Goal: Task Accomplishment & Management: Use online tool/utility

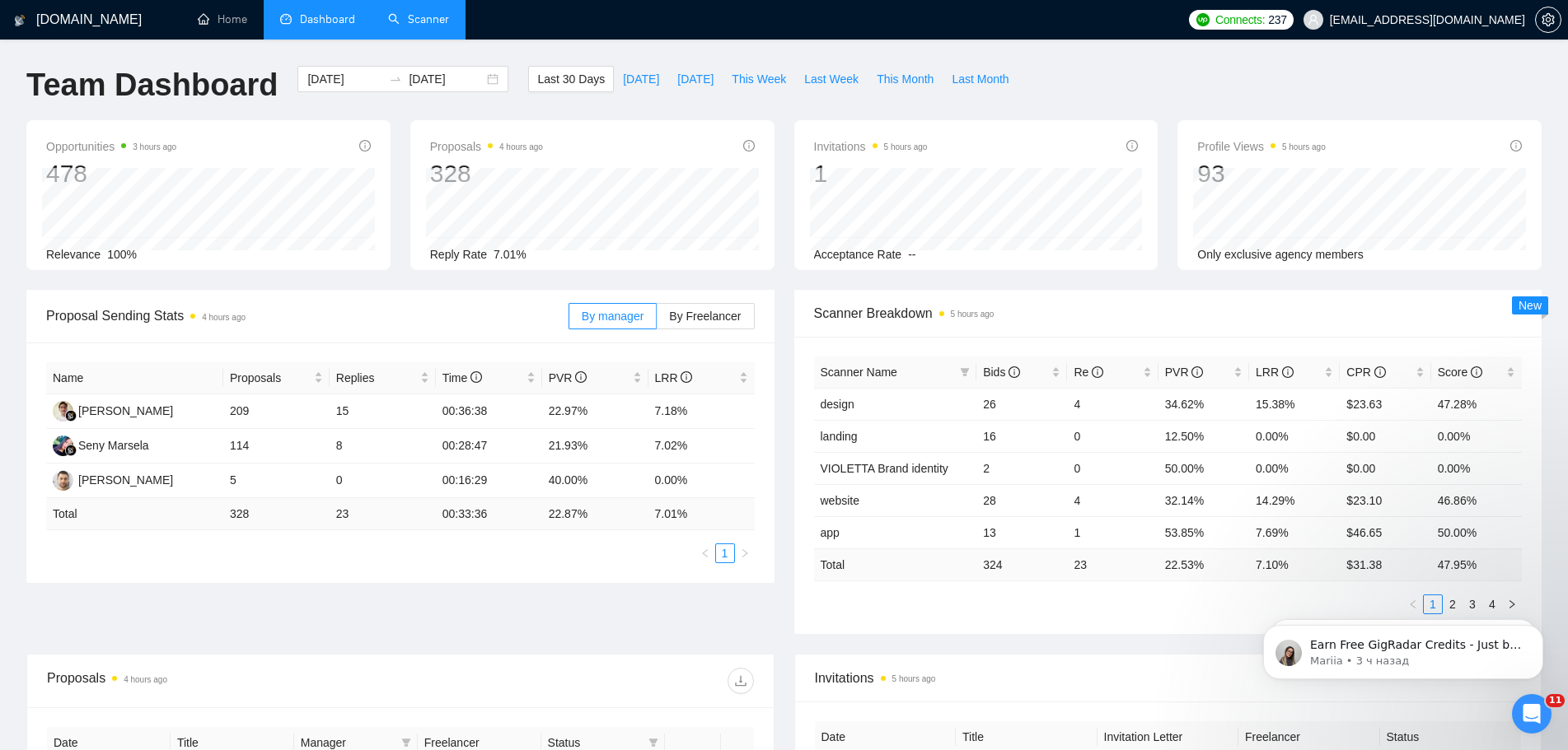
click at [426, 24] on link "Scanner" at bounding box center [418, 19] width 61 height 14
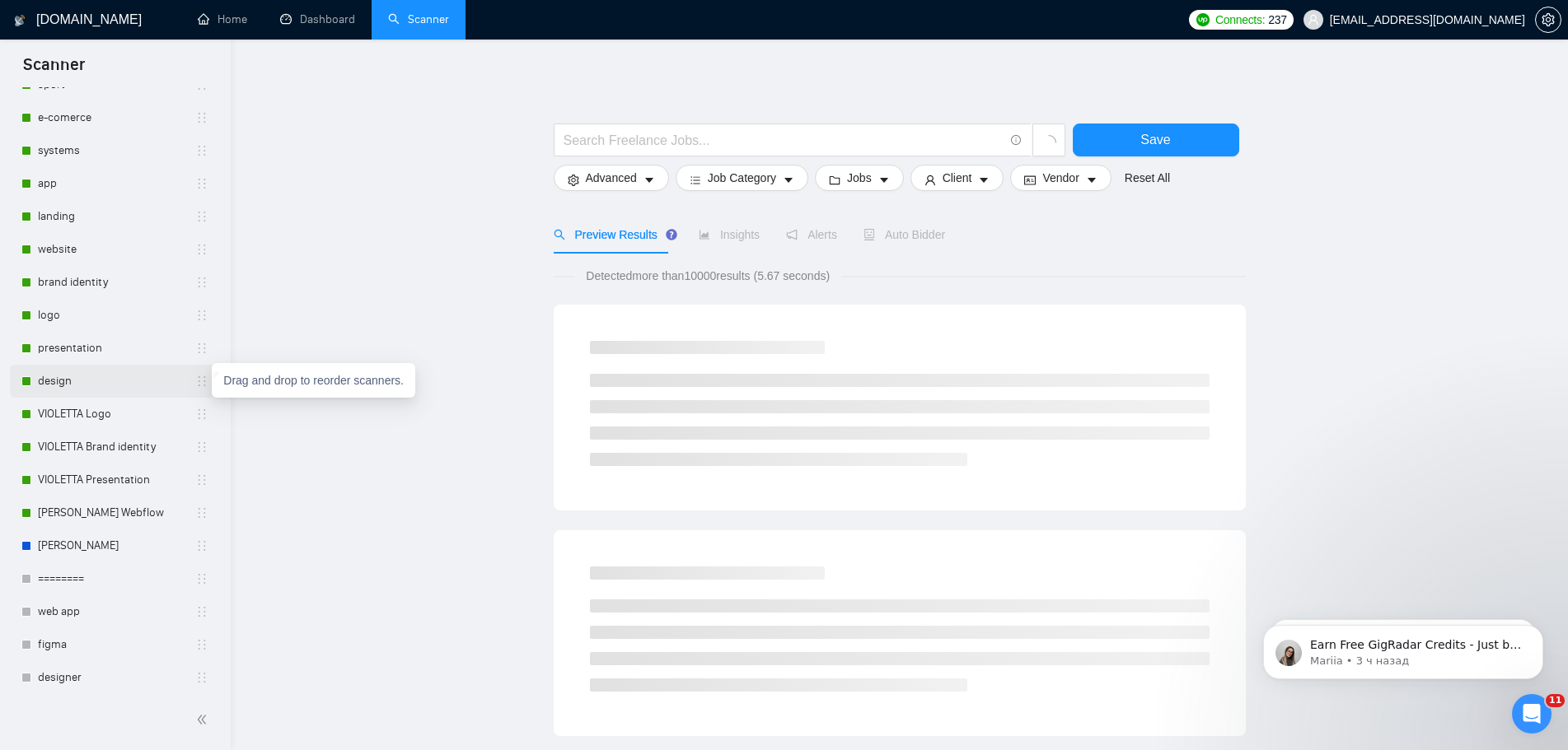
scroll to position [329, 0]
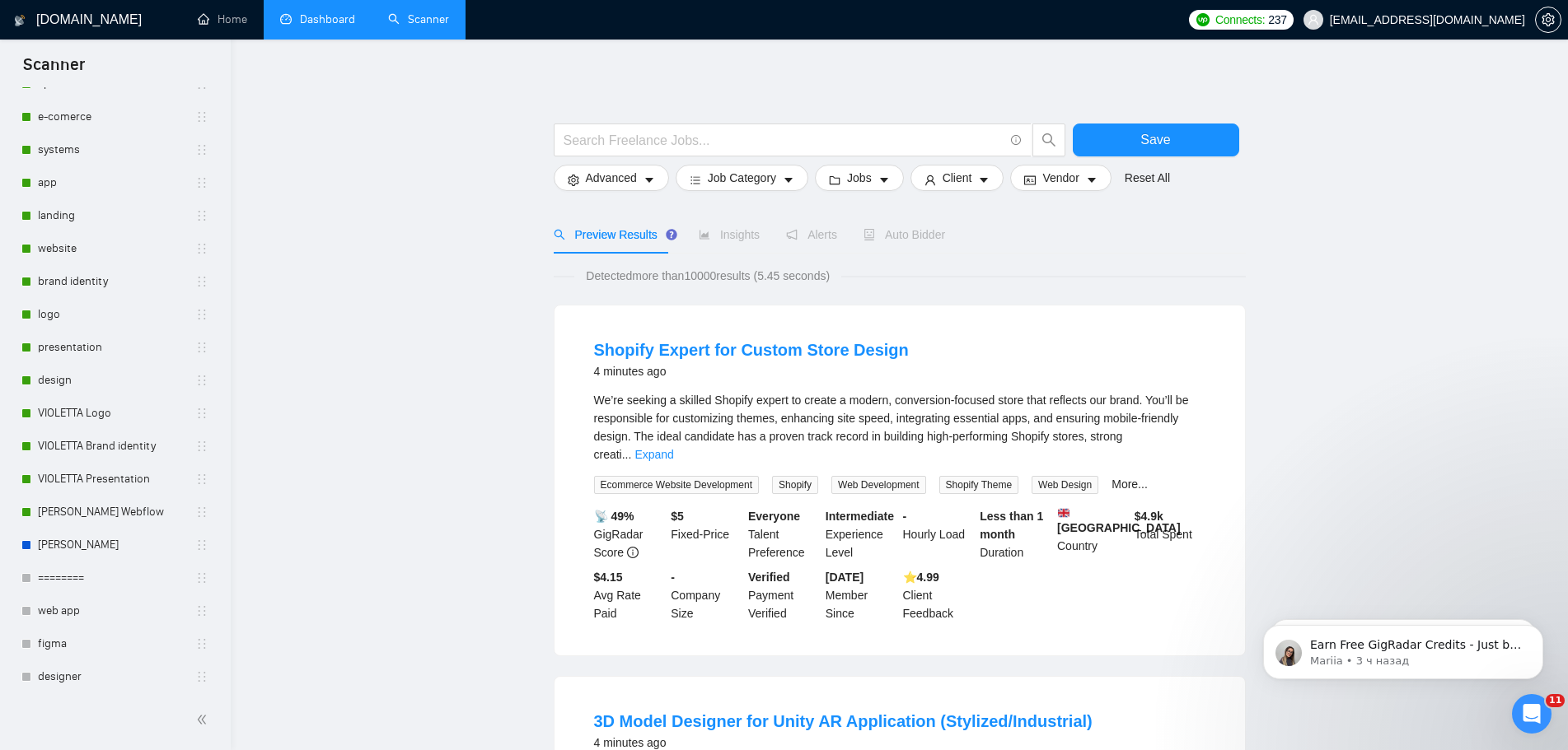
click at [342, 26] on link "Dashboard" at bounding box center [317, 19] width 75 height 14
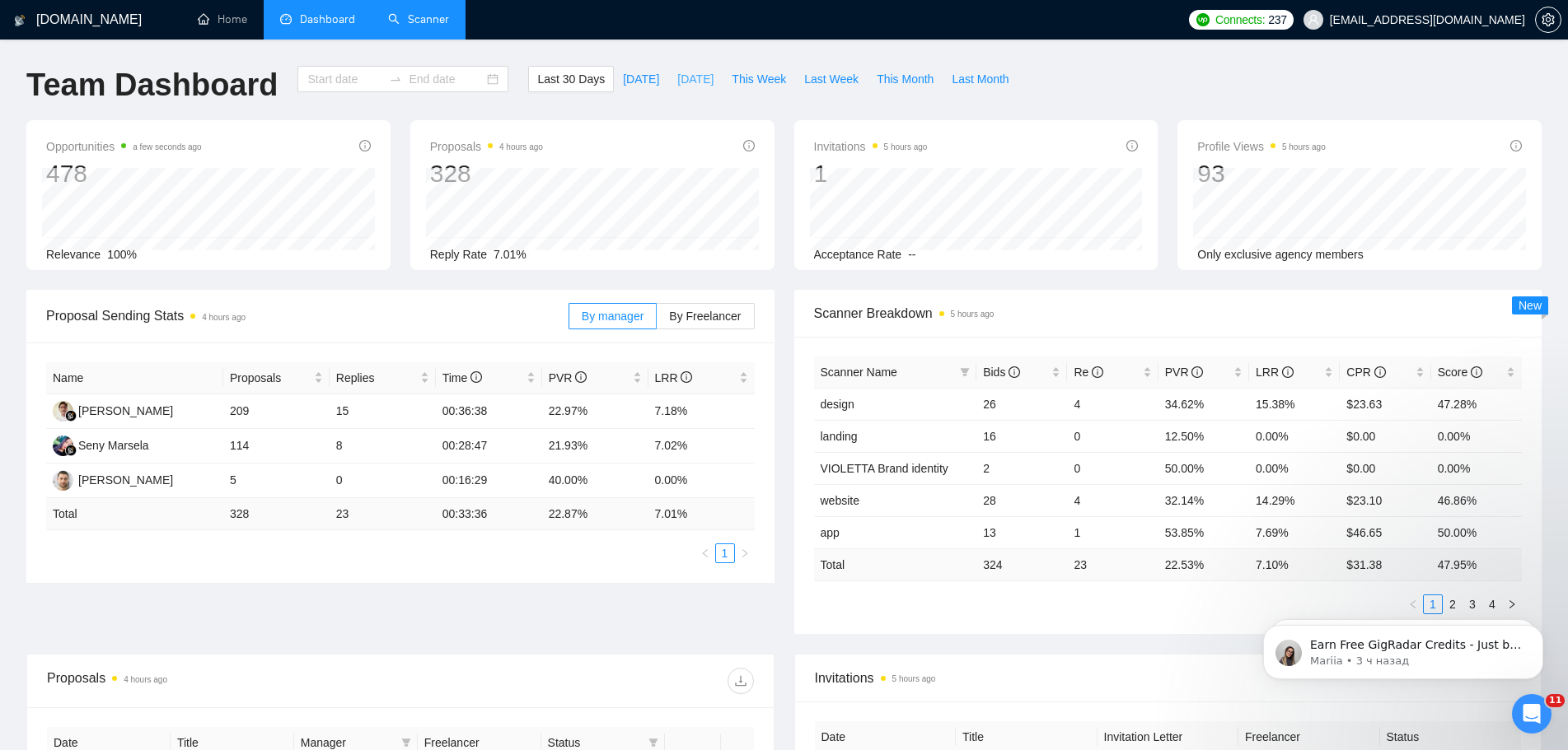
type input "2025-07-27"
type input "2025-08-26"
click at [991, 368] on span "Bids" at bounding box center [1001, 373] width 37 height 13
click at [1537, 575] on button "Dismiss notification" at bounding box center [1538, 570] width 22 height 22
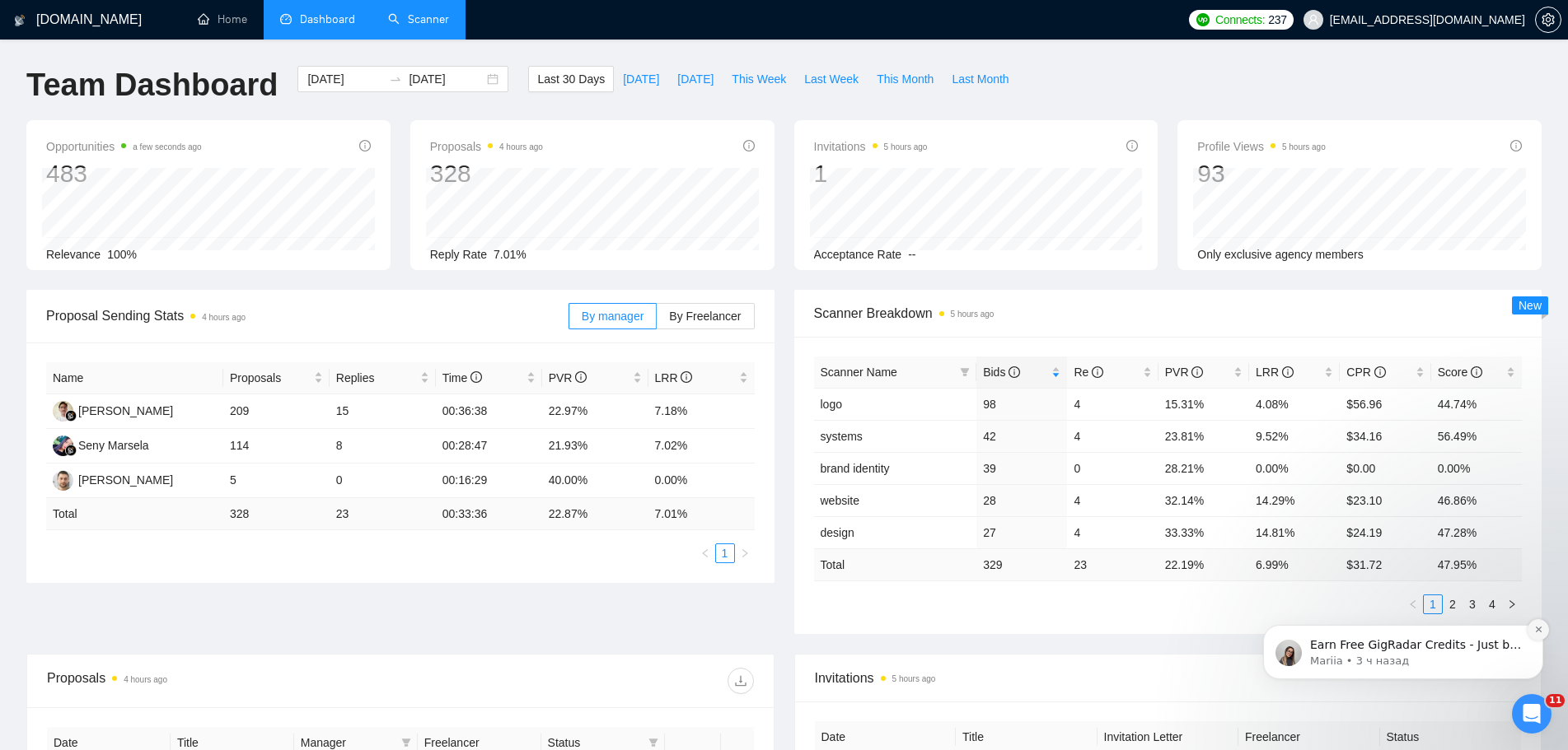
click at [1538, 637] on button "Dismiss notification" at bounding box center [1538, 630] width 22 height 22
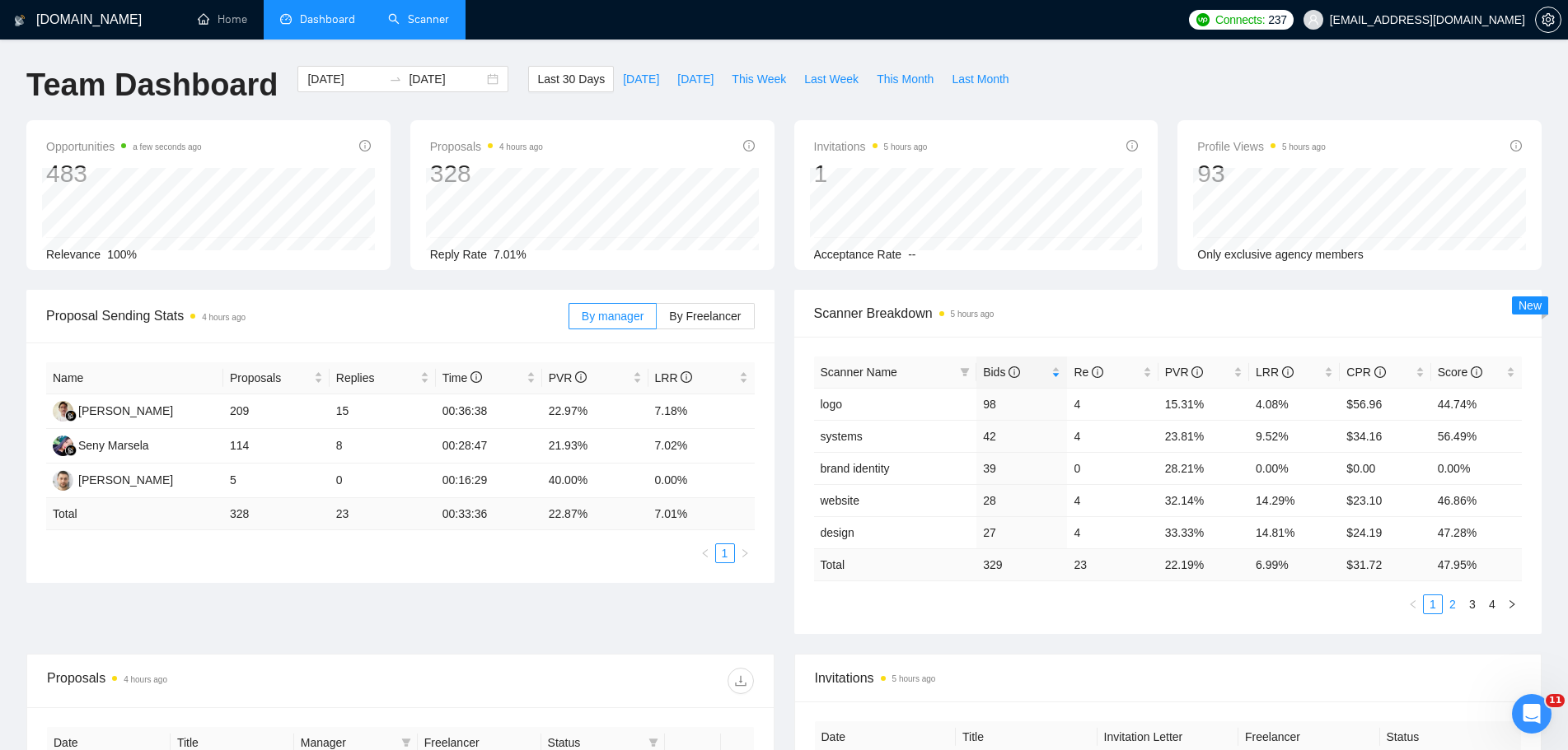
click at [1454, 608] on link "2" at bounding box center [1452, 604] width 18 height 18
click at [1475, 609] on link "3" at bounding box center [1472, 604] width 18 height 18
click at [1488, 602] on link "4" at bounding box center [1492, 604] width 18 height 18
click at [1438, 608] on link "1" at bounding box center [1433, 604] width 18 height 18
click at [1456, 608] on link "2" at bounding box center [1452, 604] width 18 height 18
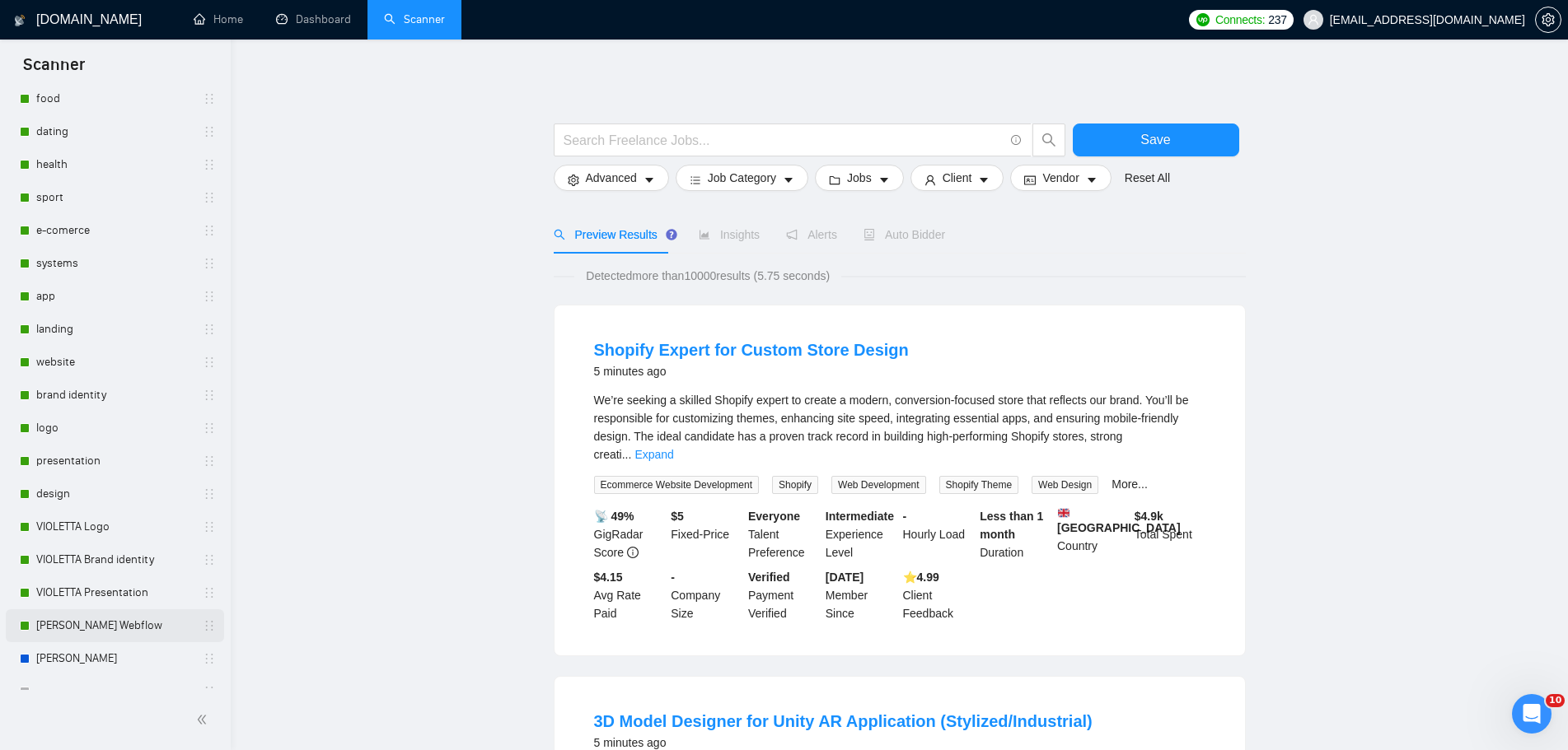
scroll to position [247, 0]
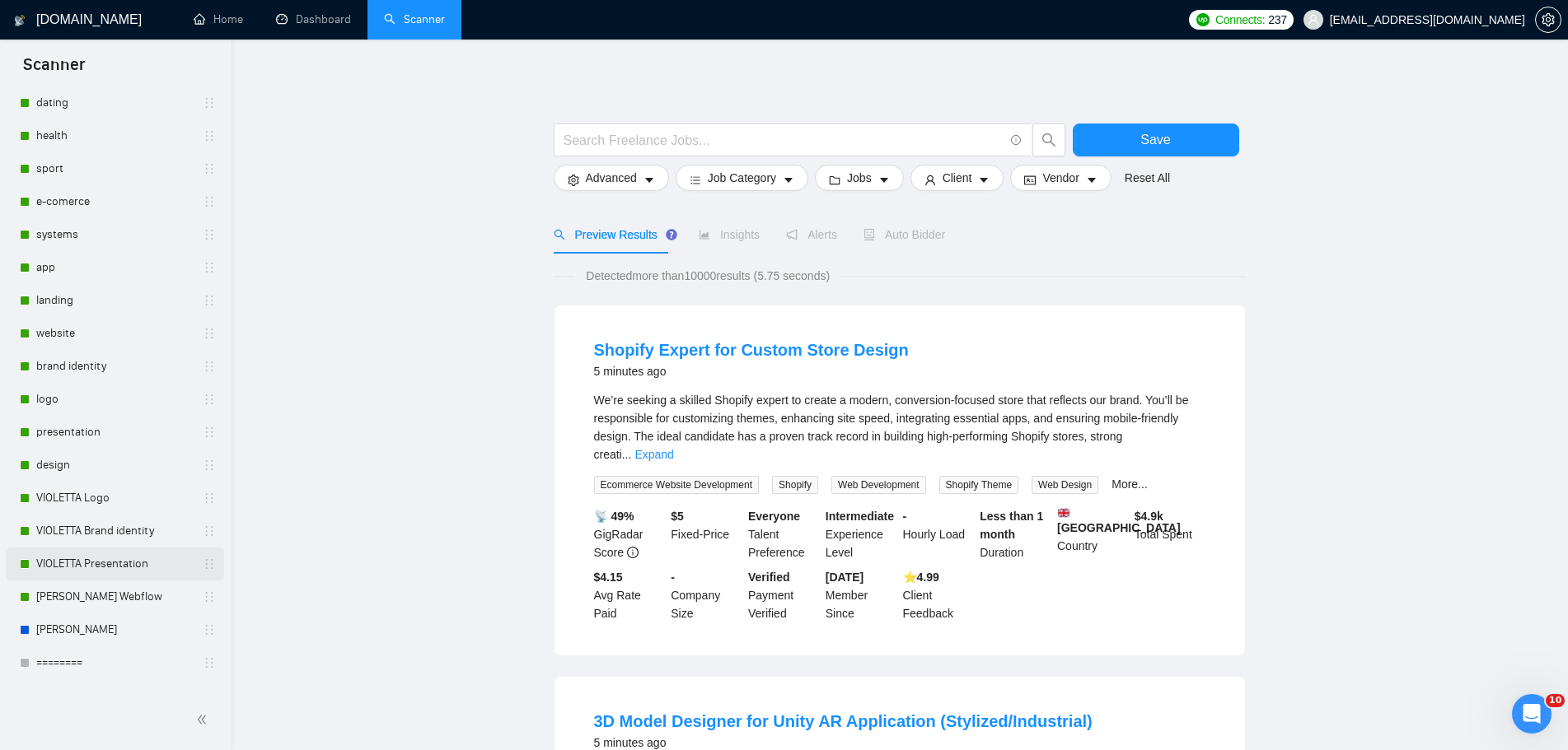
click at [141, 569] on link "VIOLETTA Presentation" at bounding box center [114, 564] width 157 height 33
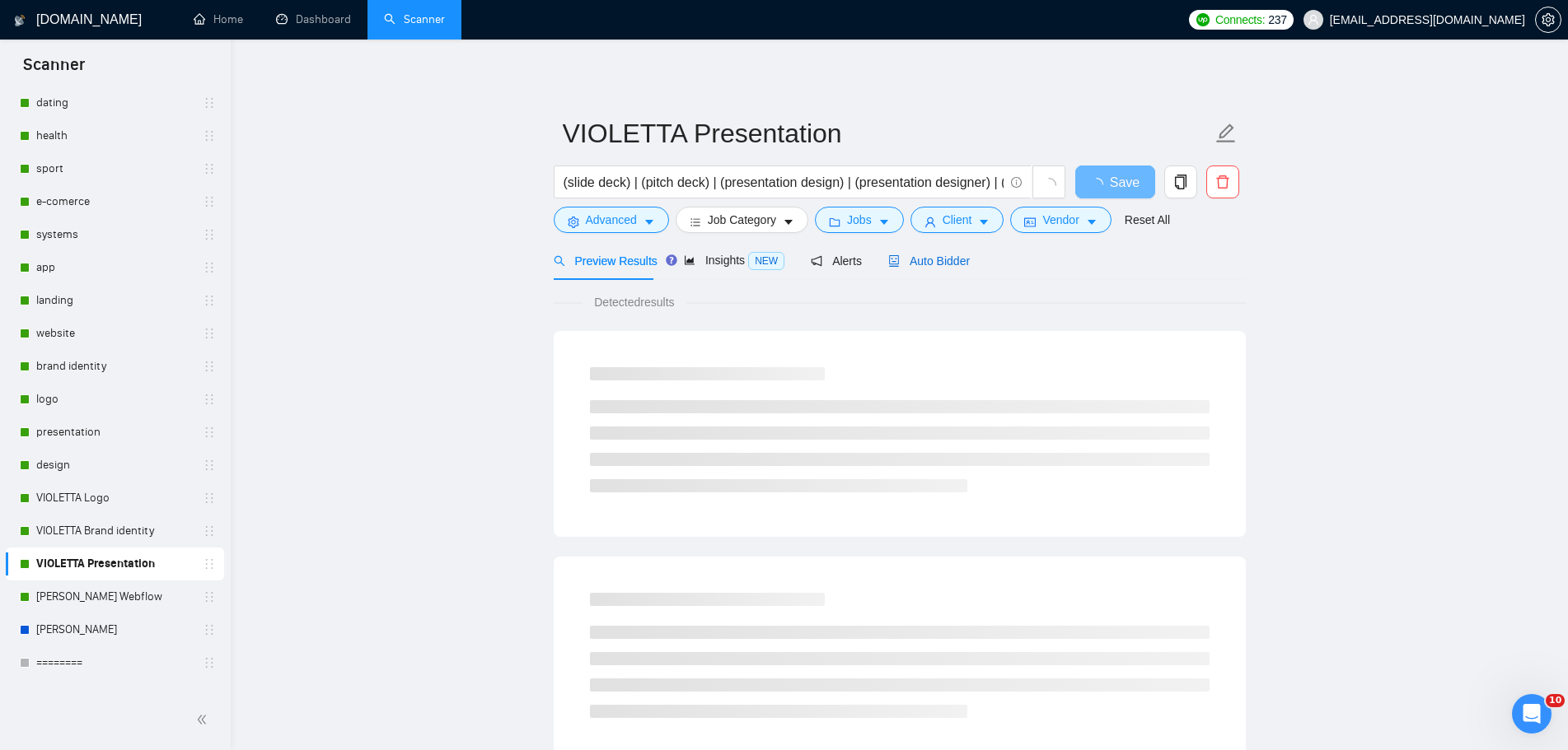
click at [927, 266] on span "Auto Bidder" at bounding box center [929, 261] width 81 height 13
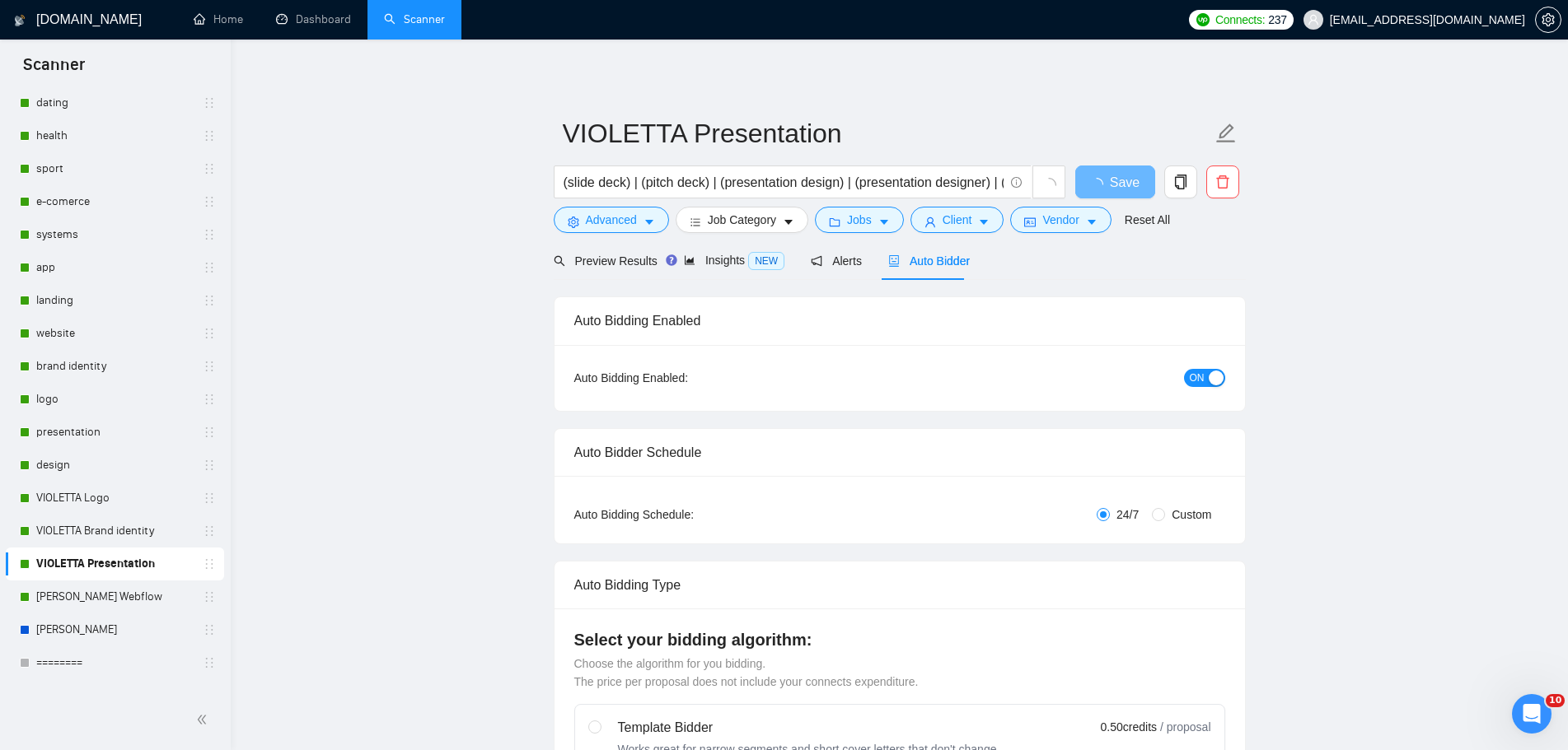
radio input "false"
radio input "true"
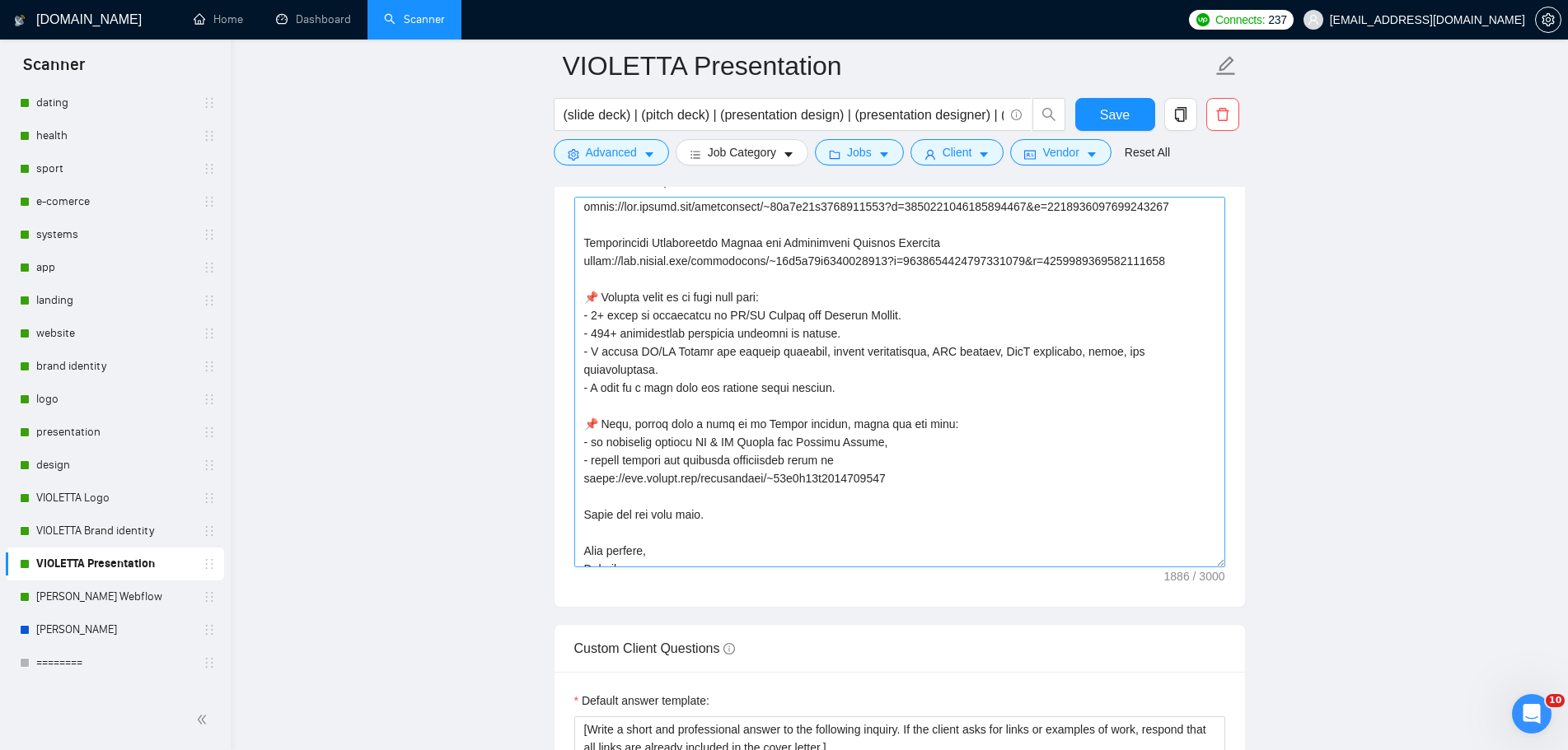
scroll to position [2223, 0]
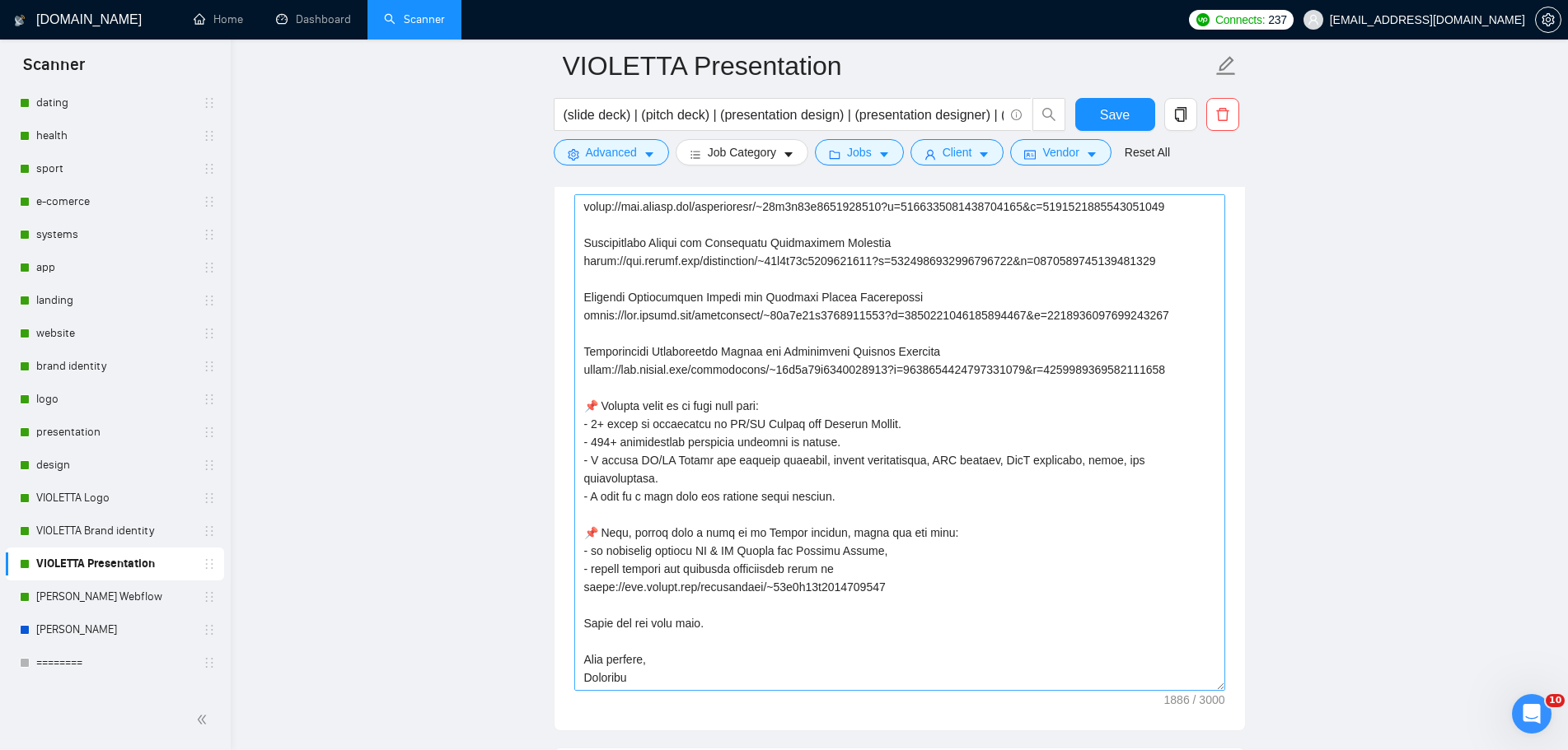
drag, startPoint x: 1219, startPoint y: 556, endPoint x: 1221, endPoint y: 682, distance: 126.0
click at [1221, 682] on textarea "Cover letter template:" at bounding box center [900, 443] width 651 height 497
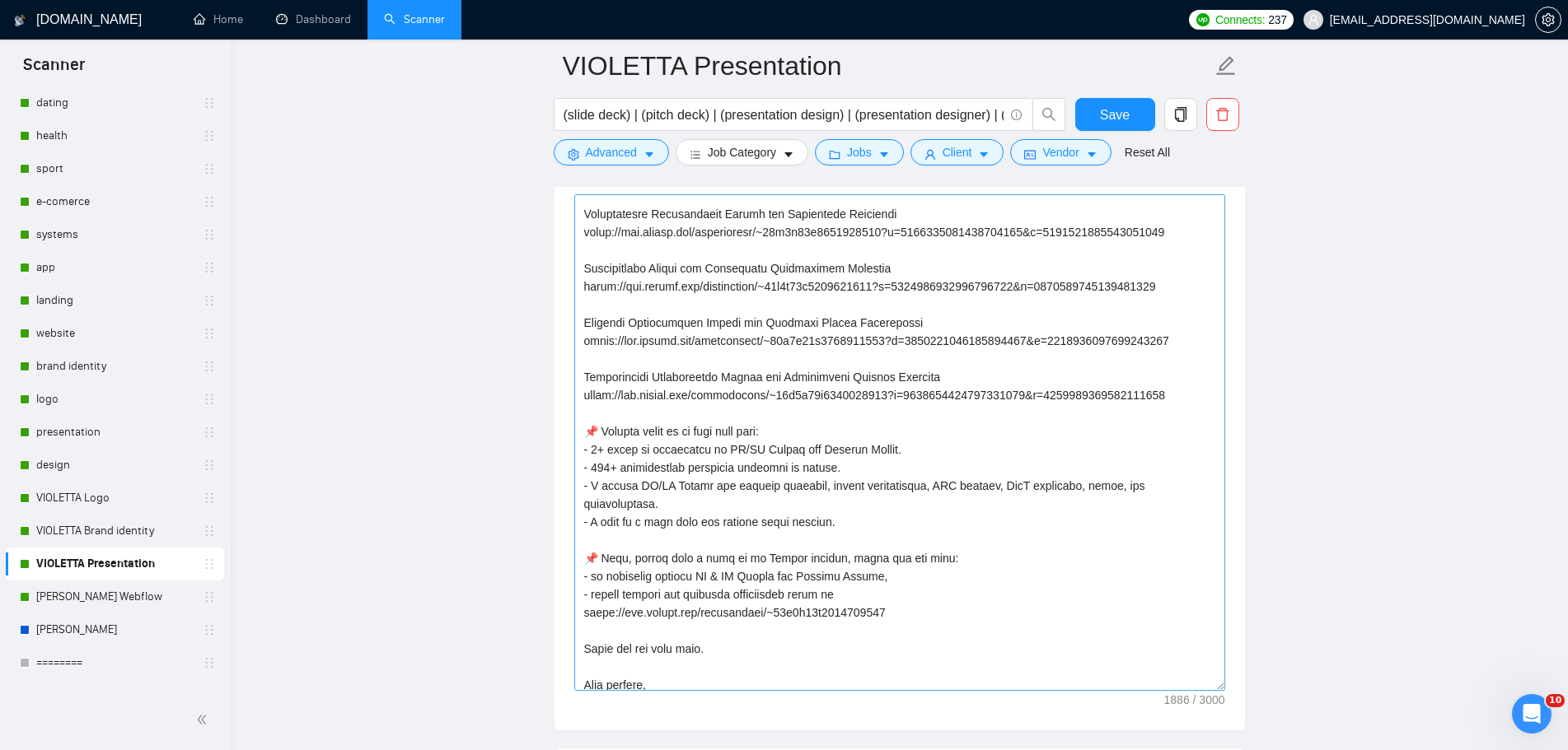
scroll to position [219, 0]
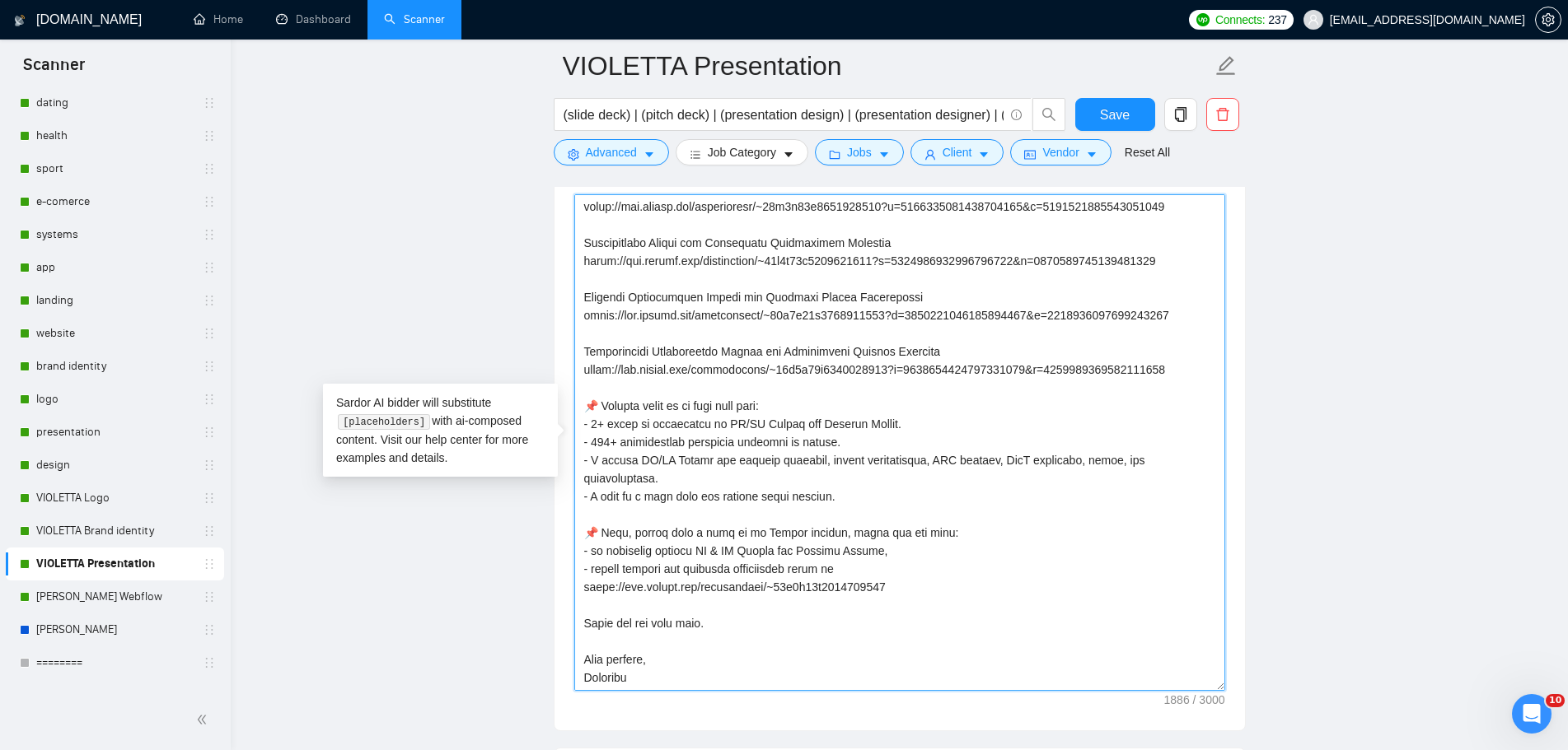
drag, startPoint x: 584, startPoint y: 406, endPoint x: 850, endPoint y: 657, distance: 365.7
click at [850, 657] on textarea "Cover letter template:" at bounding box center [900, 443] width 651 height 497
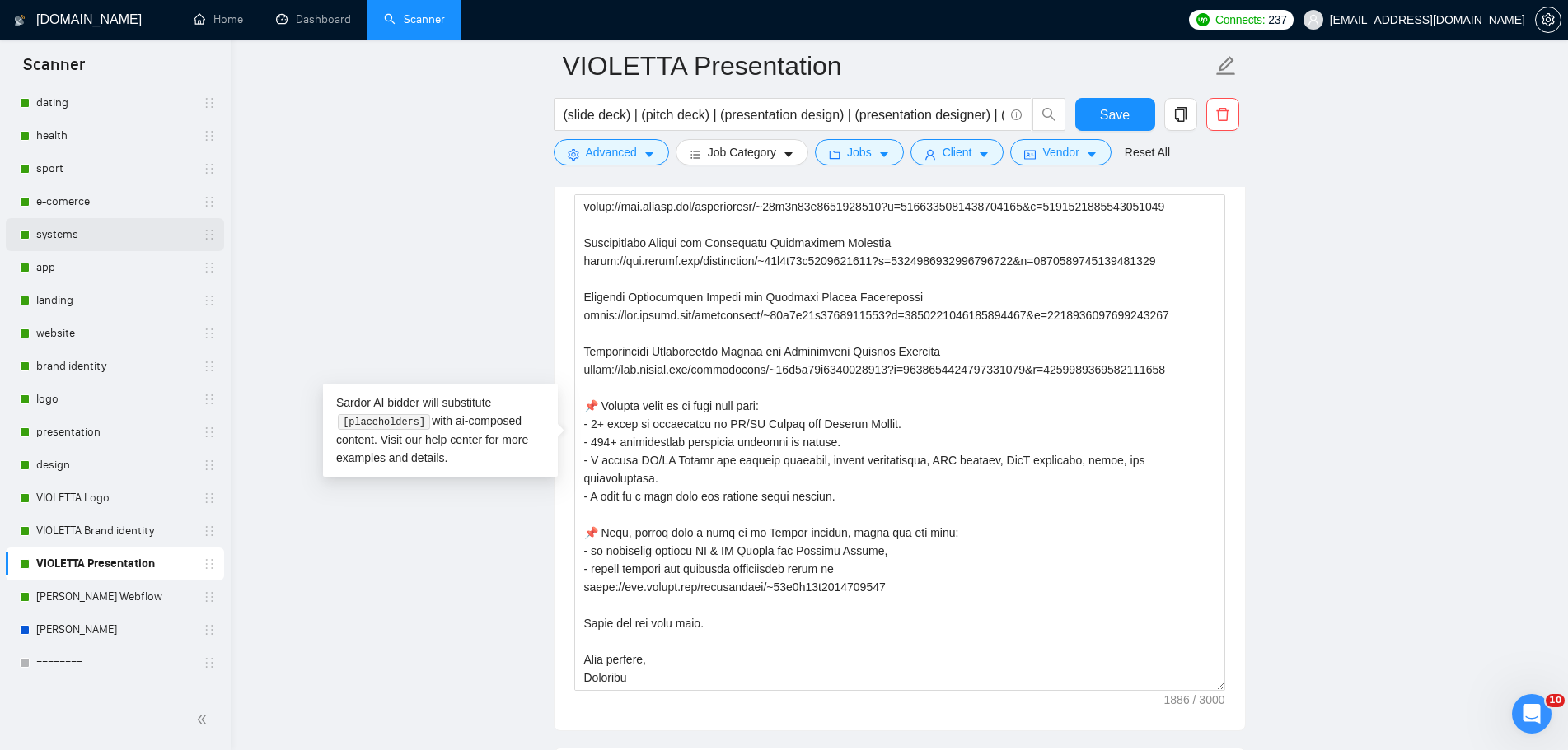
click at [89, 225] on link "systems" at bounding box center [114, 235] width 157 height 33
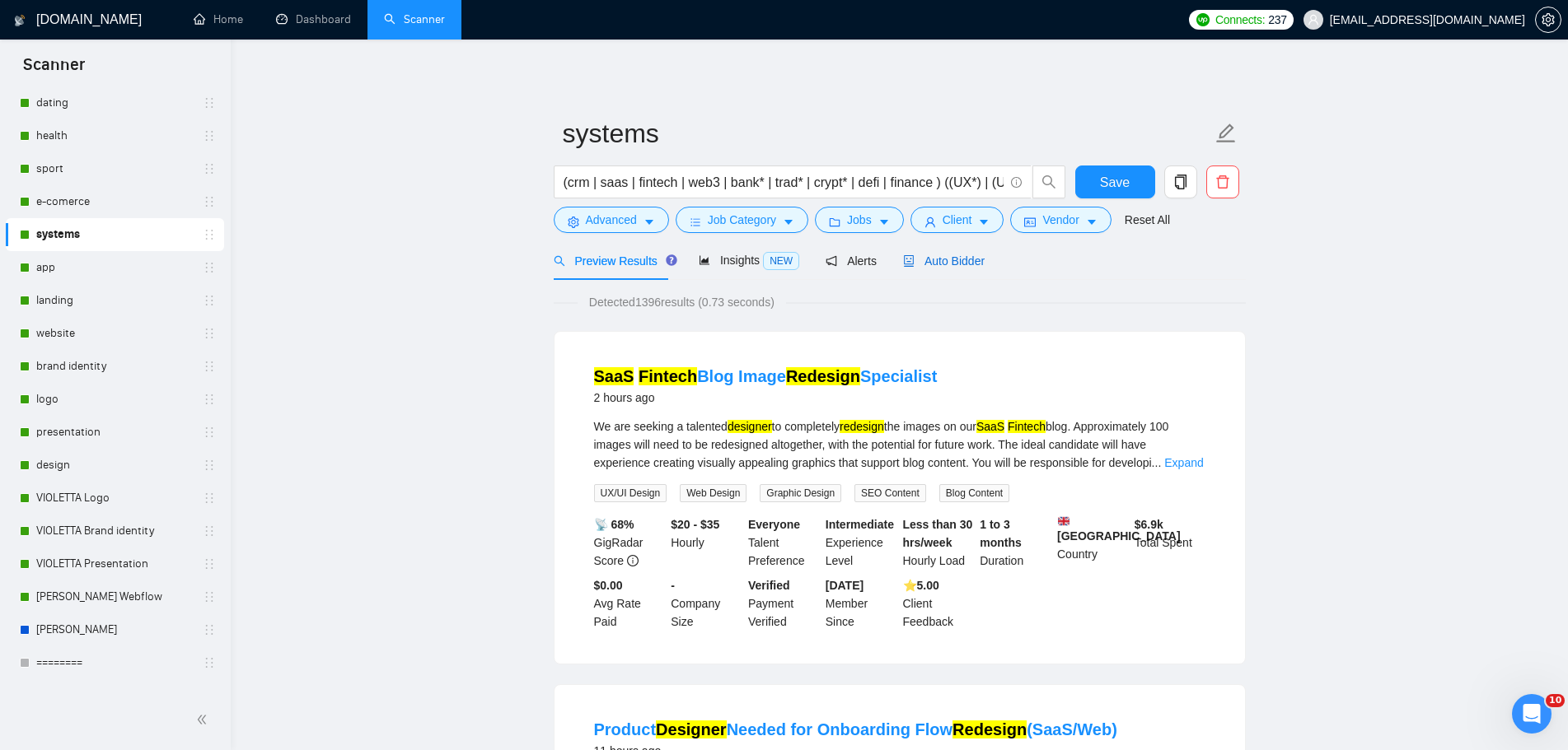
click at [935, 257] on span "Auto Bidder" at bounding box center [943, 261] width 81 height 13
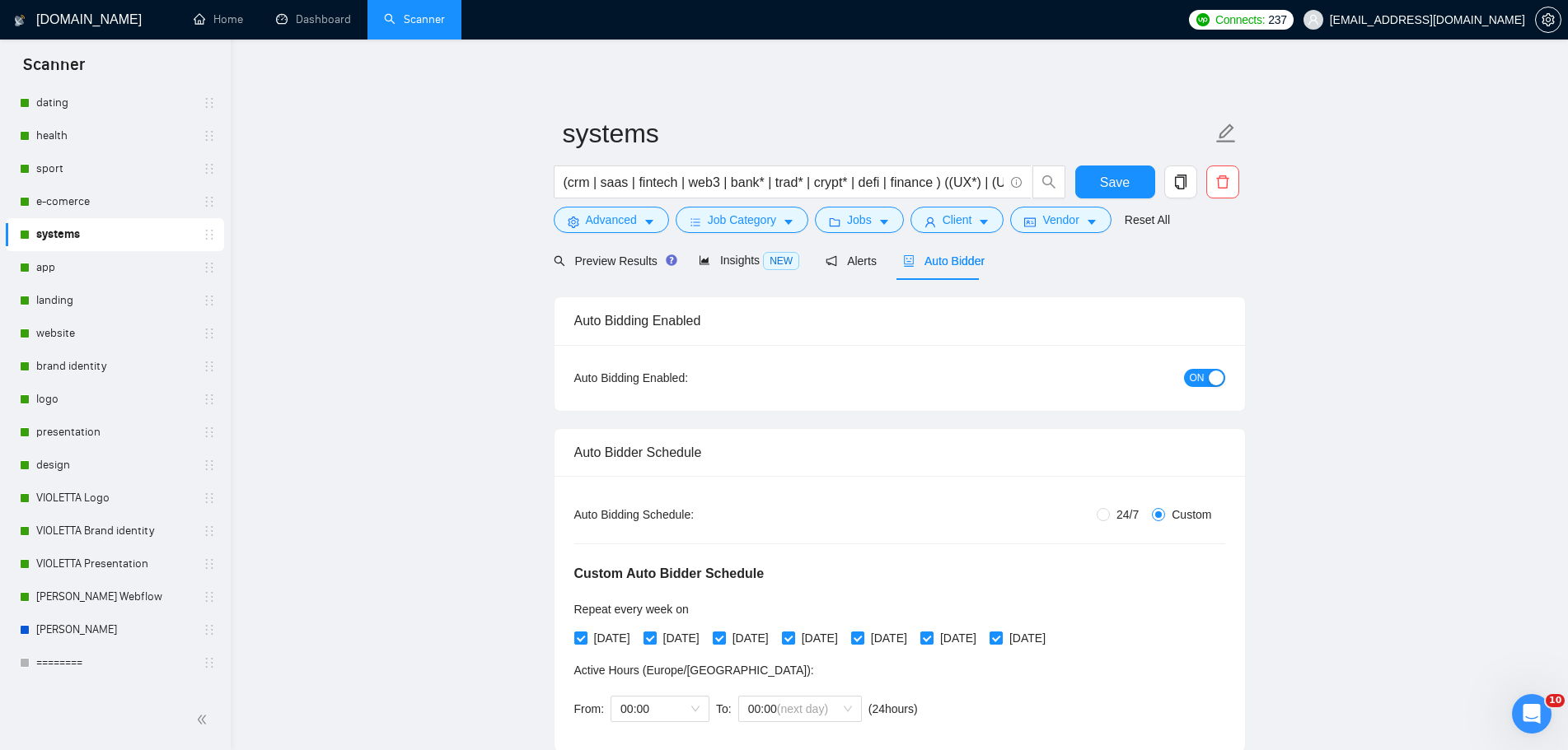
radio input "false"
radio input "true"
checkbox input "true"
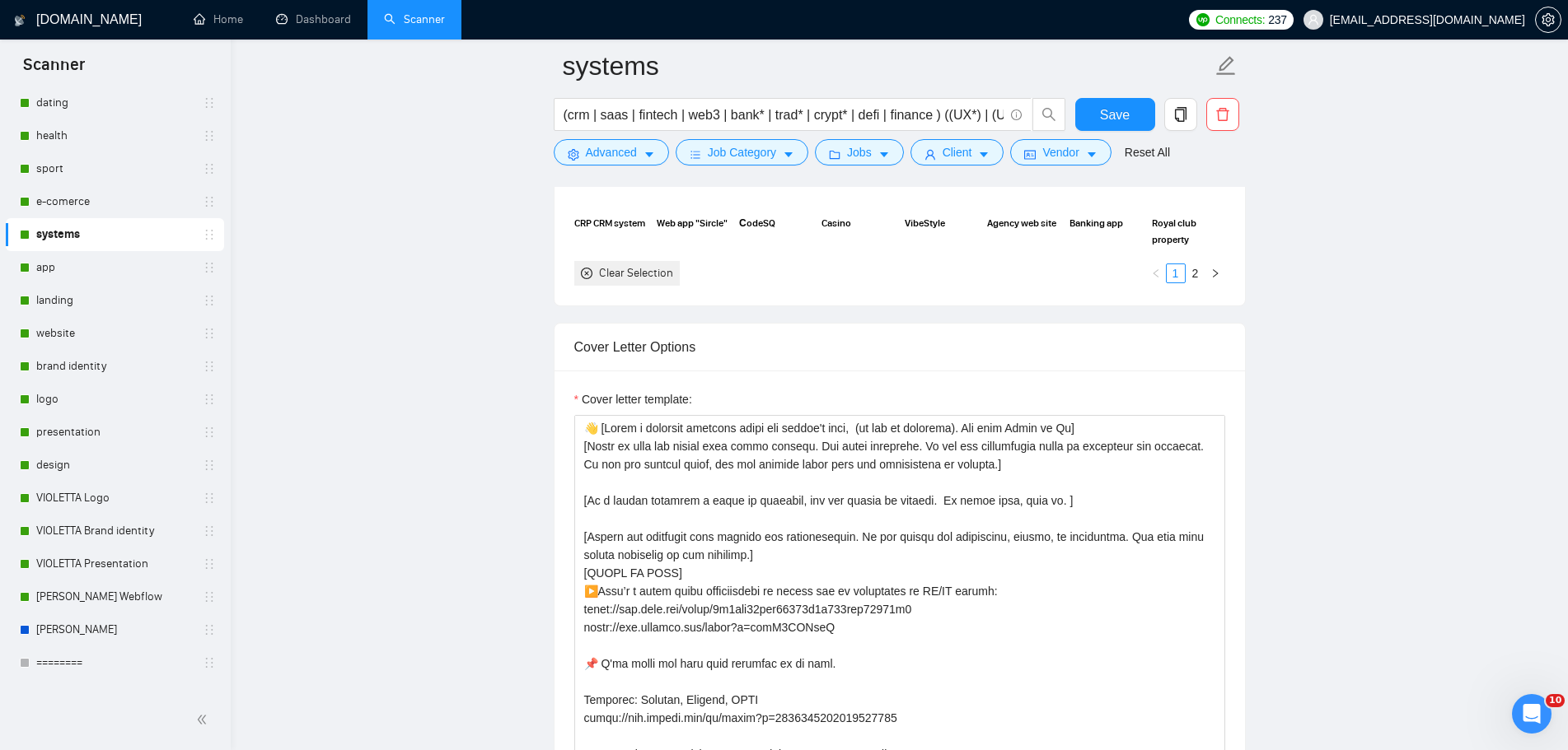
scroll to position [2141, 0]
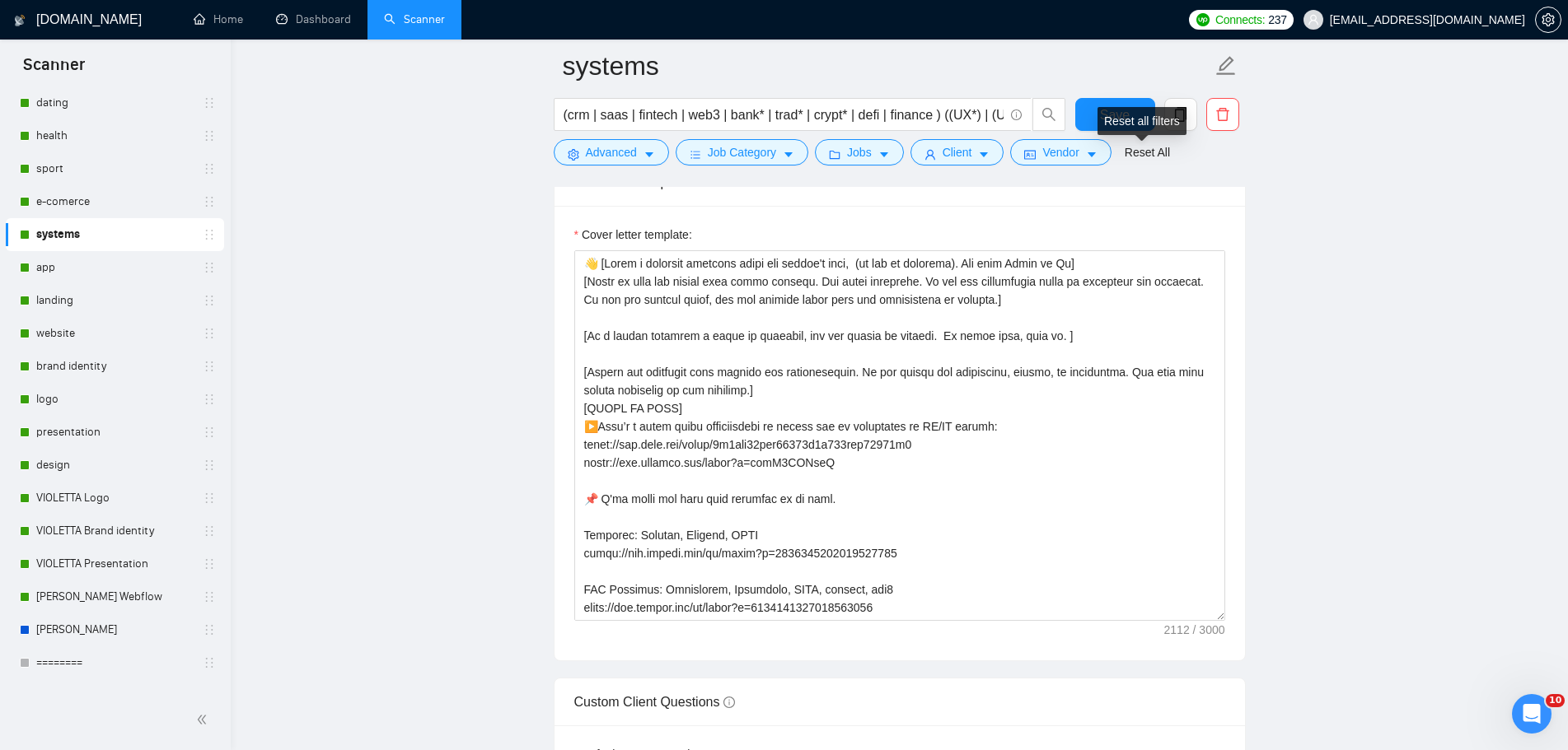
click at [1180, 118] on div "Reset all filters" at bounding box center [1141, 121] width 89 height 28
click at [1183, 107] on icon "copy" at bounding box center [1180, 114] width 15 height 15
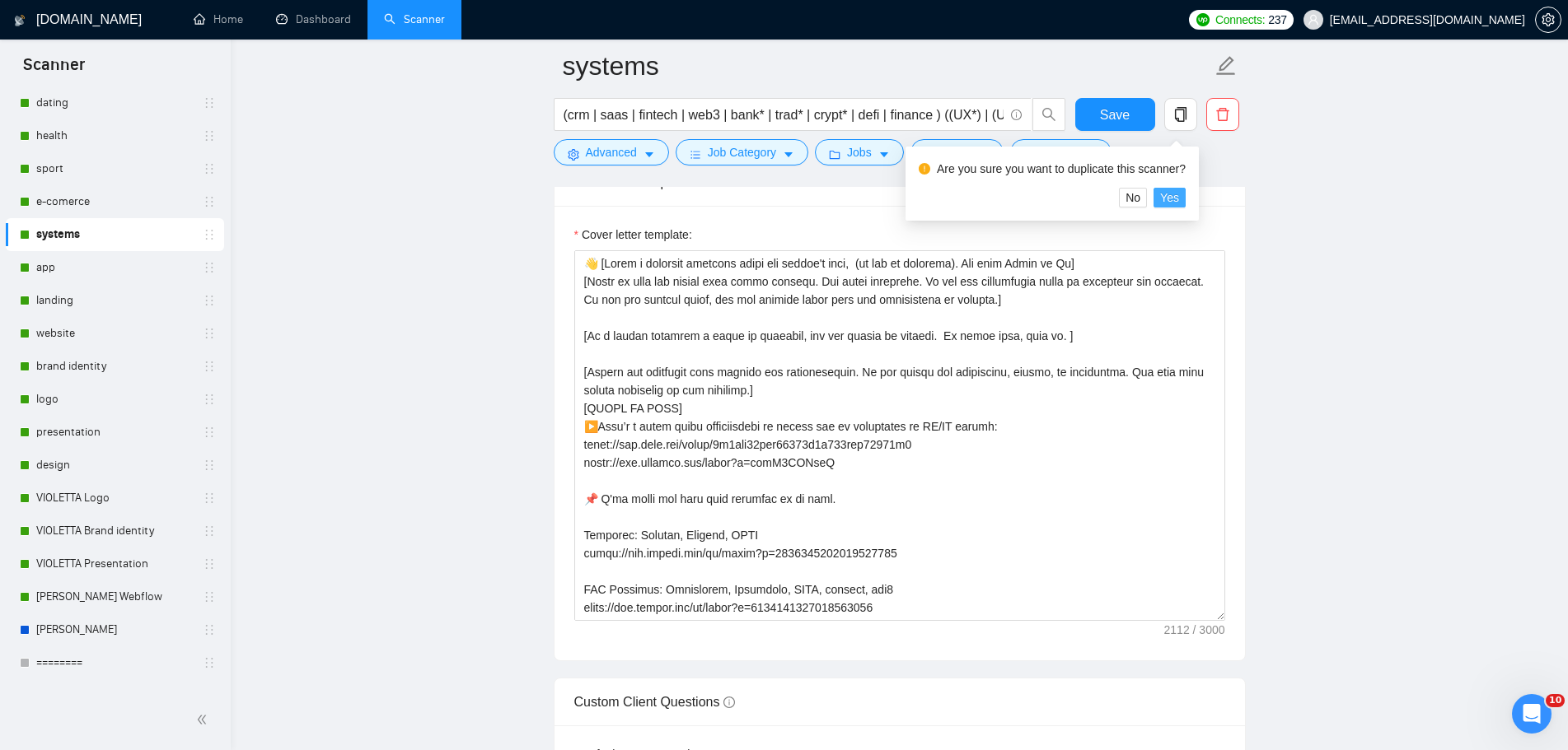
click at [1166, 200] on span "Yes" at bounding box center [1169, 198] width 19 height 18
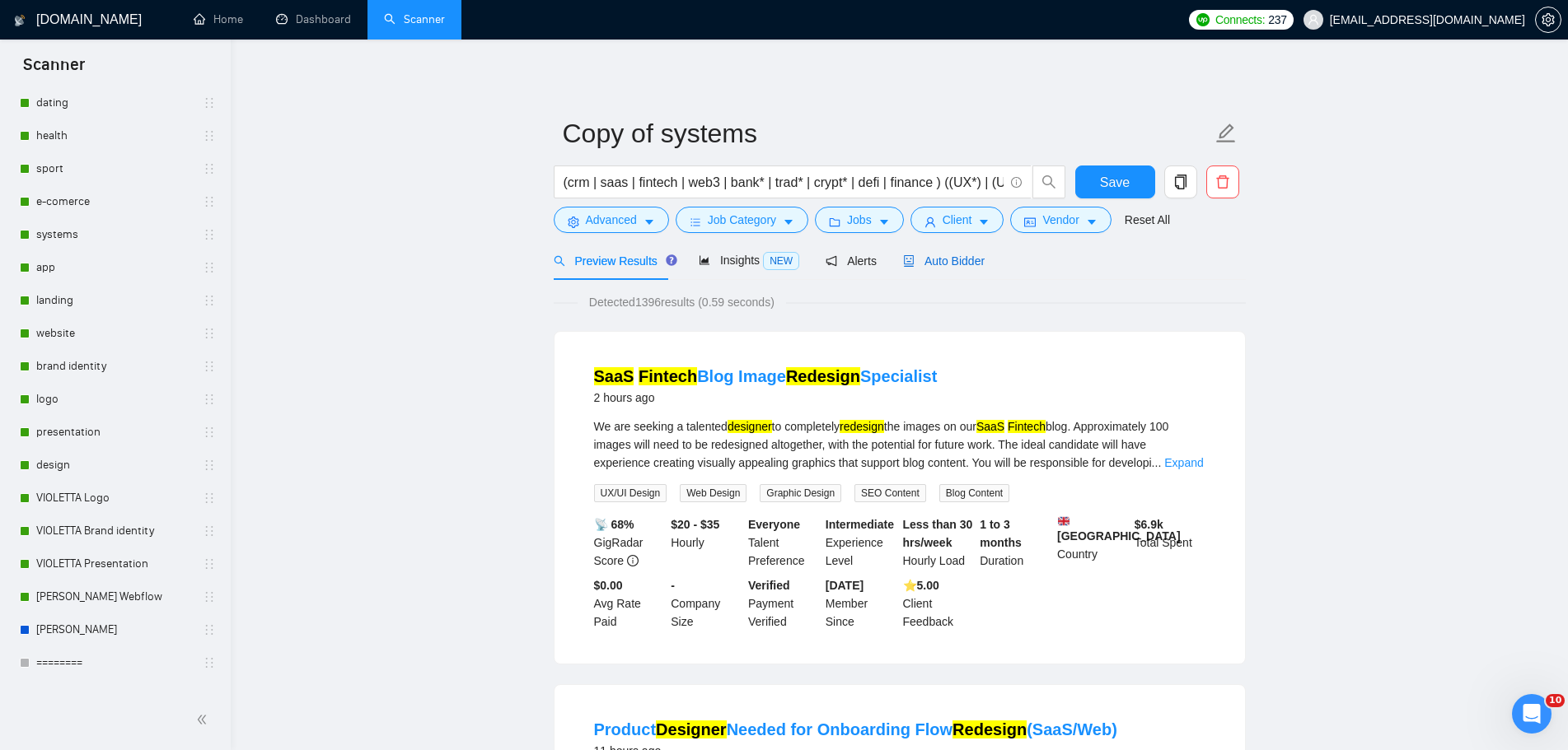
click at [964, 257] on span "Auto Bidder" at bounding box center [943, 261] width 81 height 13
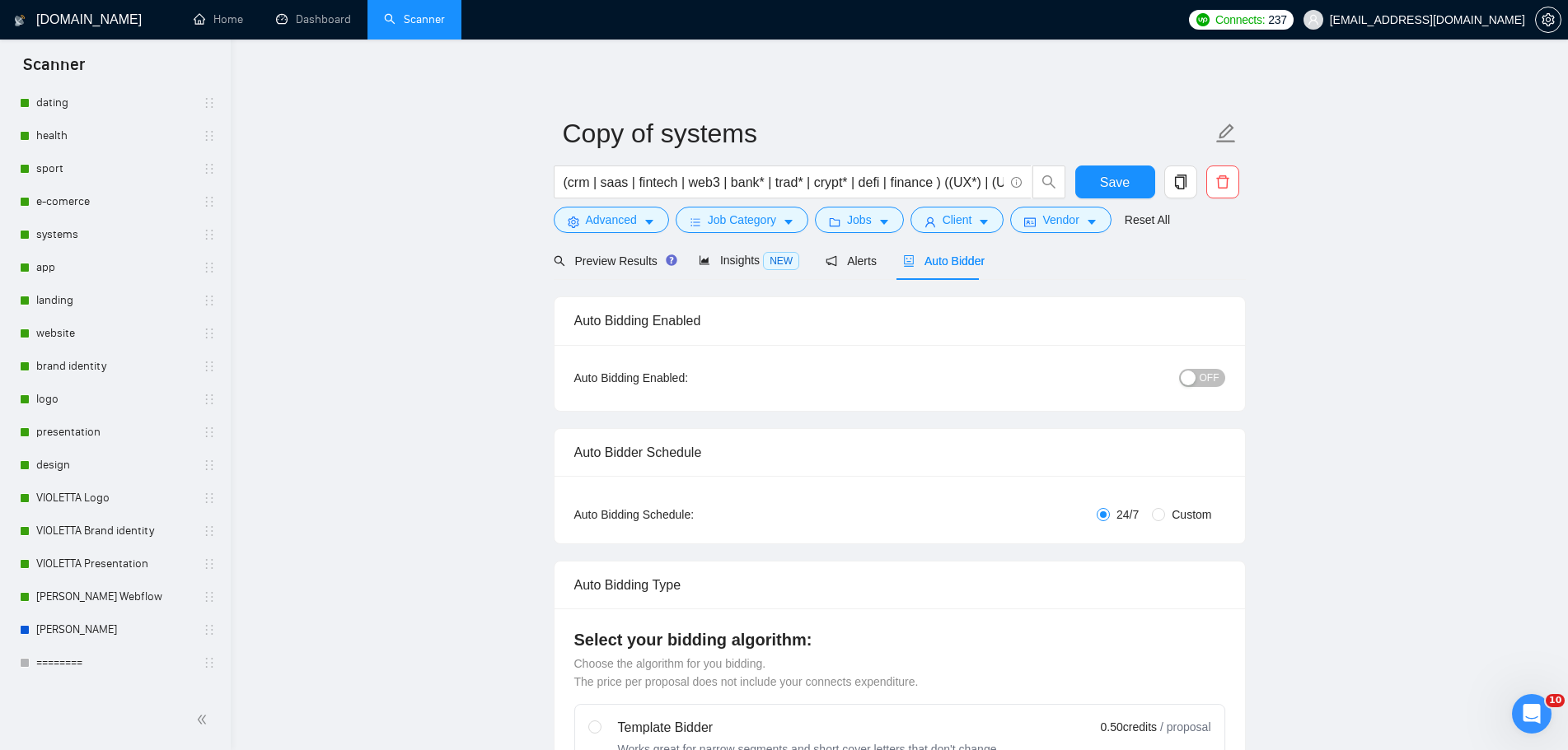
radio input "false"
radio input "true"
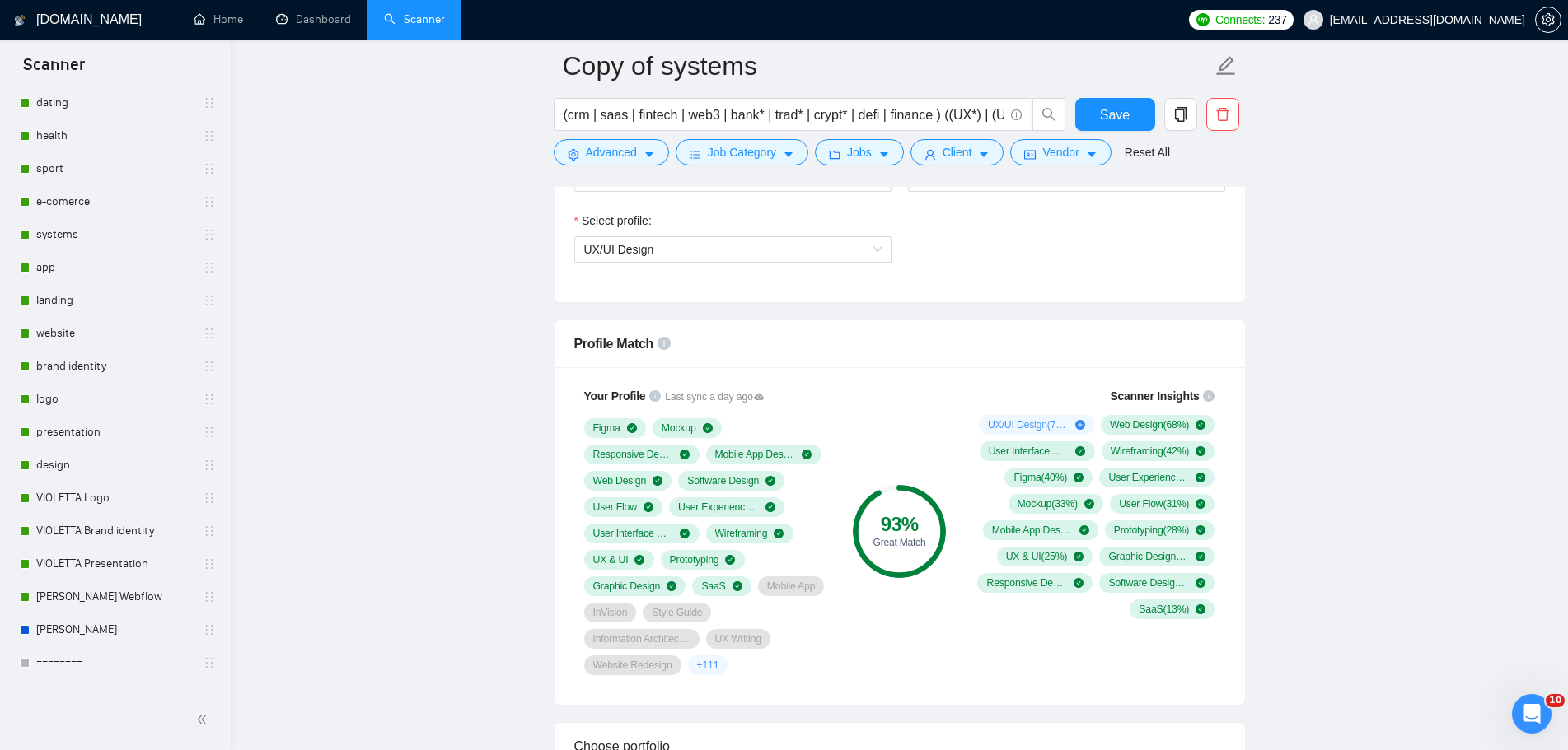
scroll to position [906, 0]
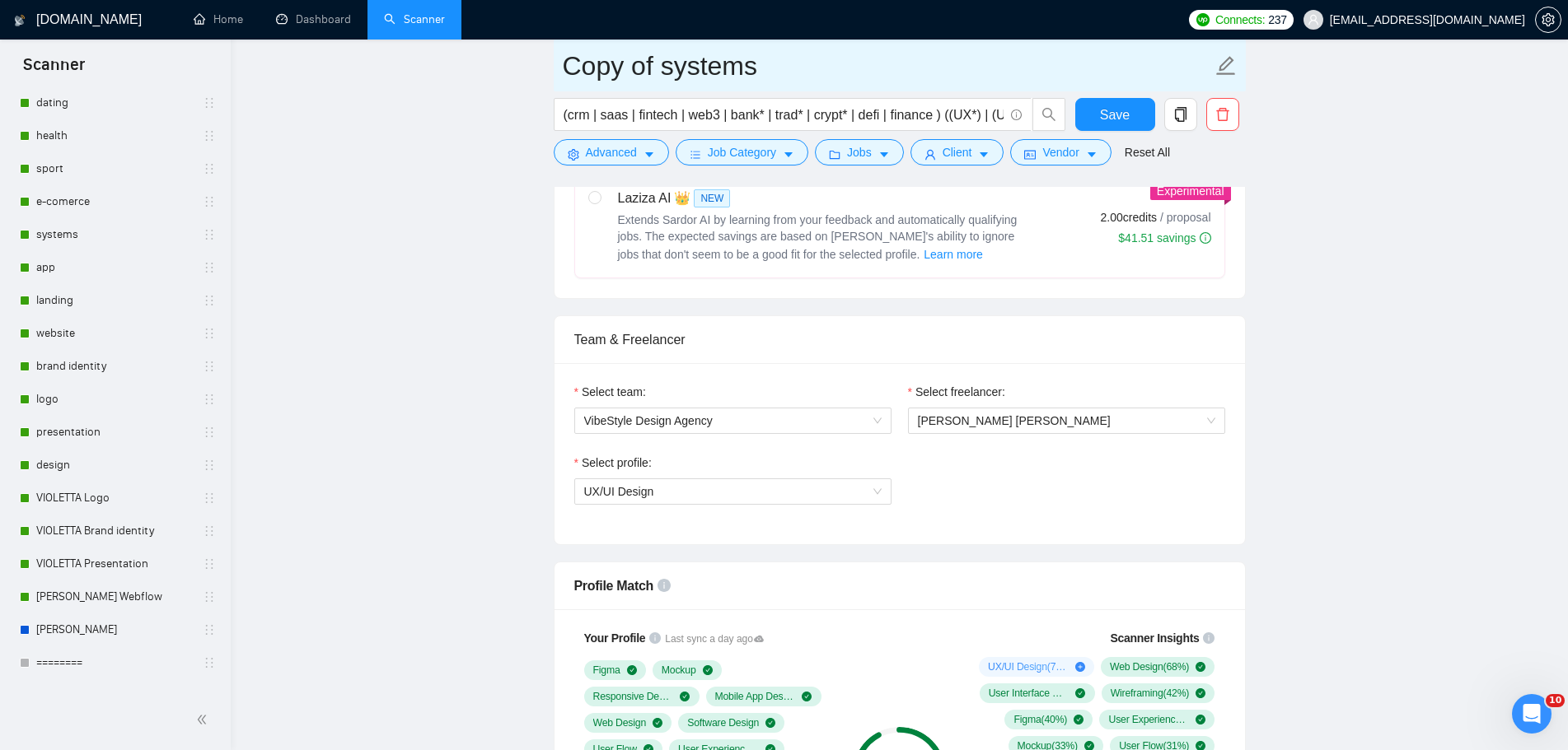
click at [1223, 70] on icon "edit" at bounding box center [1225, 65] width 19 height 19
drag, startPoint x: 659, startPoint y: 68, endPoint x: 507, endPoint y: 55, distance: 152.6
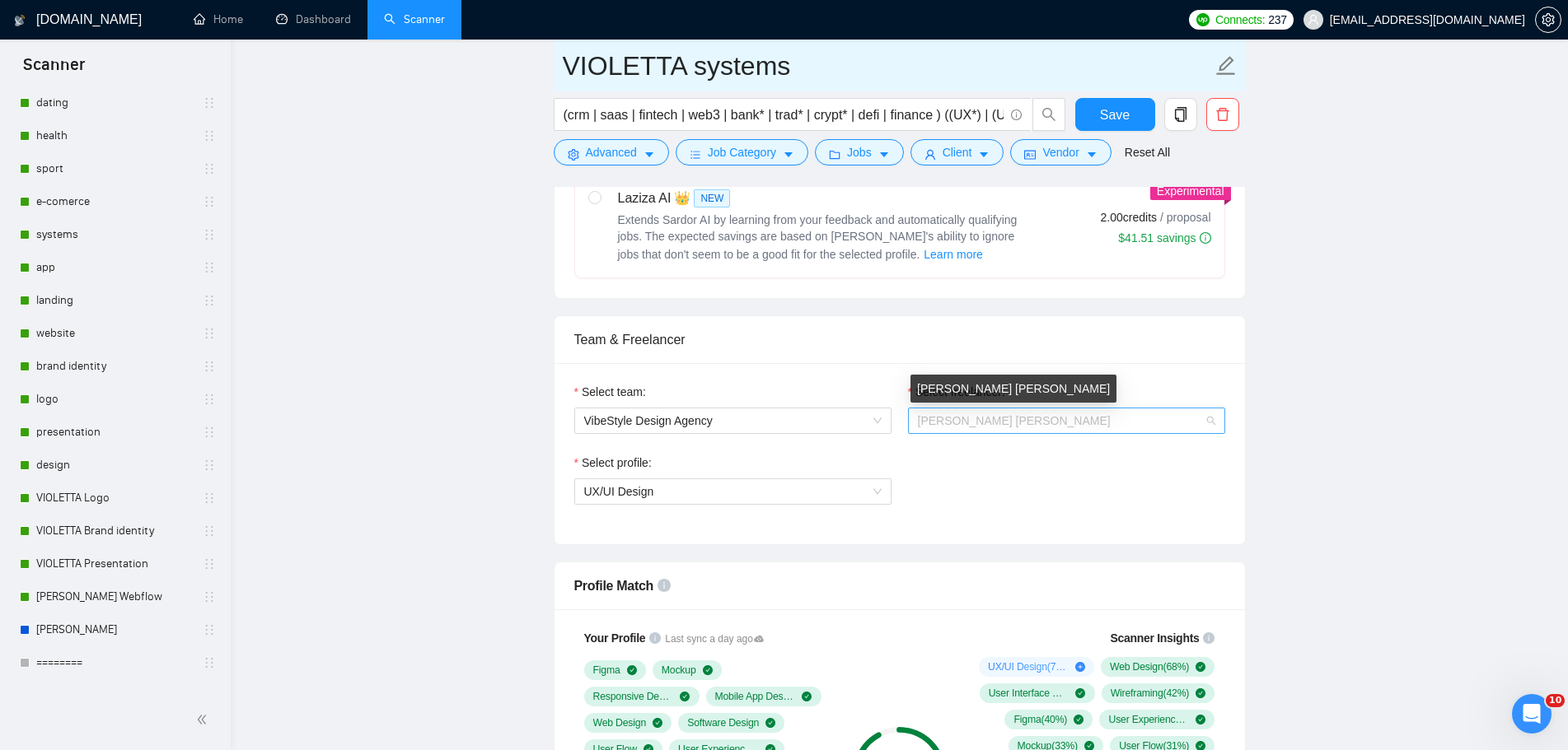
click at [996, 424] on span "[PERSON_NAME] [PERSON_NAME]" at bounding box center [1014, 421] width 193 height 13
type input "VIOLETTA systems"
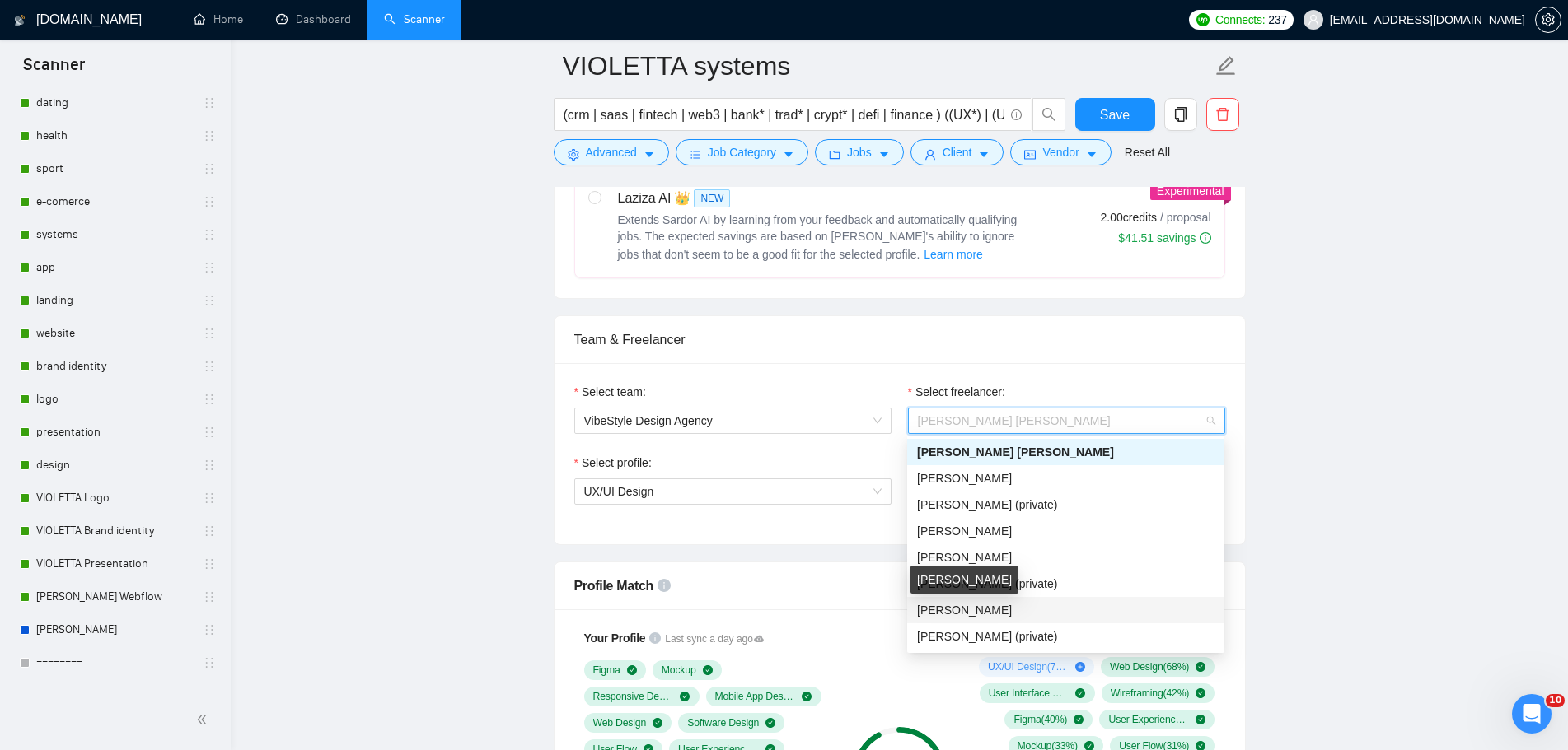
click at [996, 608] on span "[PERSON_NAME]" at bounding box center [964, 610] width 94 height 13
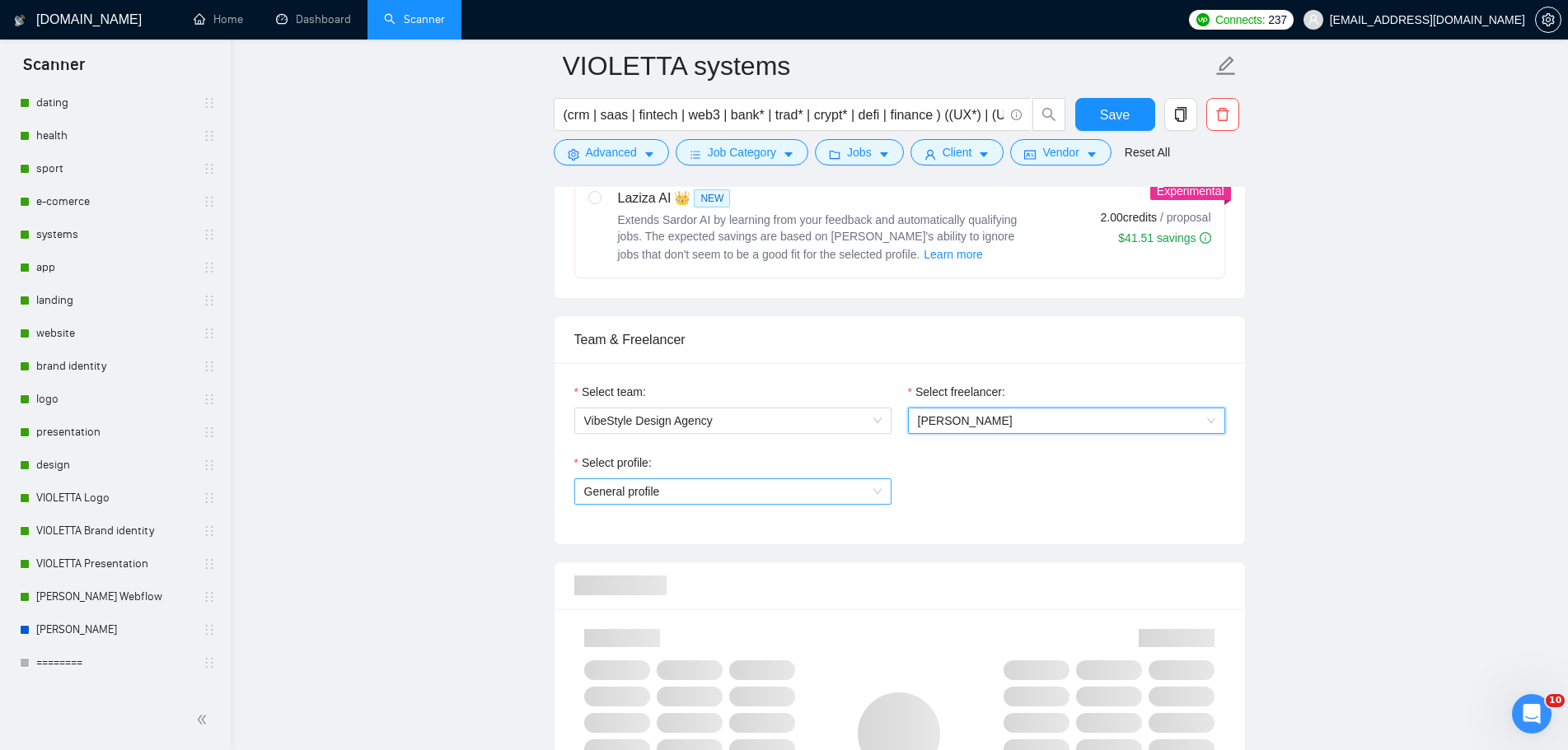
click at [817, 499] on span "General profile" at bounding box center [732, 492] width 297 height 25
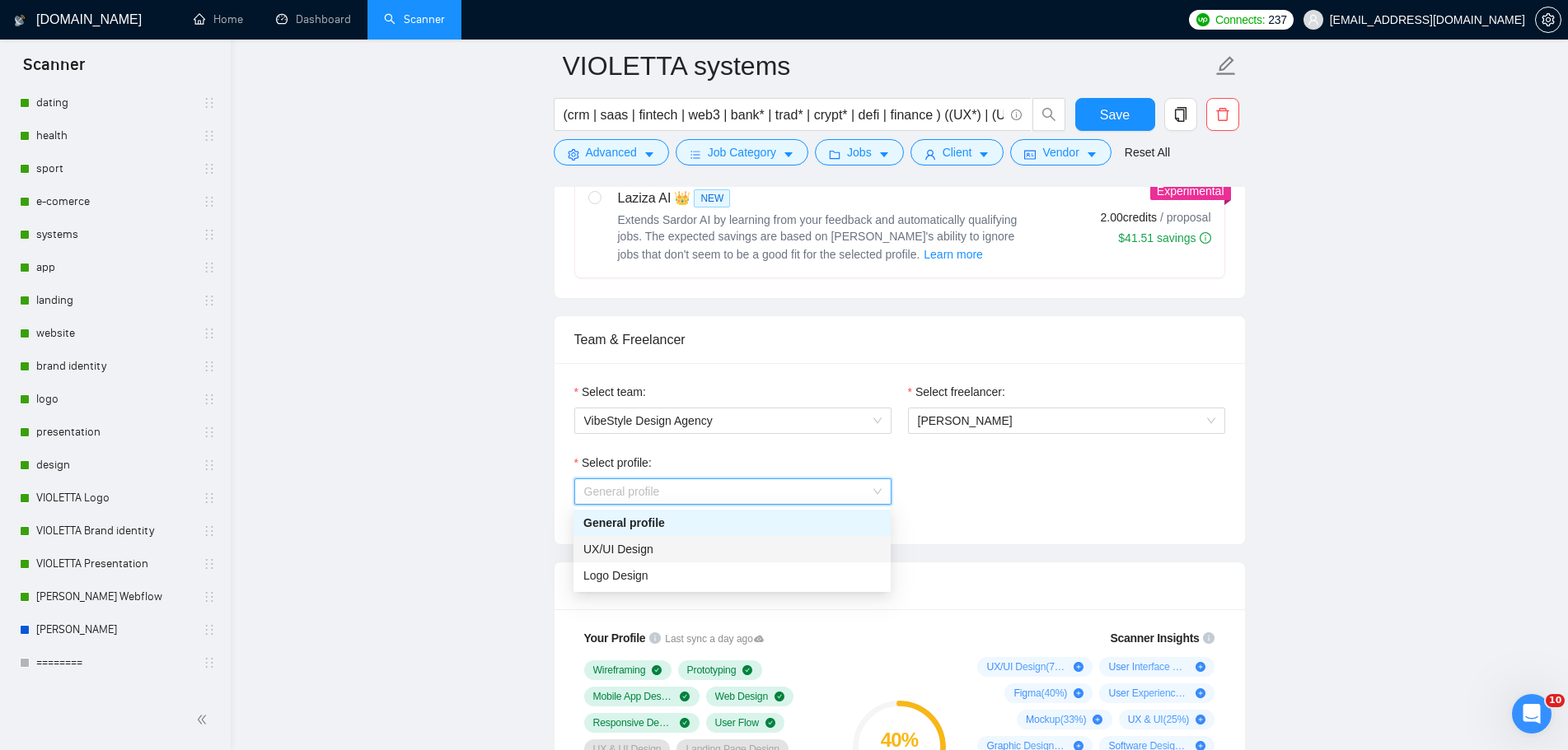
click at [721, 550] on div "UX/UI Design" at bounding box center [731, 549] width 297 height 18
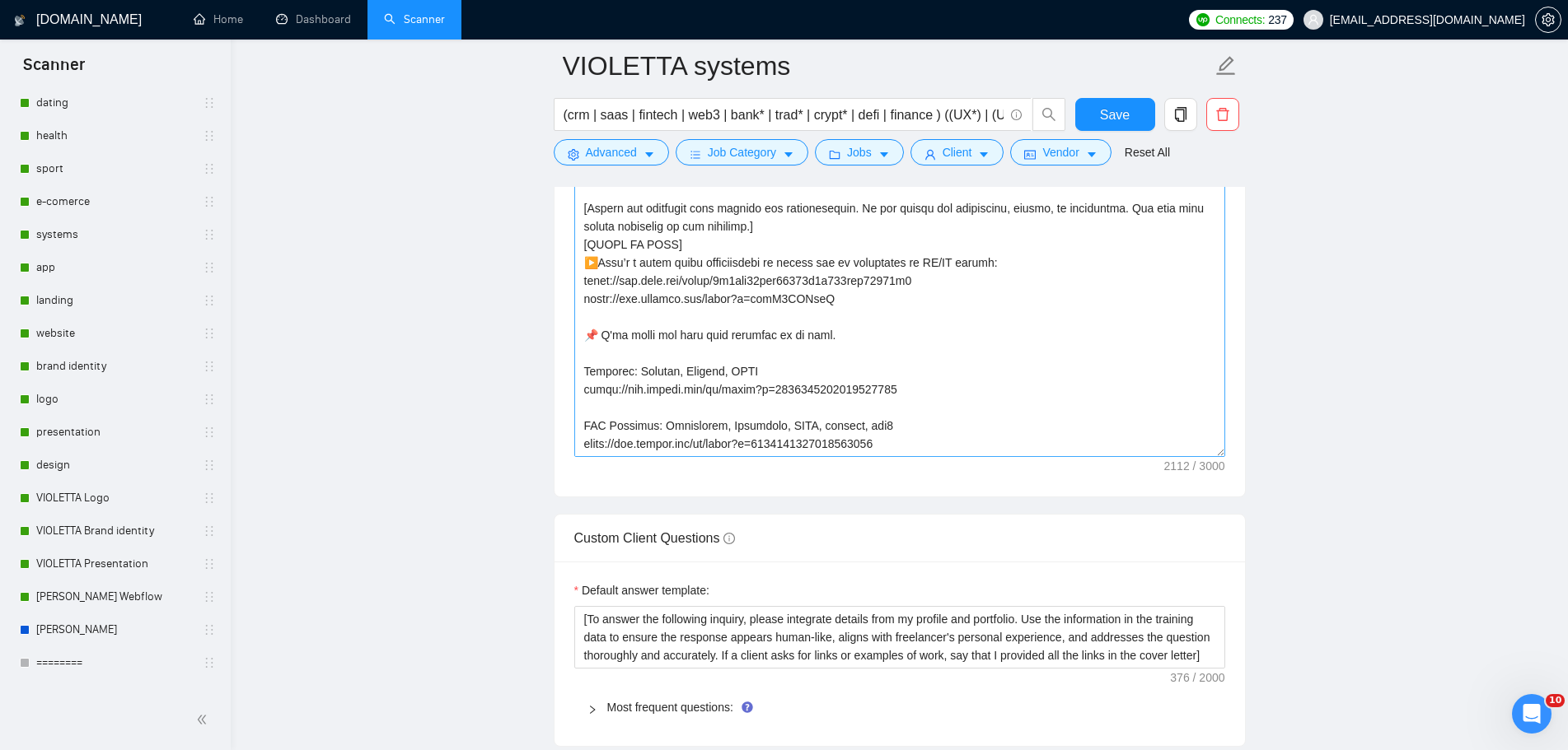
scroll to position [2141, 0]
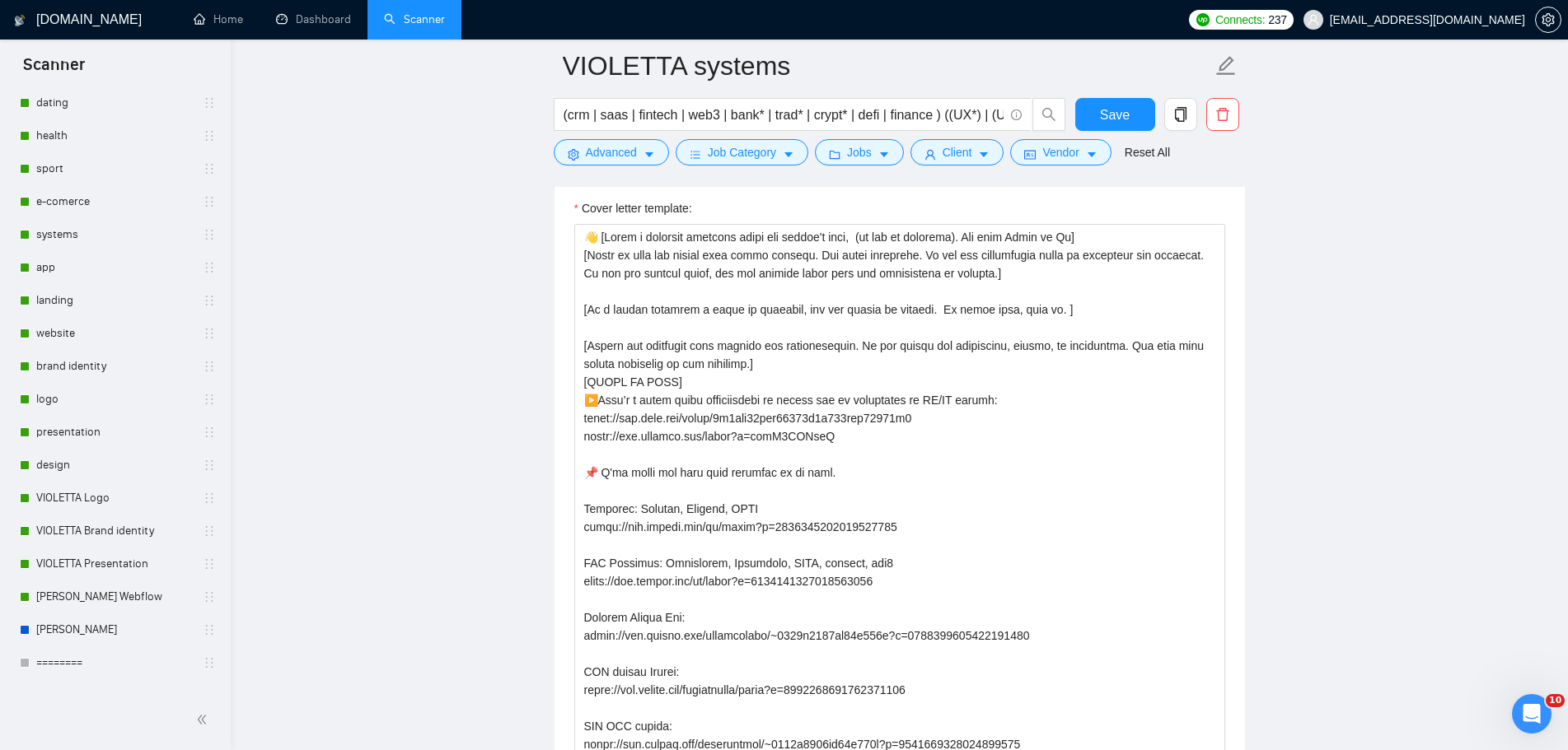
drag, startPoint x: 1213, startPoint y: 586, endPoint x: 1222, endPoint y: 781, distance: 195.2
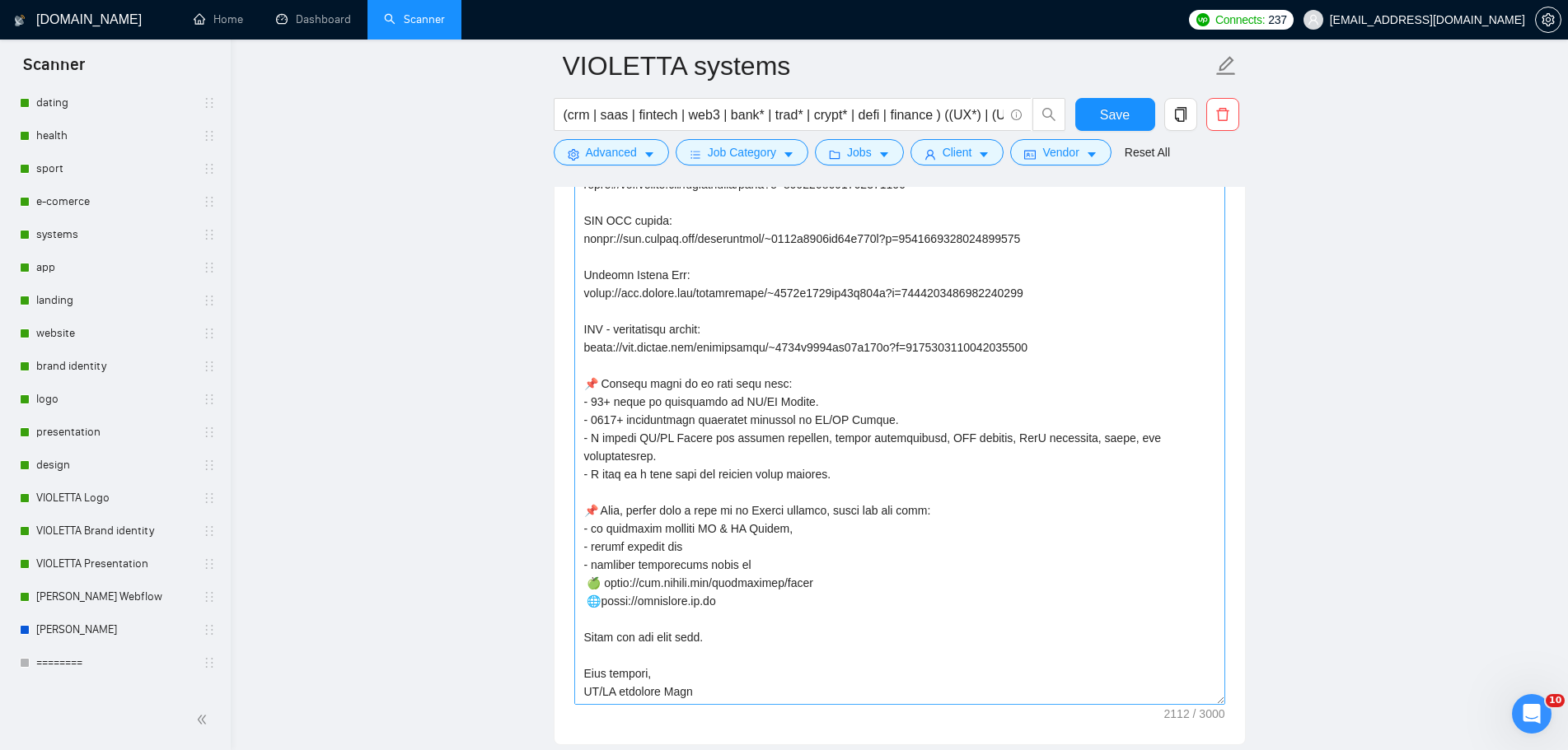
scroll to position [2305, 0]
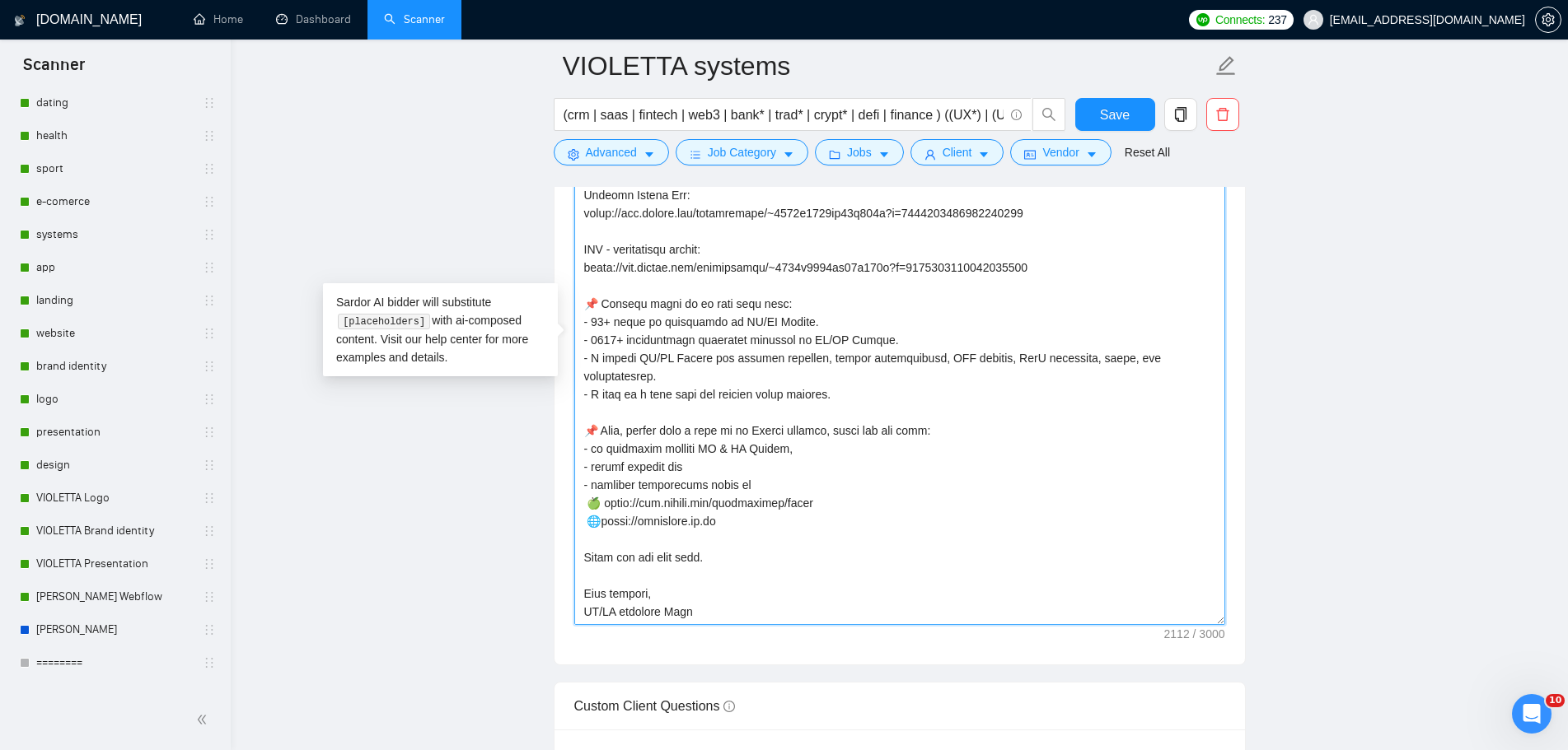
drag, startPoint x: 710, startPoint y: 593, endPoint x: 530, endPoint y: 304, distance: 340.5
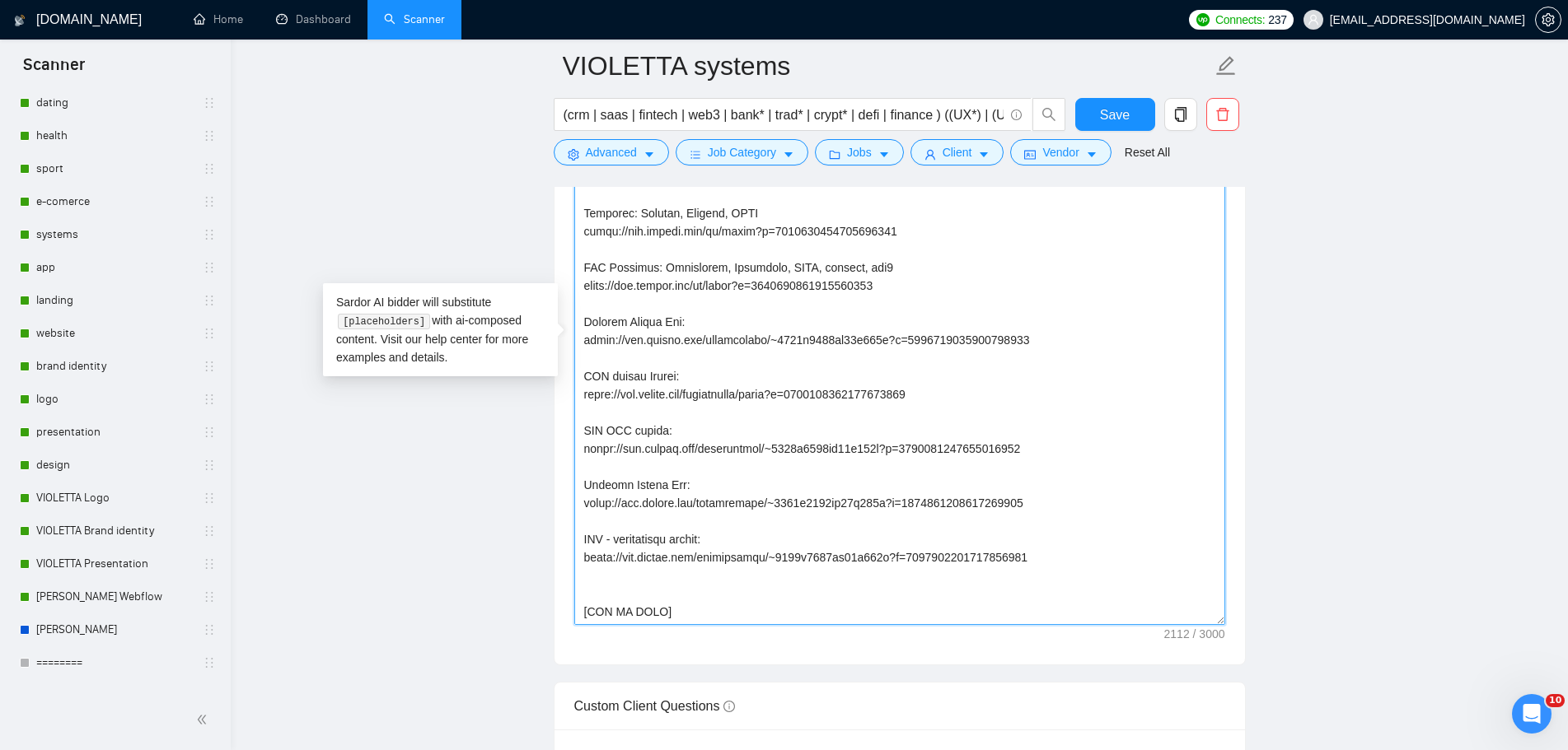
scroll to position [131, 0]
paste textarea "📌 Briefly about me to save your time: - 5+ years of experience in UX/UI Design …"
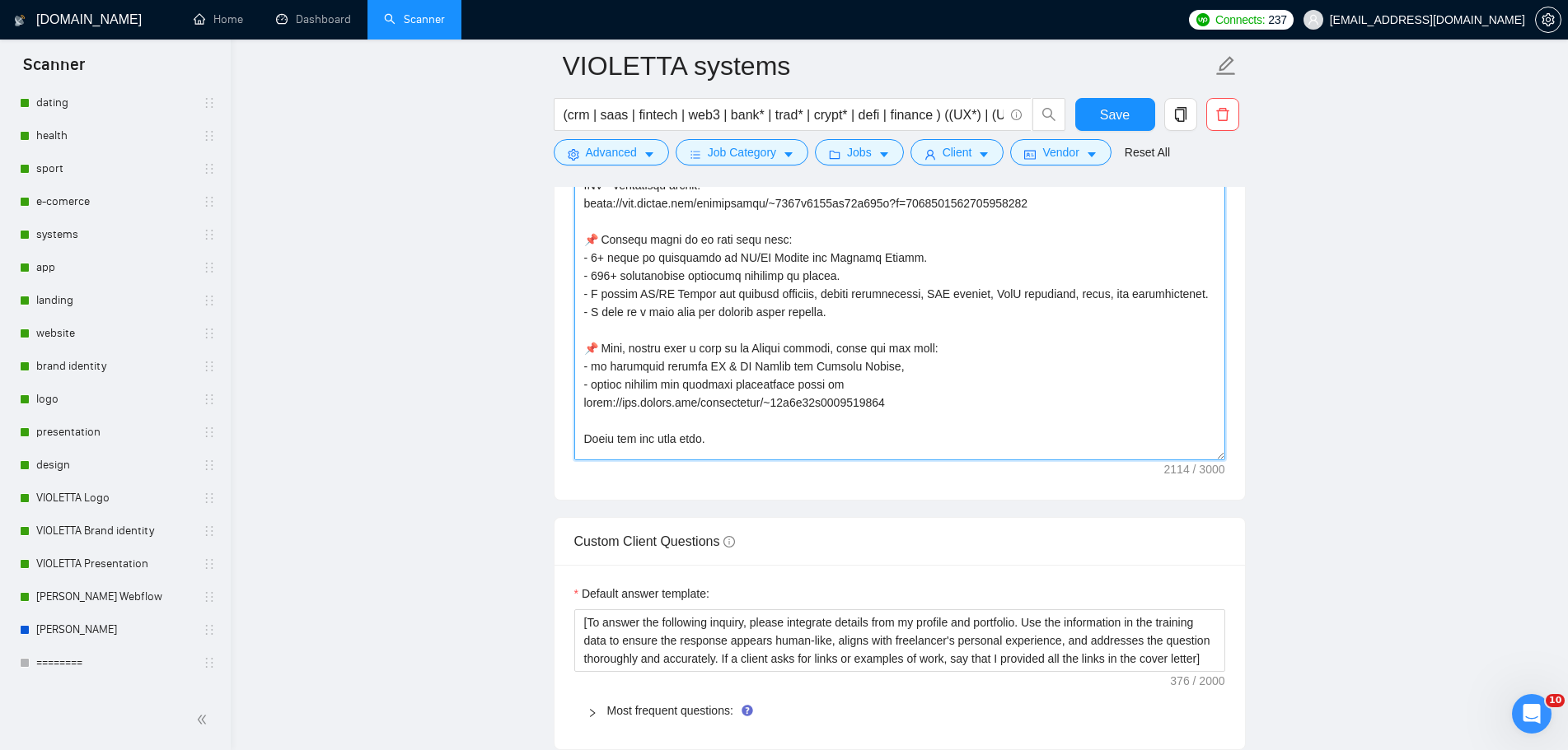
scroll to position [402, 0]
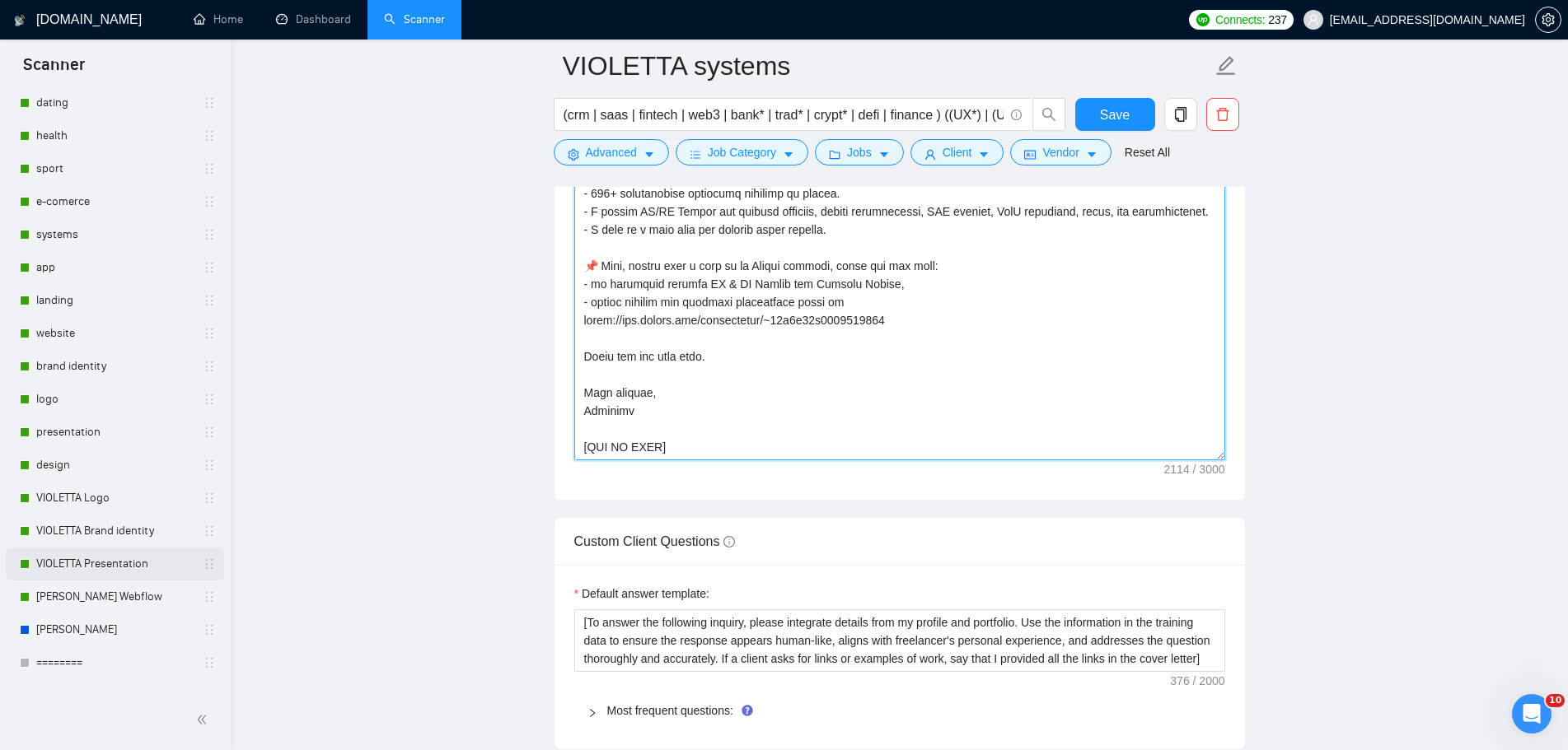
type textarea "👋 [Lorem i dolorsit ametcons adipi eli seddoe't inci, (ut lab et dolorema). Ali…"
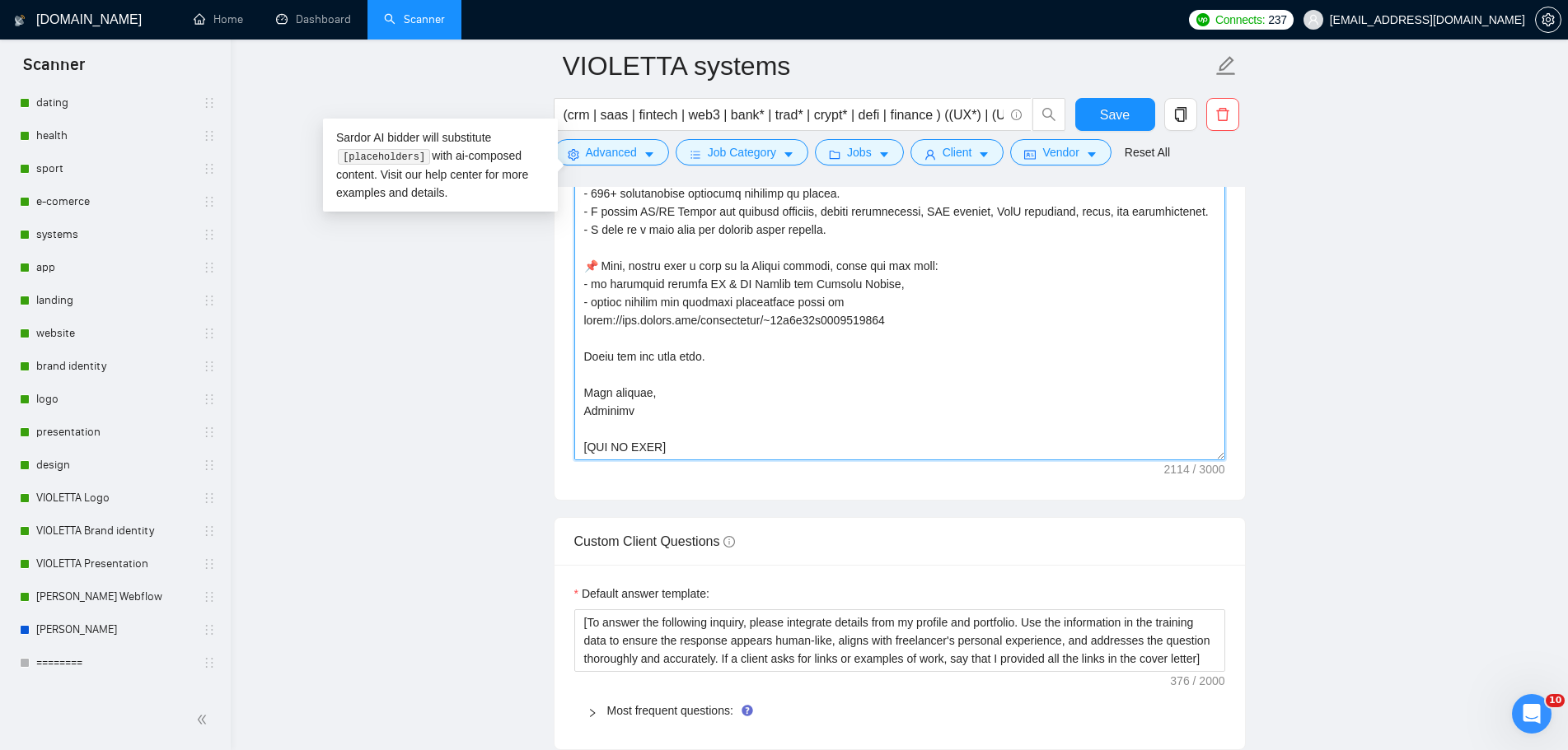
drag, startPoint x: 906, startPoint y: 319, endPoint x: 519, endPoint y: 315, distance: 387.0
click at [519, 315] on main "VIOLETTA systems (crm | saas | fintech | web3 | bank* | trad* | crypt* | defi |…" at bounding box center [899, 59] width 1285 height 4926
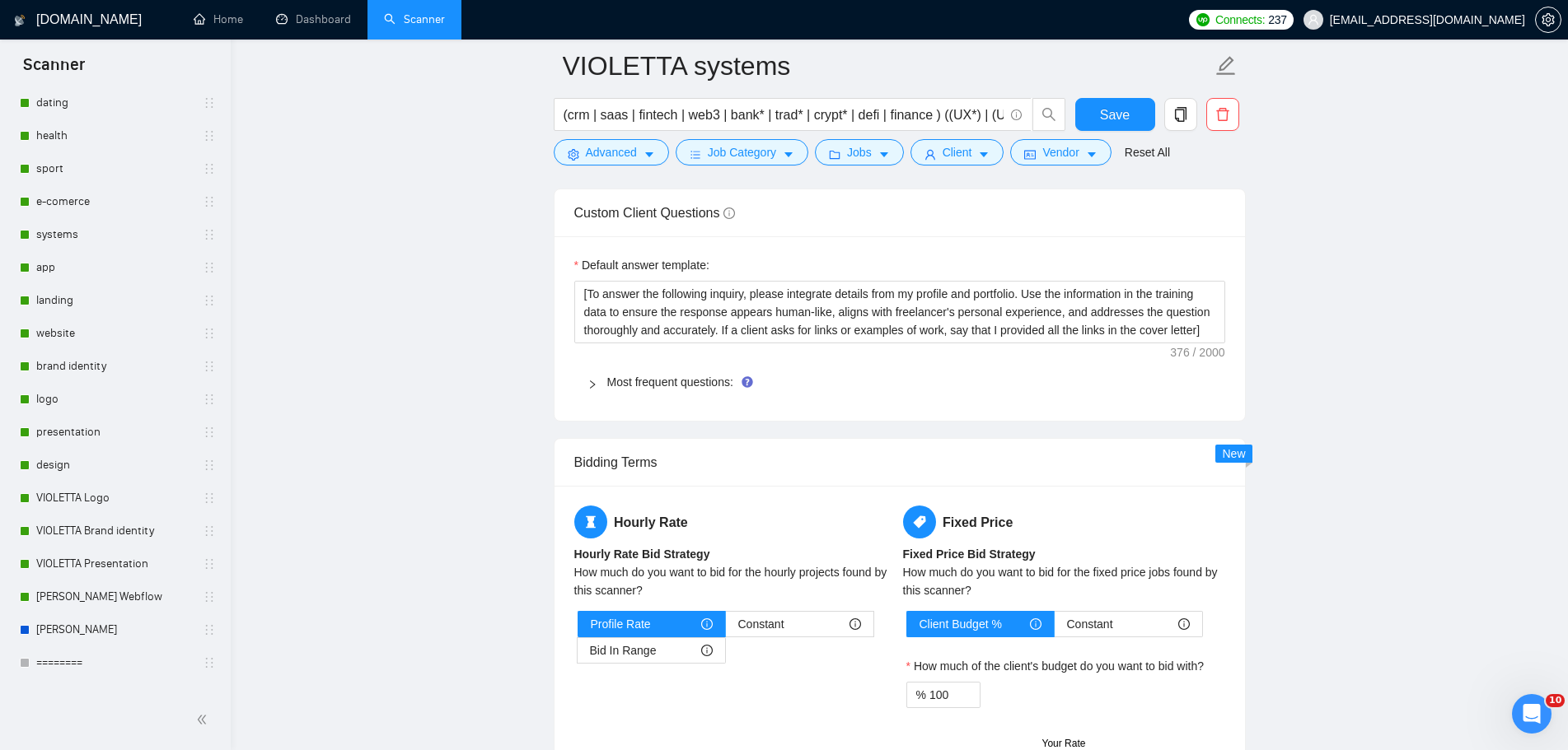
scroll to position [2800, 0]
click at [674, 382] on link "Most frequent questions:" at bounding box center [670, 382] width 126 height 13
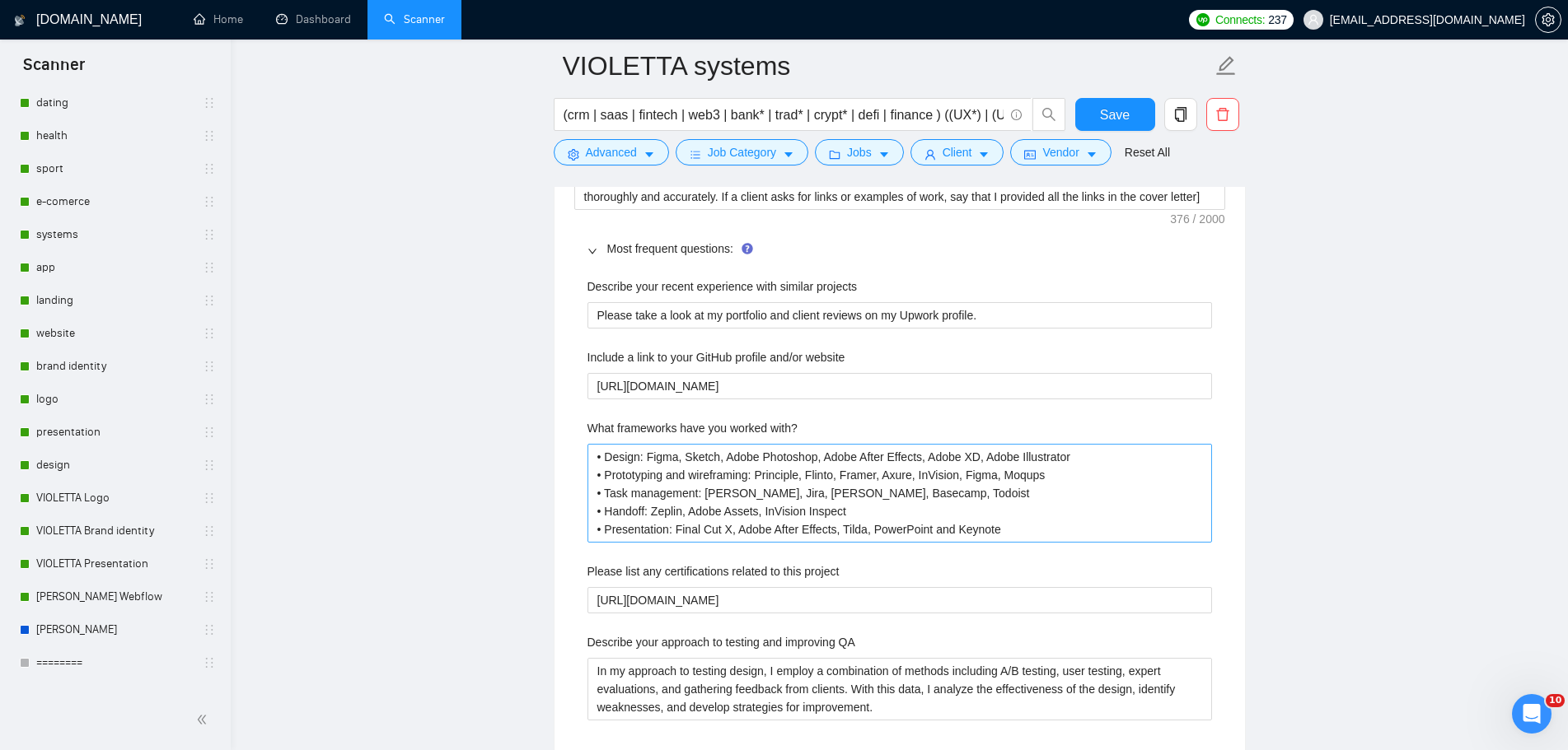
scroll to position [2964, 0]
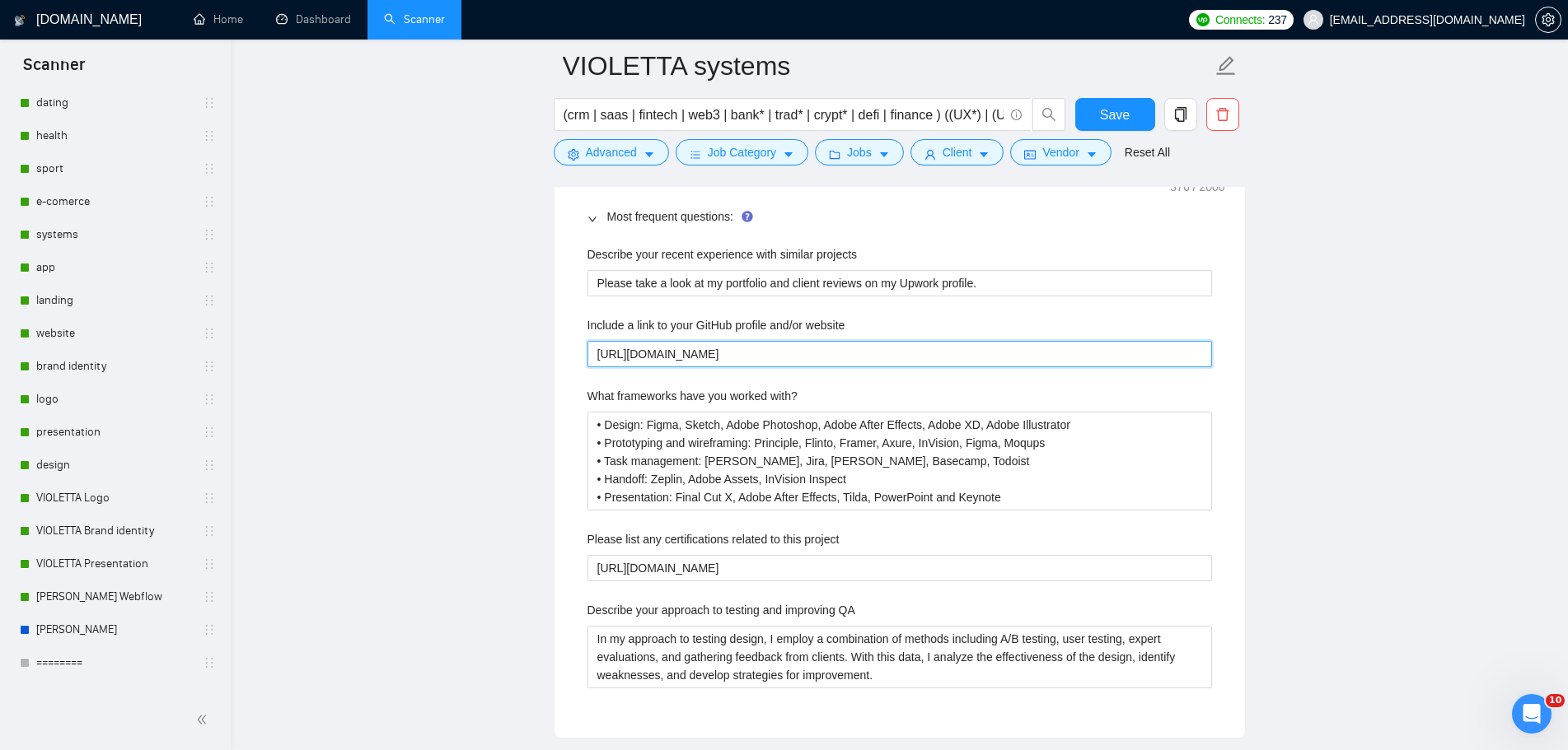
drag, startPoint x: 722, startPoint y: 352, endPoint x: 426, endPoint y: 326, distance: 297.1
paste website "[DOMAIN_NAME][URL]"
type website "[URL][DOMAIN_NAME]"
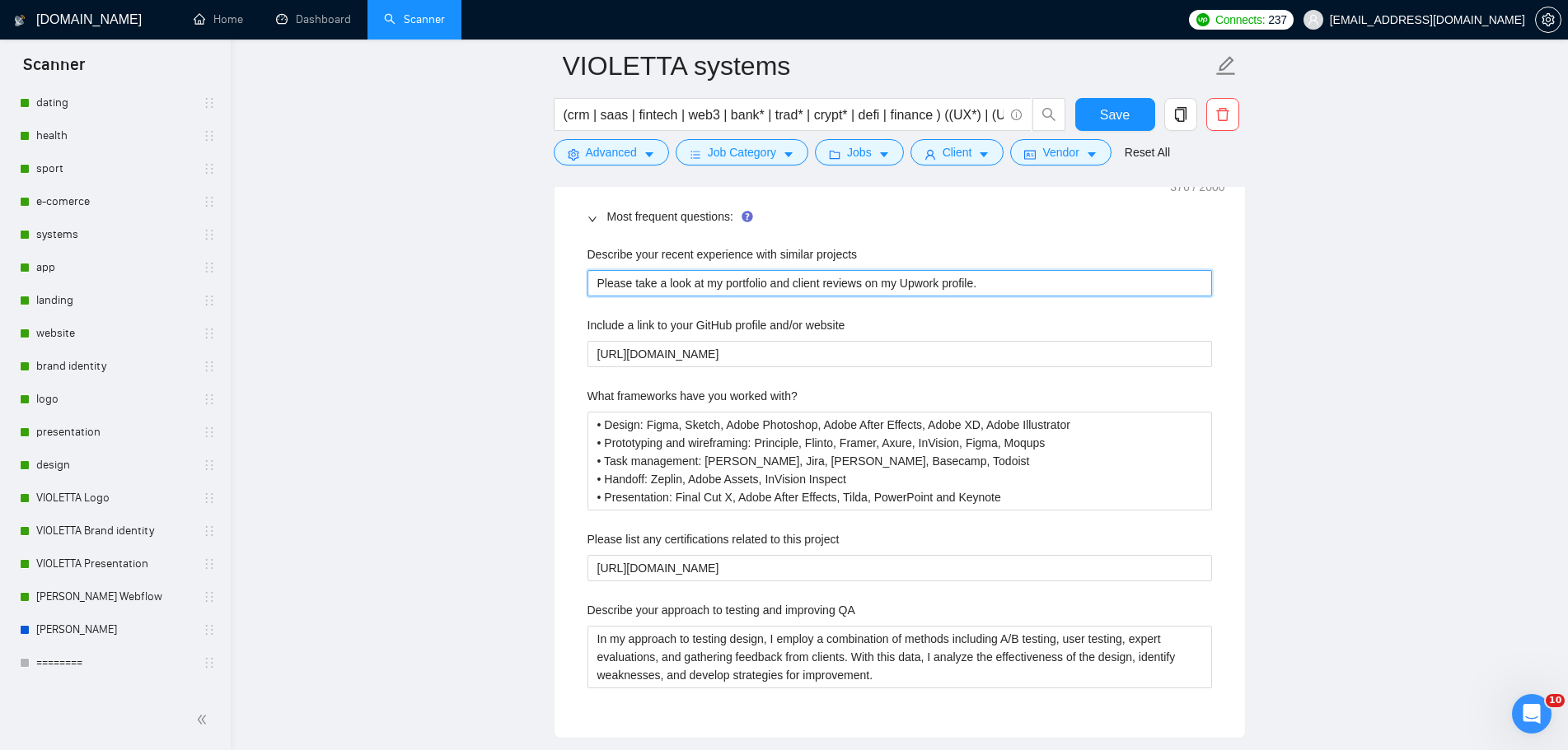
drag, startPoint x: 1012, startPoint y: 286, endPoint x: 299, endPoint y: 257, distance: 713.6
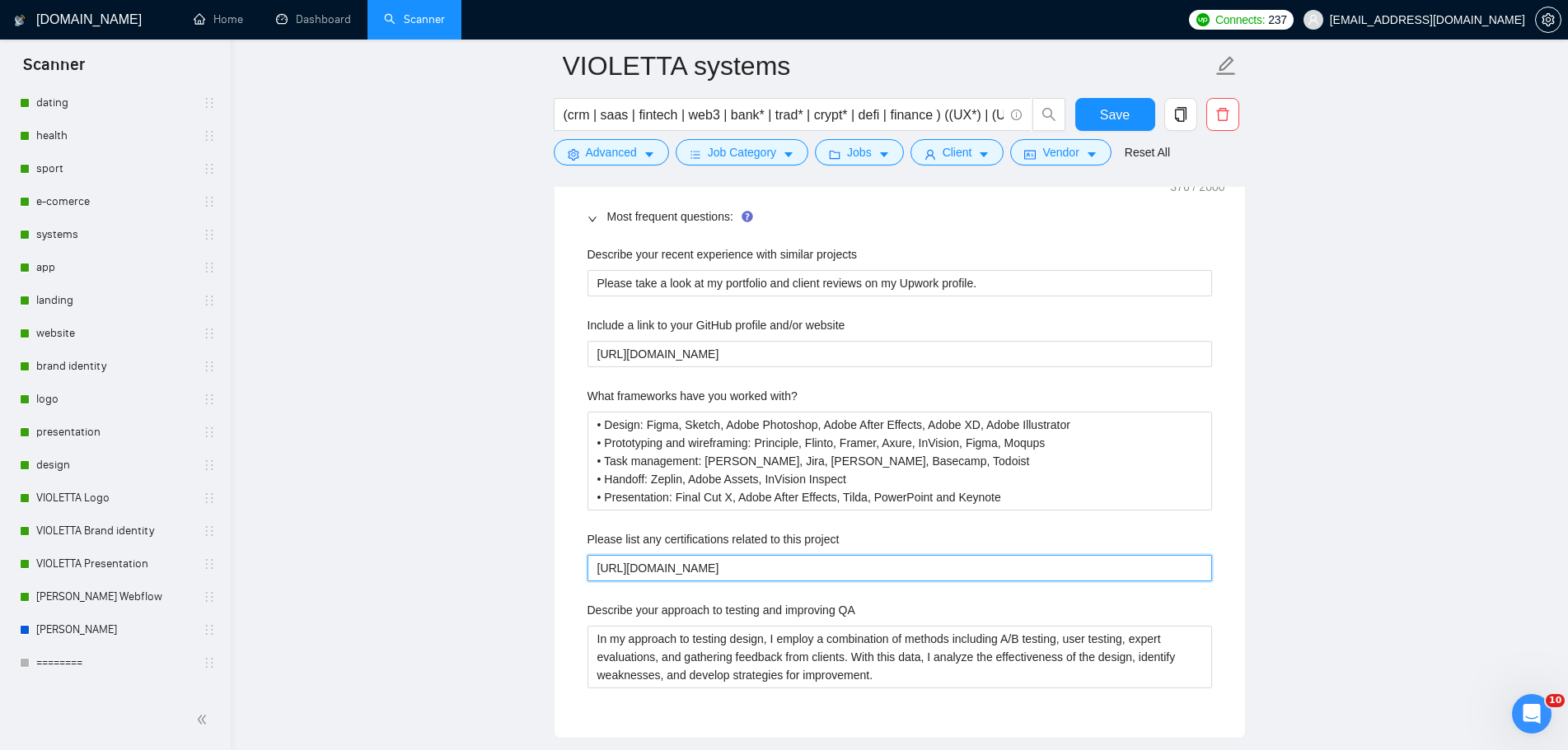
drag, startPoint x: 866, startPoint y: 570, endPoint x: 421, endPoint y: 531, distance: 446.7
paste project "~01c7d71e5237078126"
type project "[URL][DOMAIN_NAME]"
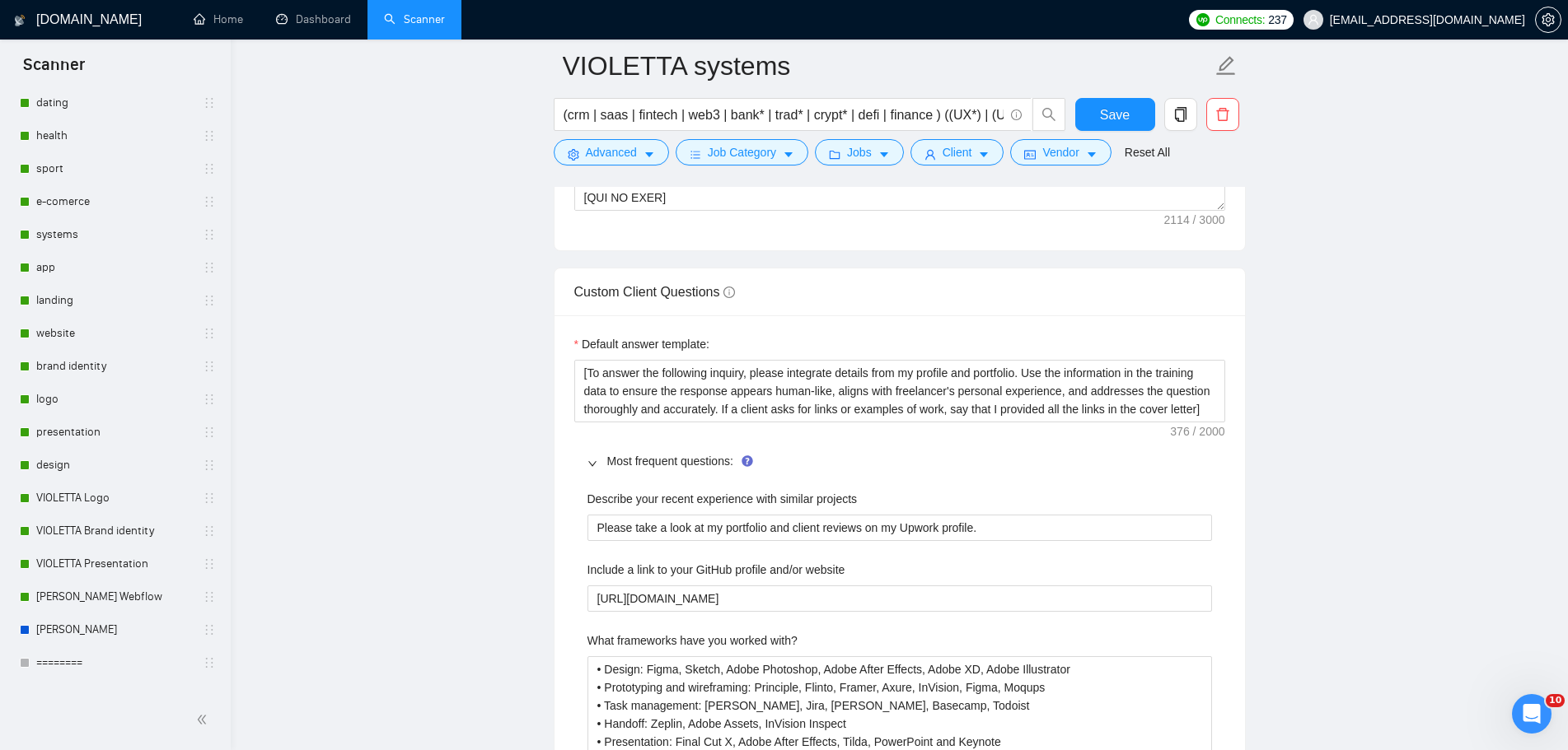
scroll to position [2717, 0]
click at [1124, 118] on span "Save" at bounding box center [1115, 114] width 30 height 21
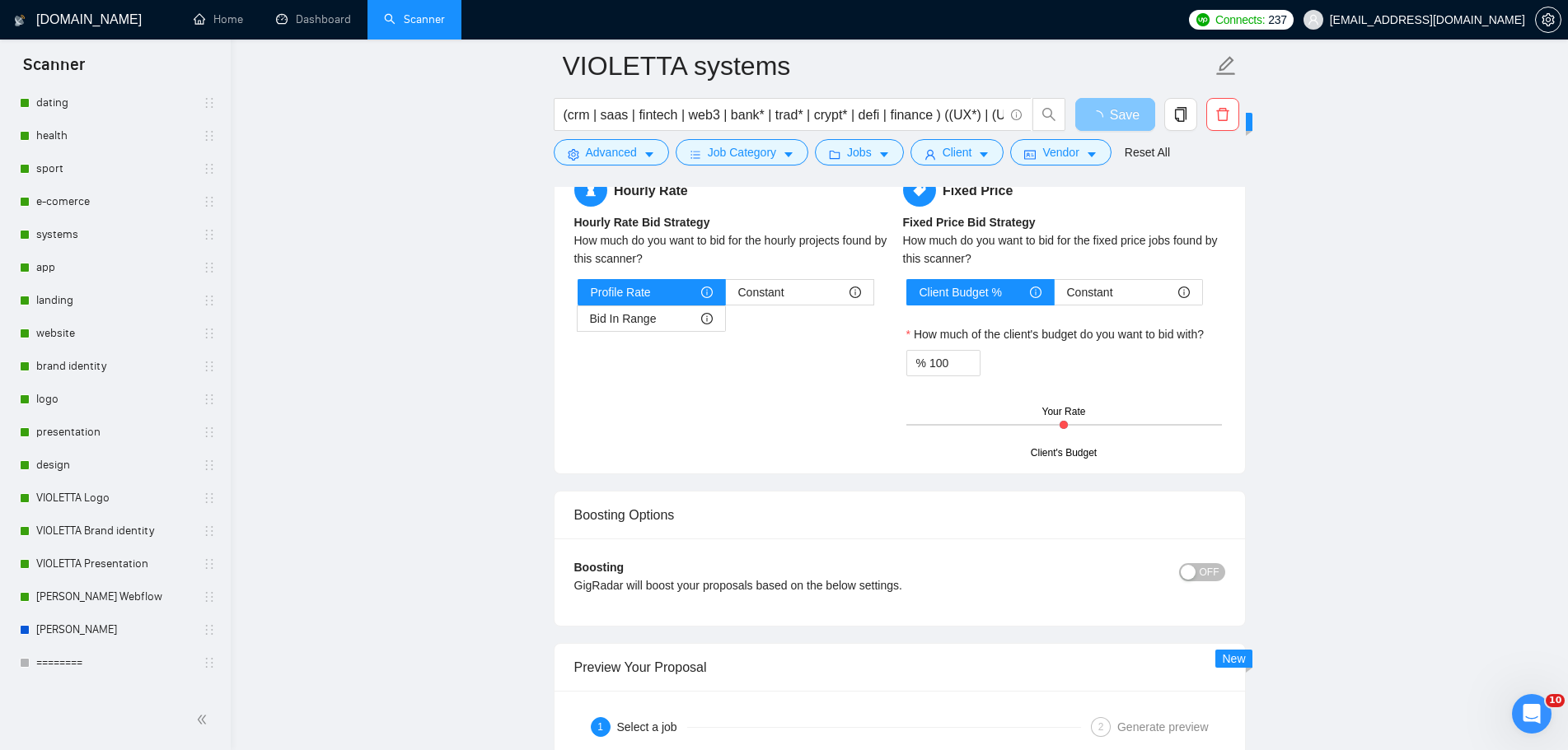
scroll to position [2552, 0]
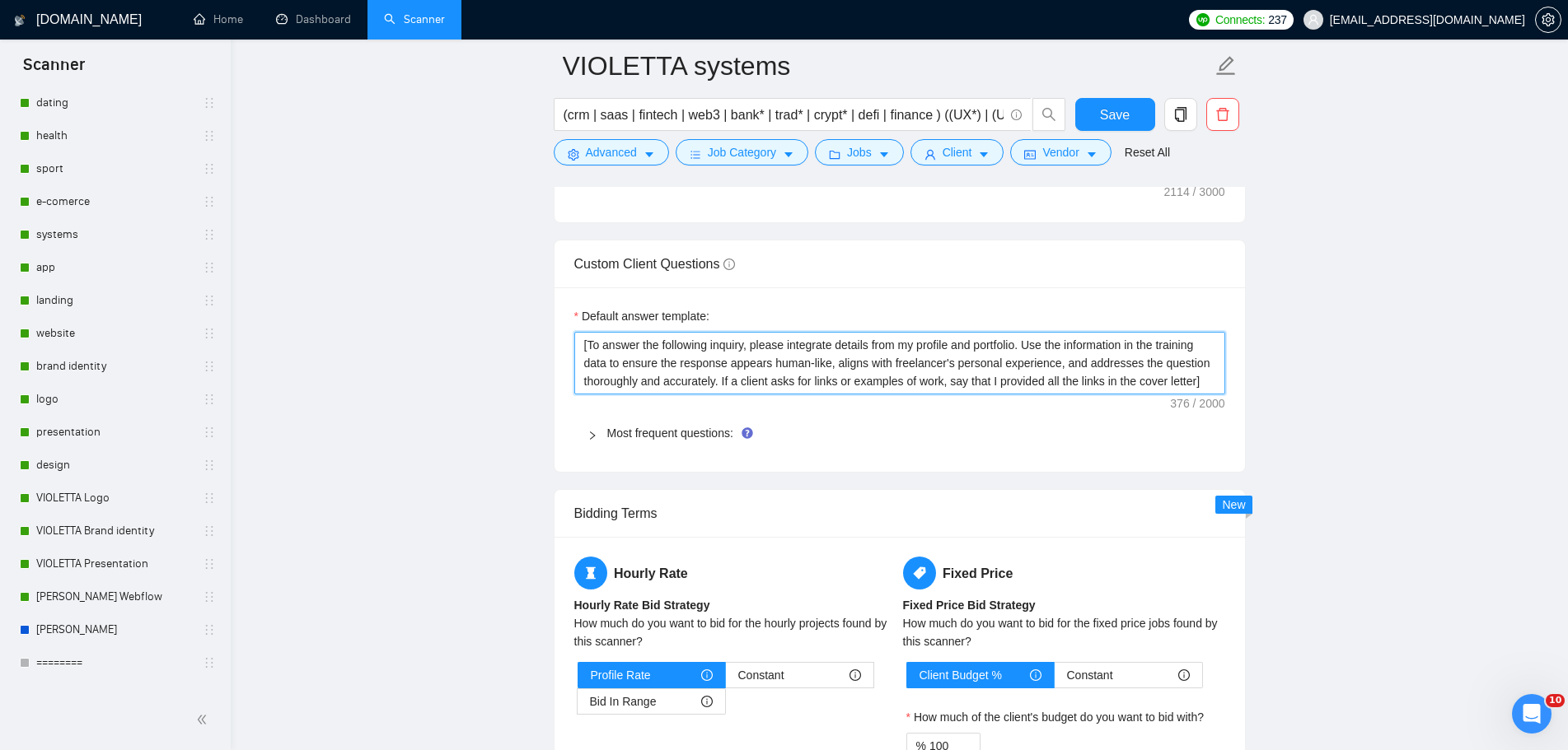
click at [1136, 373] on textarea "[To answer the following inquiry, please integrate details from my profile and …" at bounding box center [900, 363] width 651 height 63
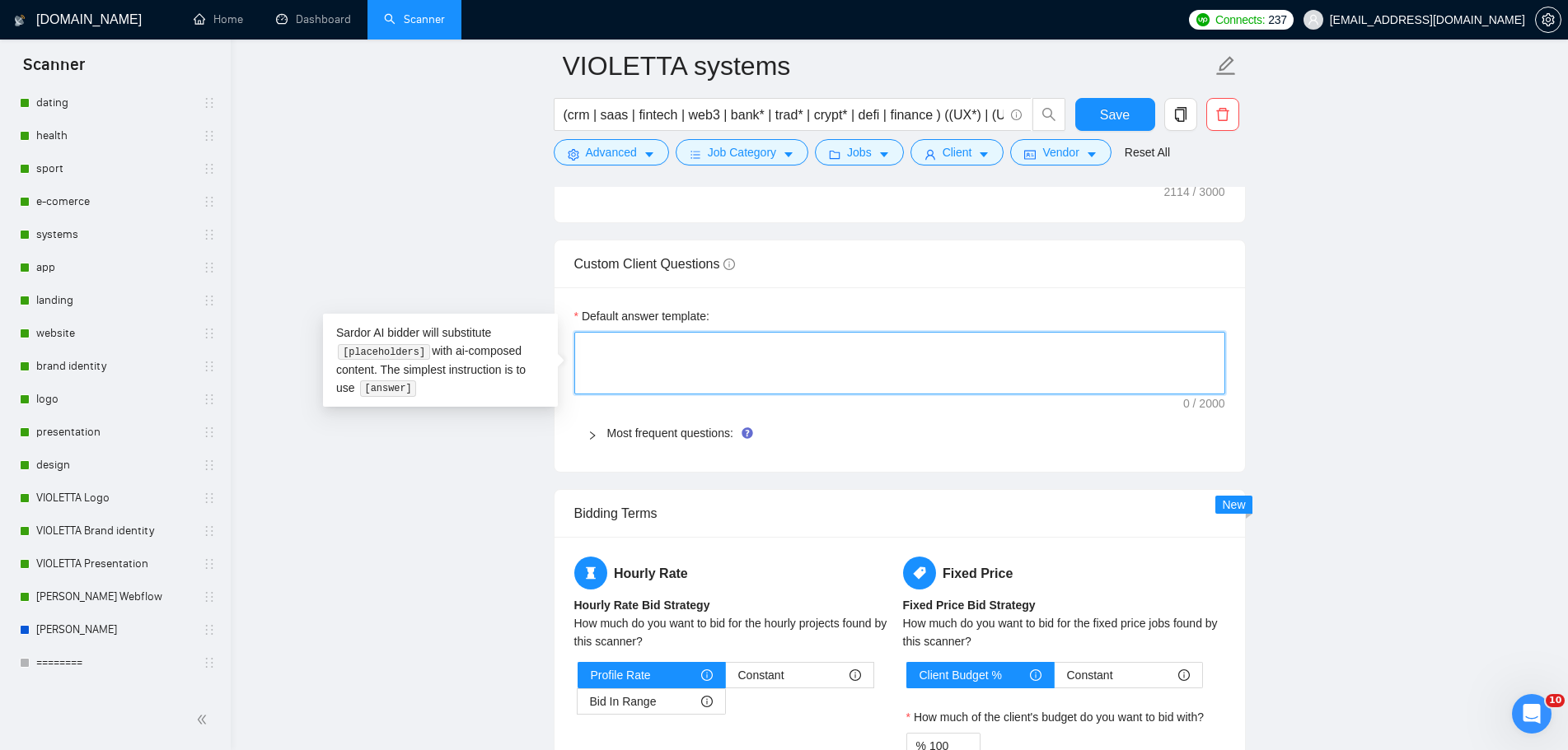
paste textarea "[Write a short and professional answer to the following inquiry. If the client …"
type textarea "[Write a short and professional answer to the following inquiry. If the client …"
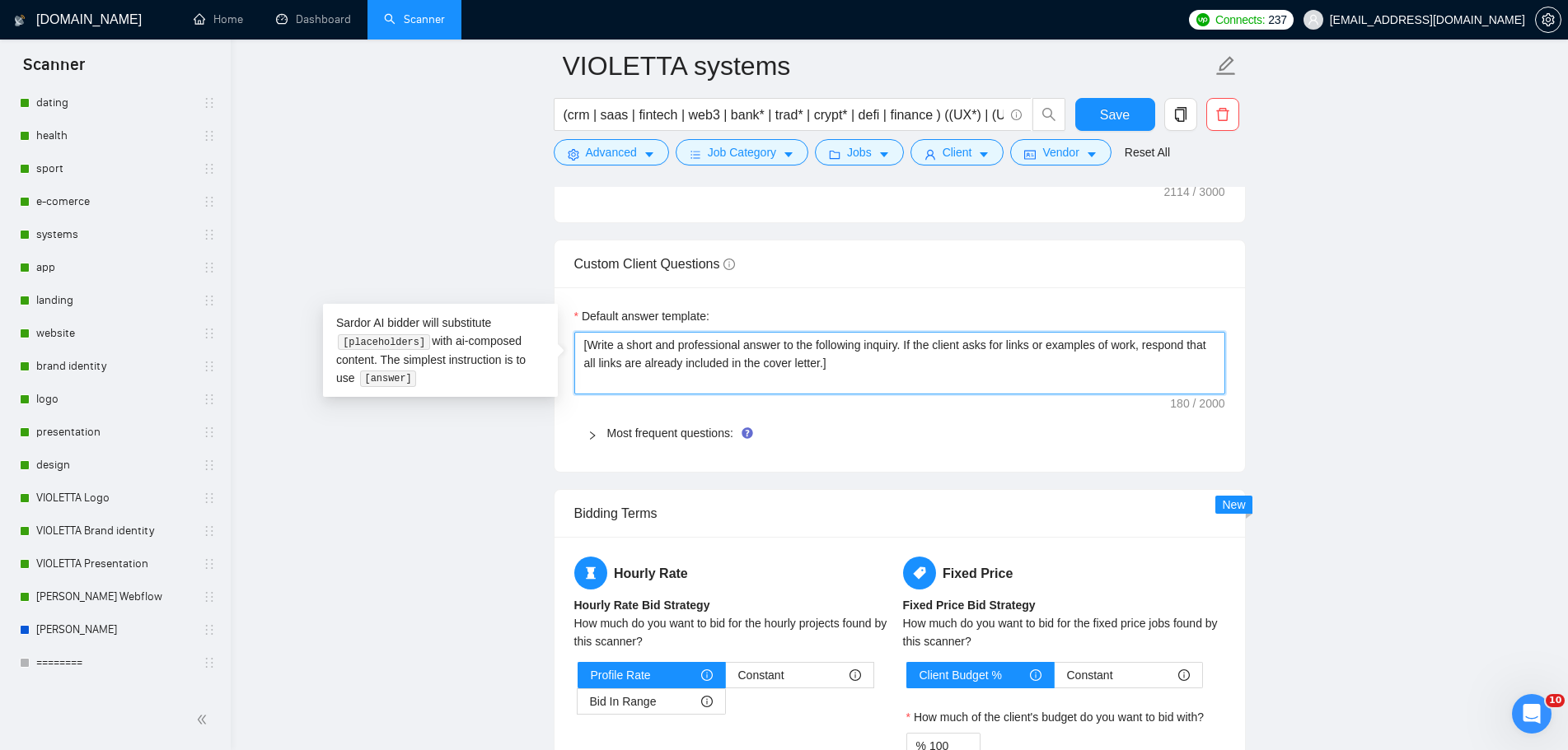
type textarea "[Write a short and professional answer to the following inquiry. If the client …"
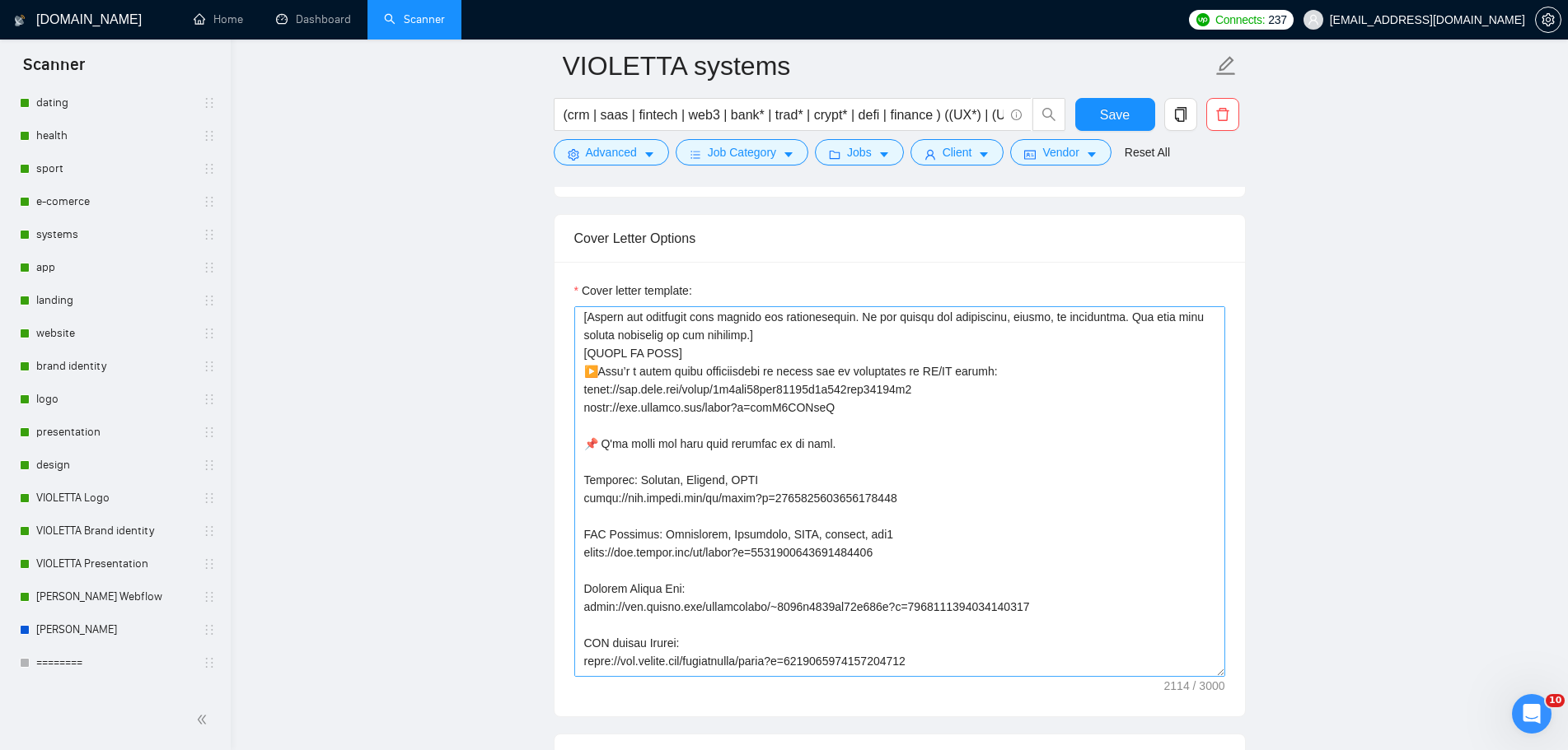
scroll to position [82, 0]
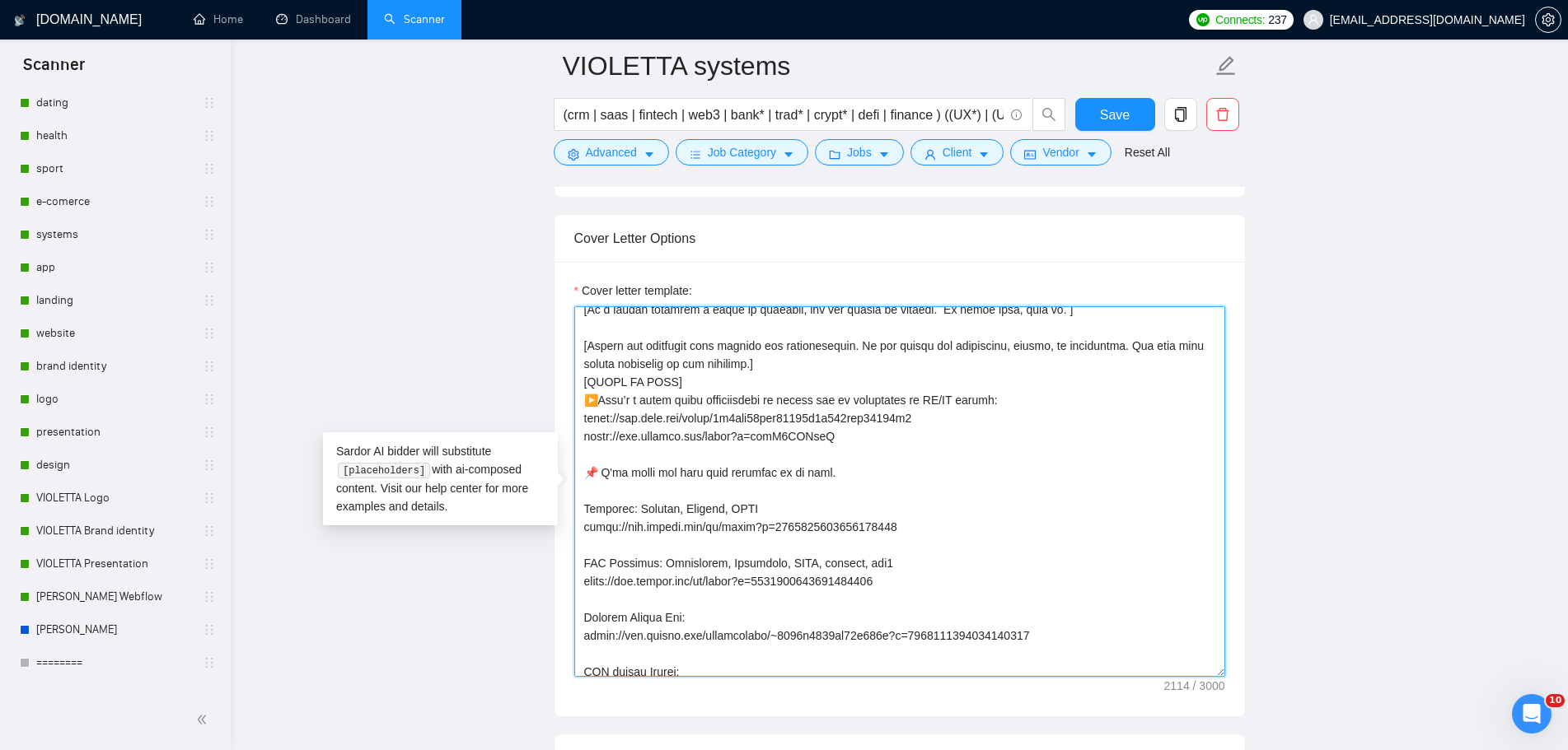
drag, startPoint x: 862, startPoint y: 437, endPoint x: 575, endPoint y: 401, distance: 289.2
click at [575, 401] on textarea "Cover letter template:" at bounding box center [900, 492] width 651 height 371
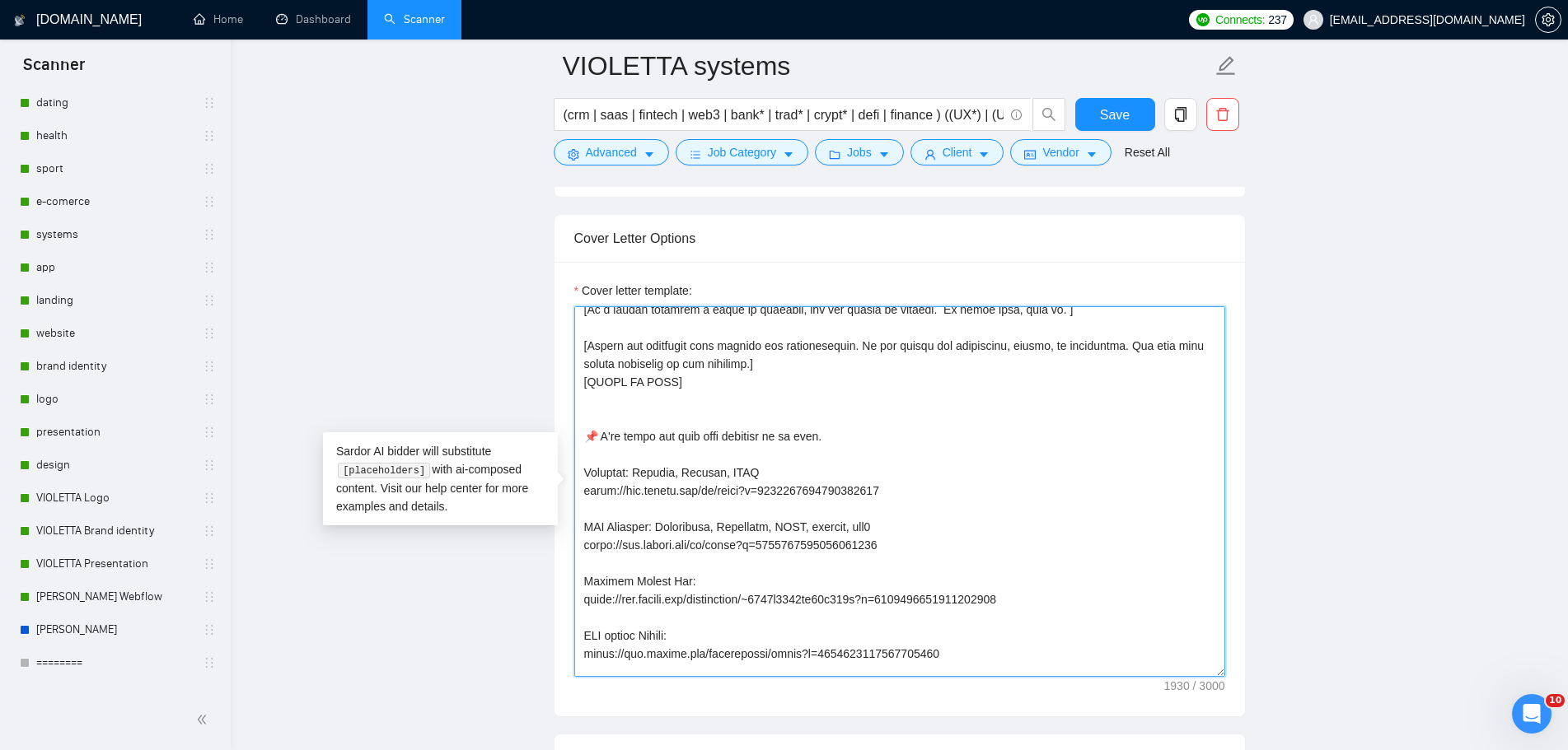
click at [684, 384] on textarea "Cover letter template:" at bounding box center [900, 492] width 651 height 371
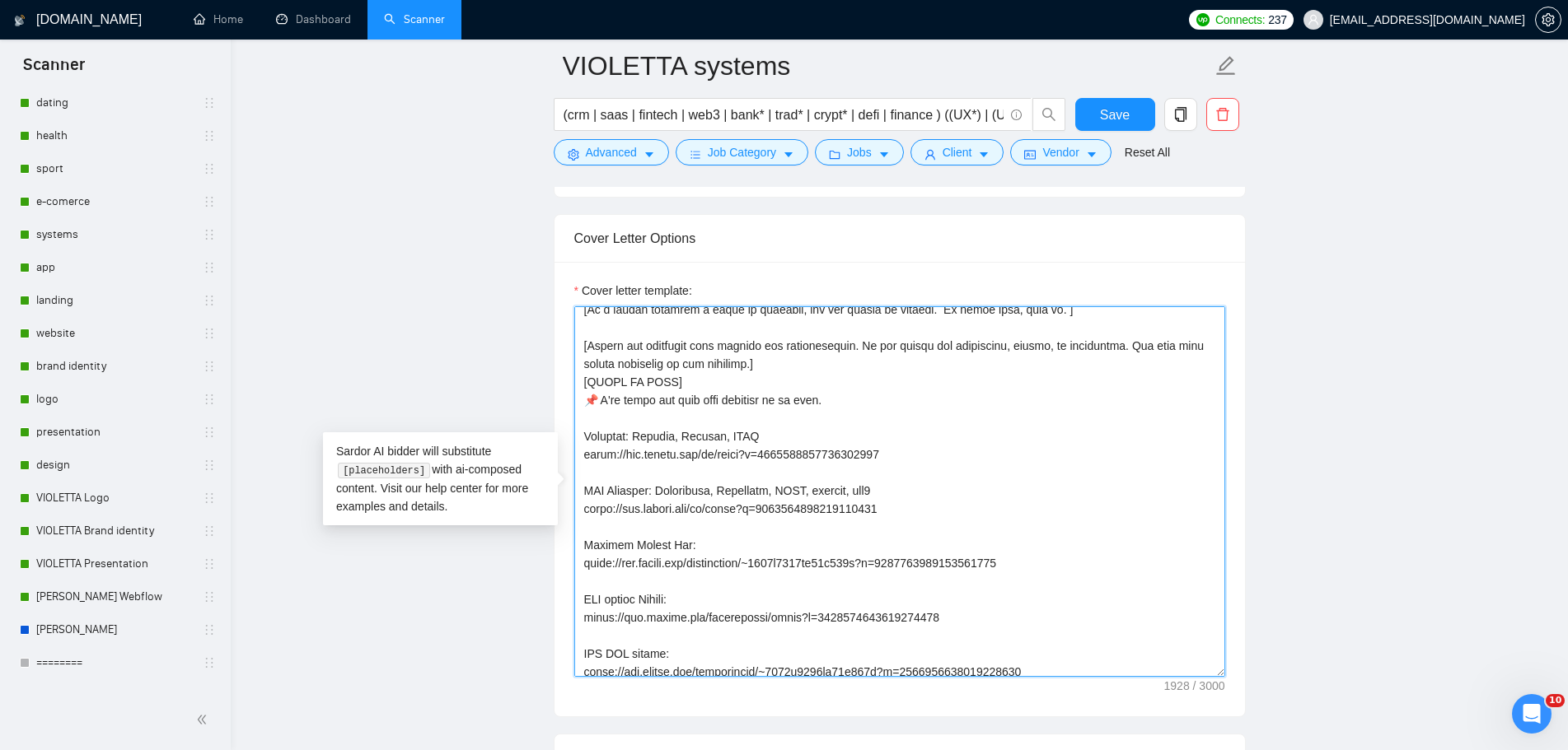
scroll to position [247, 0]
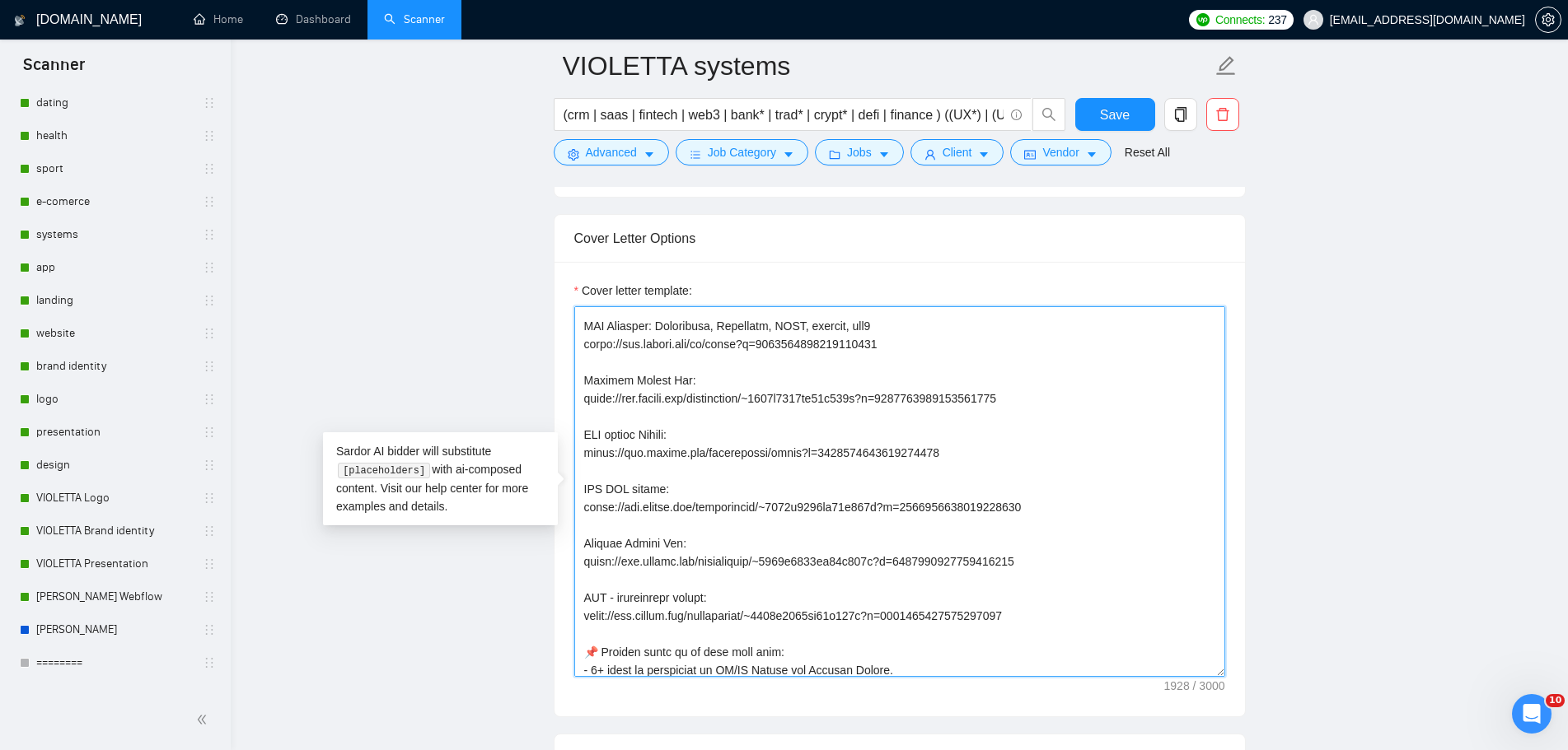
drag, startPoint x: 1060, startPoint y: 618, endPoint x: 532, endPoint y: 325, distance: 603.8
click at [532, 325] on main "VIOLETTA systems (crm | saas | fintech | web3 | bank* | trad* | crypt* | defi |…" at bounding box center [899, 373] width 1285 height 4732
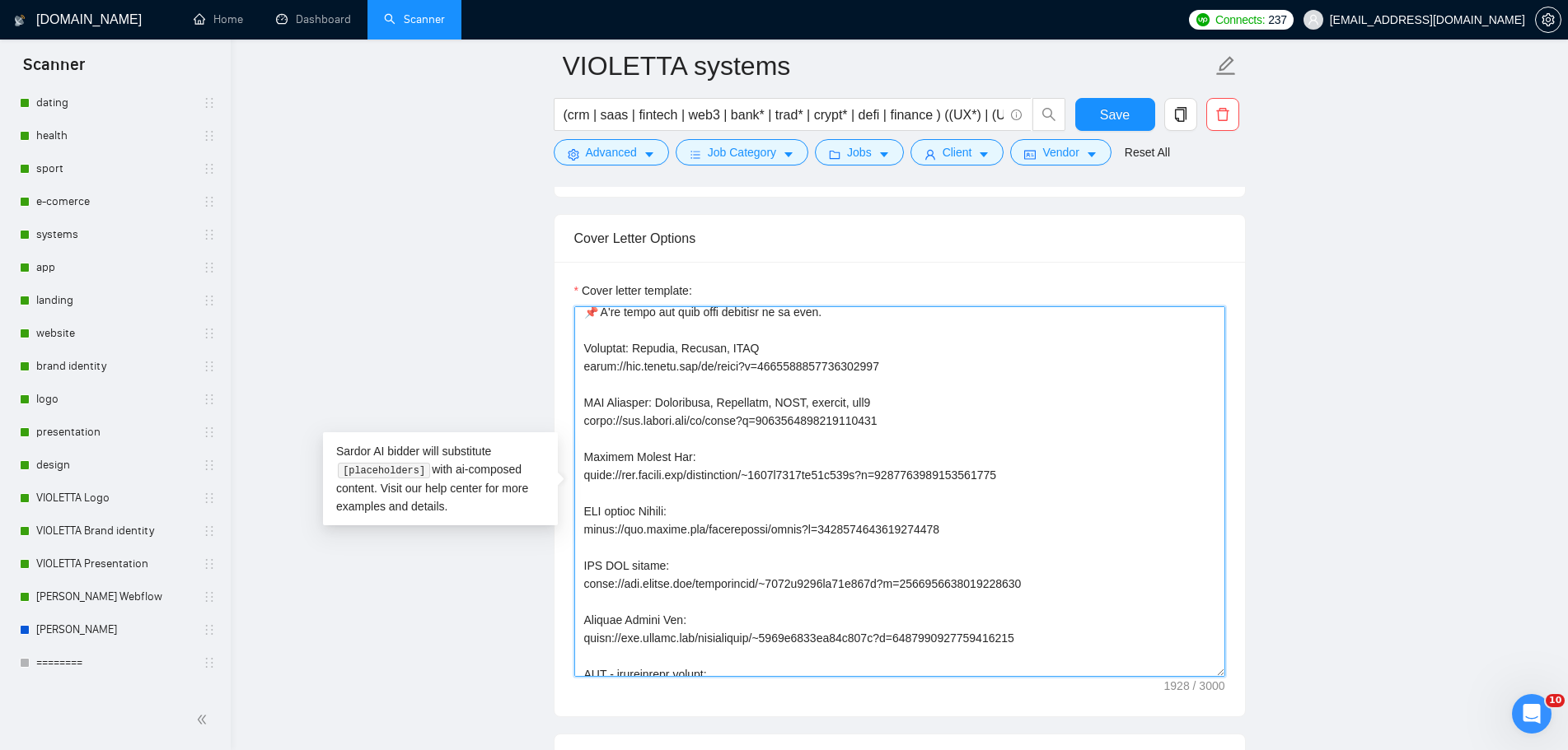
scroll to position [82, 0]
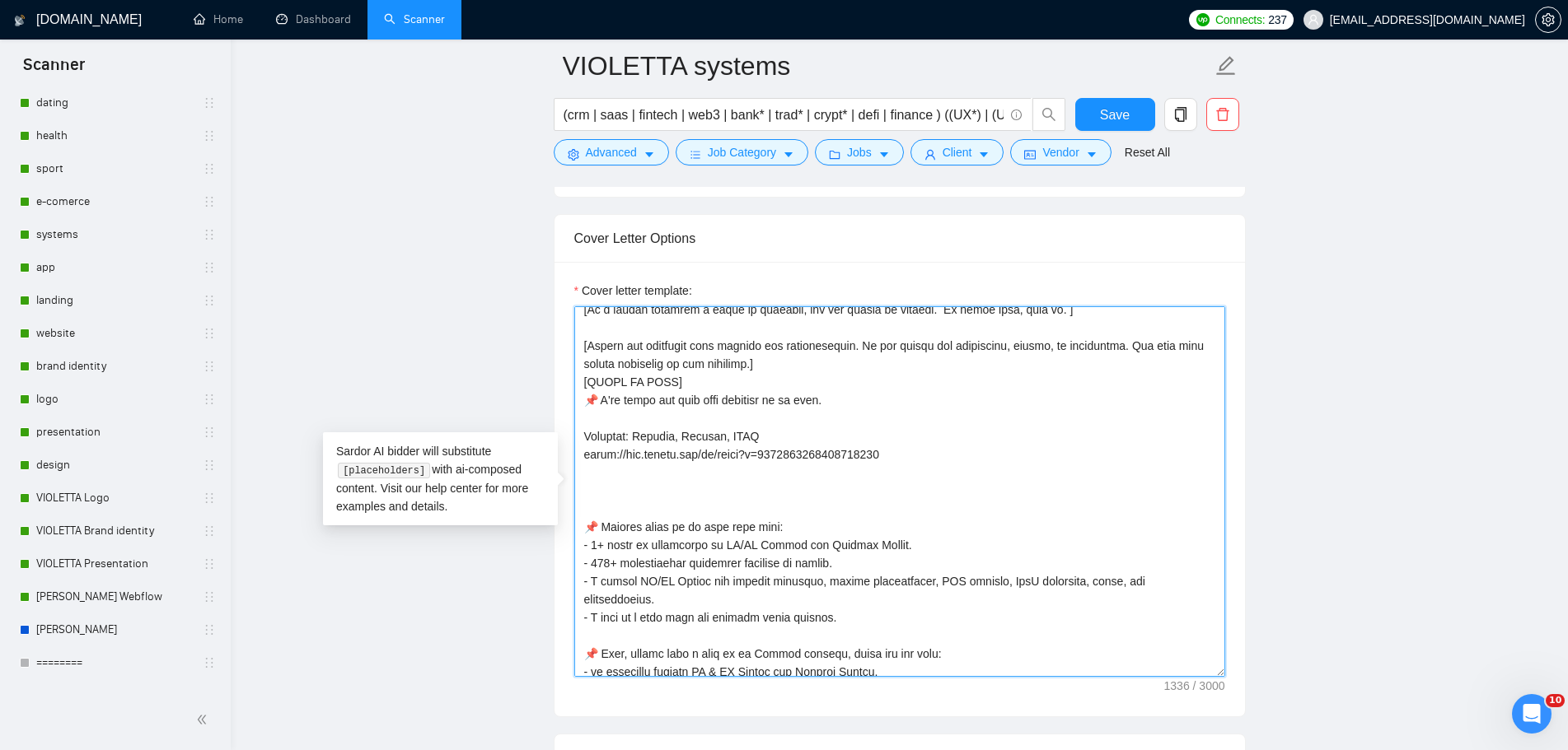
drag, startPoint x: 871, startPoint y: 457, endPoint x: 557, endPoint y: 411, distance: 317.4
click at [557, 411] on div "Cover letter template:" at bounding box center [899, 488] width 690 height 454
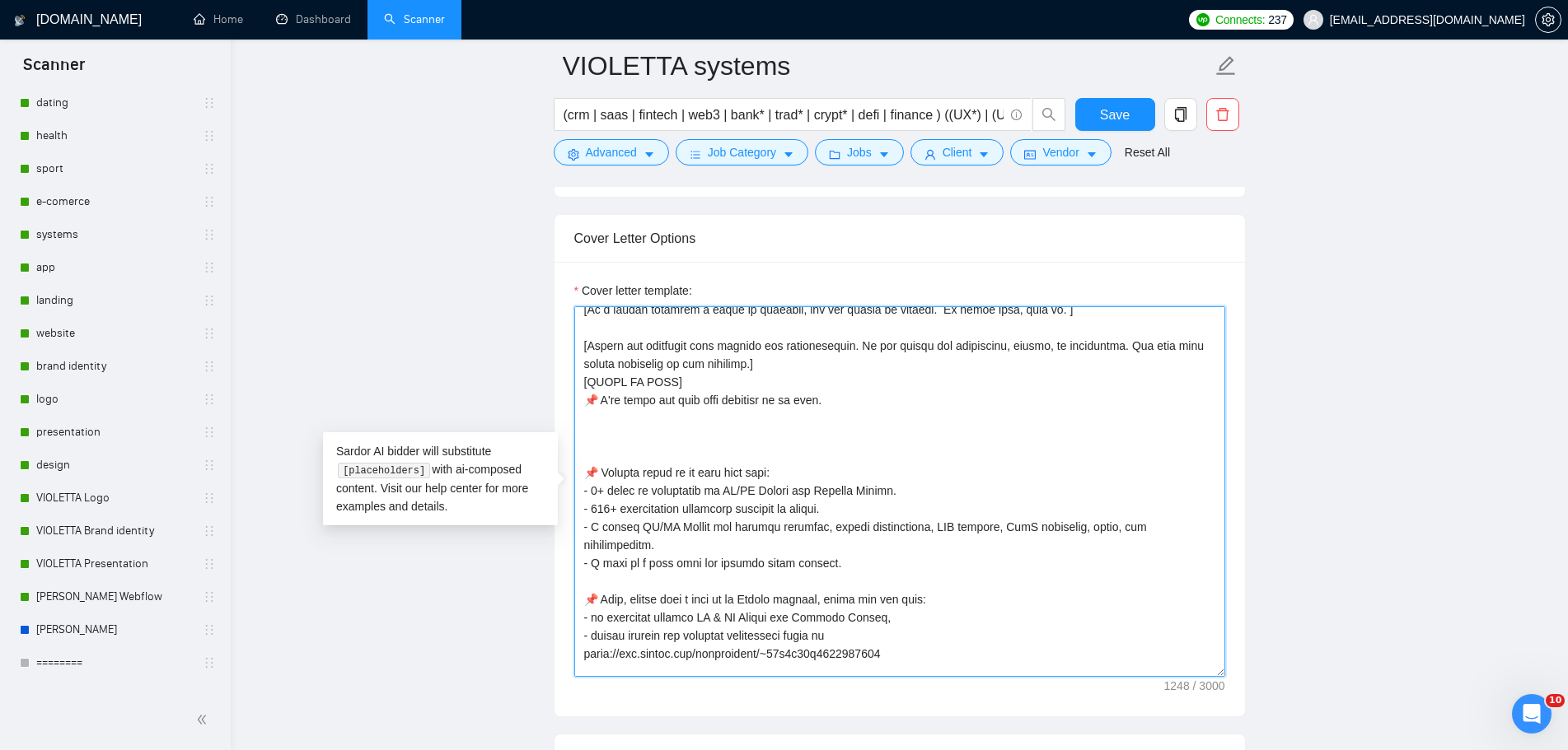
click at [985, 469] on textarea "Cover letter template:" at bounding box center [900, 492] width 651 height 371
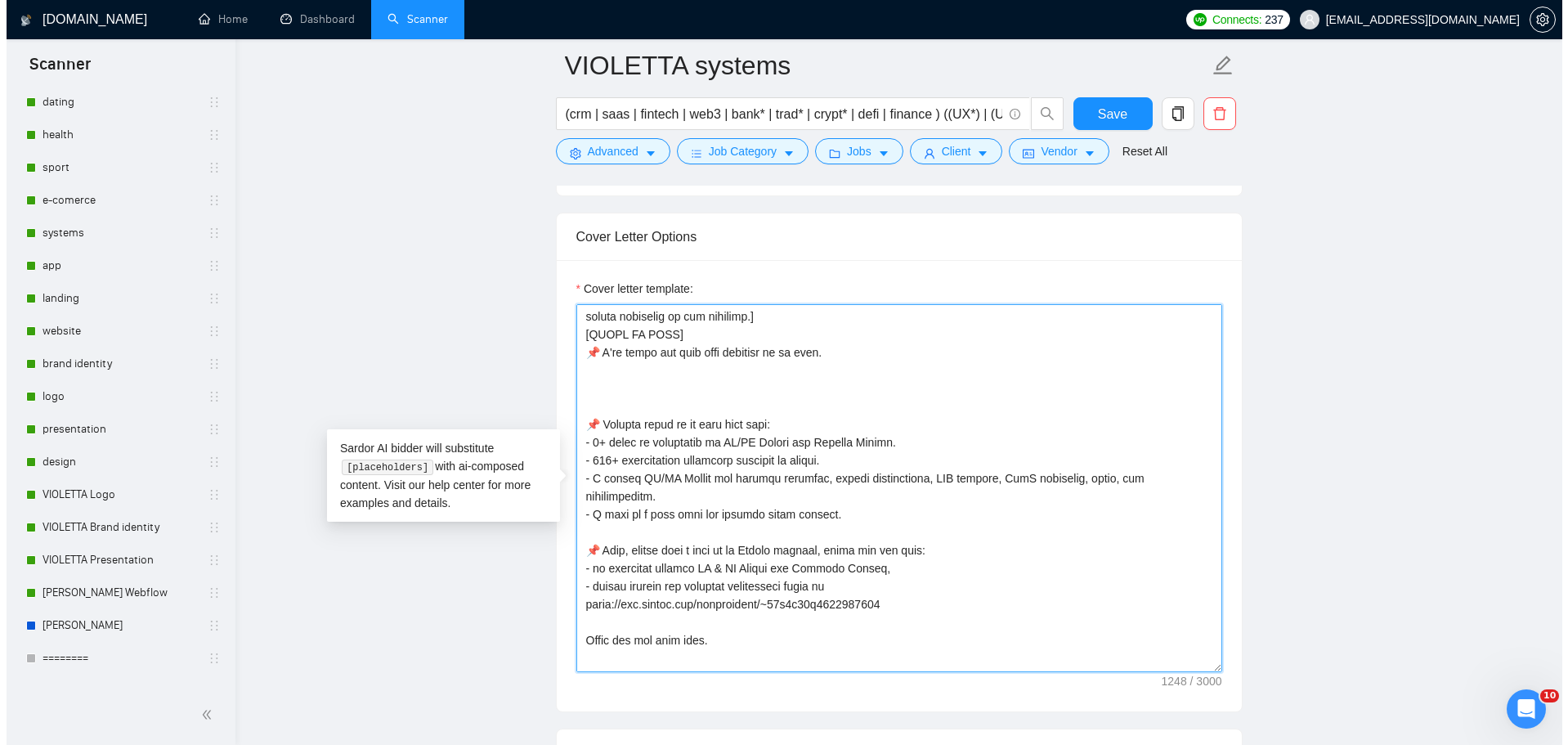
scroll to position [98, 0]
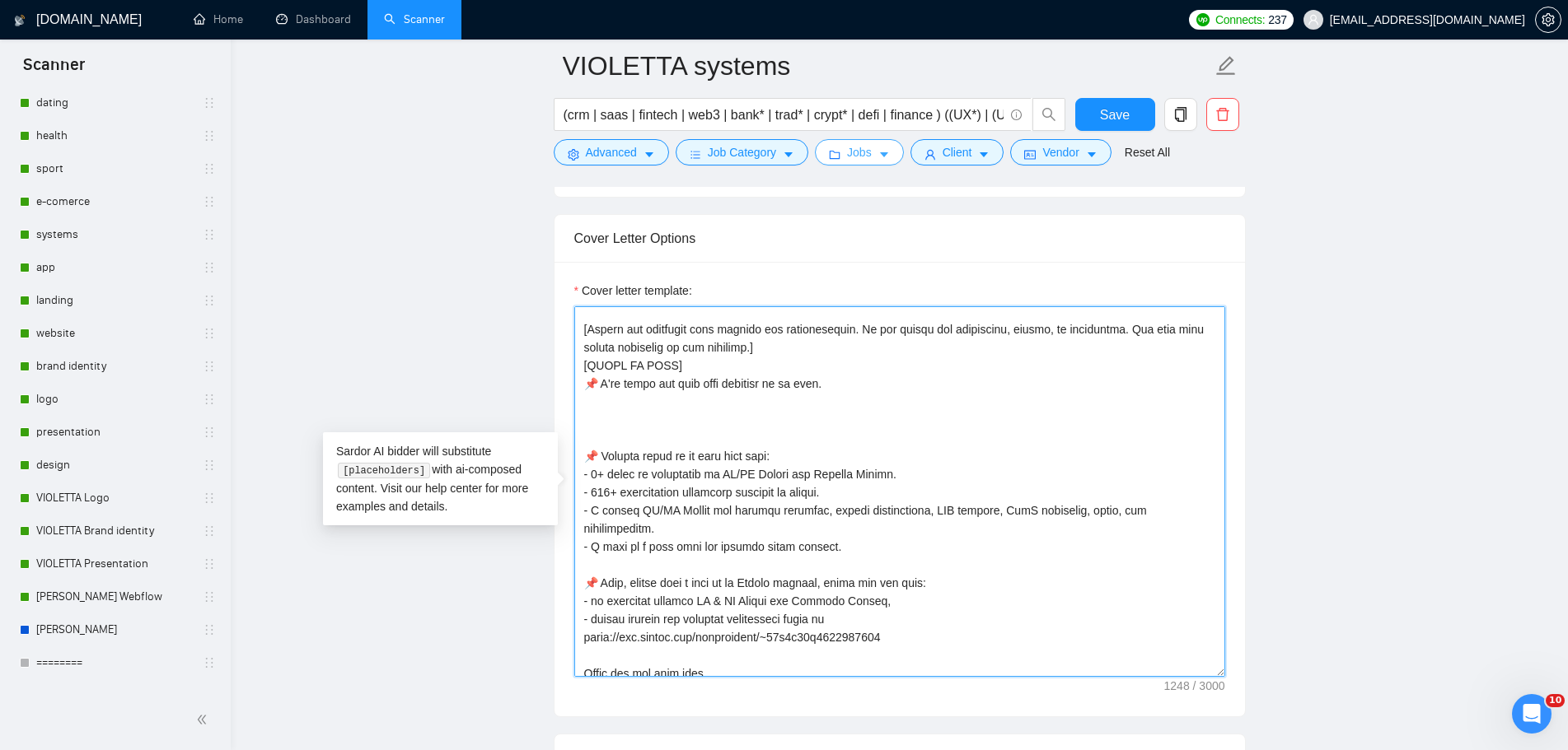
type textarea "👋 [Lorem i dolorsit ametcons adipi eli seddoe't inci, (ut lab et dolorema). Ali…"
click at [880, 153] on icon "caret-down" at bounding box center [884, 156] width 8 height 5
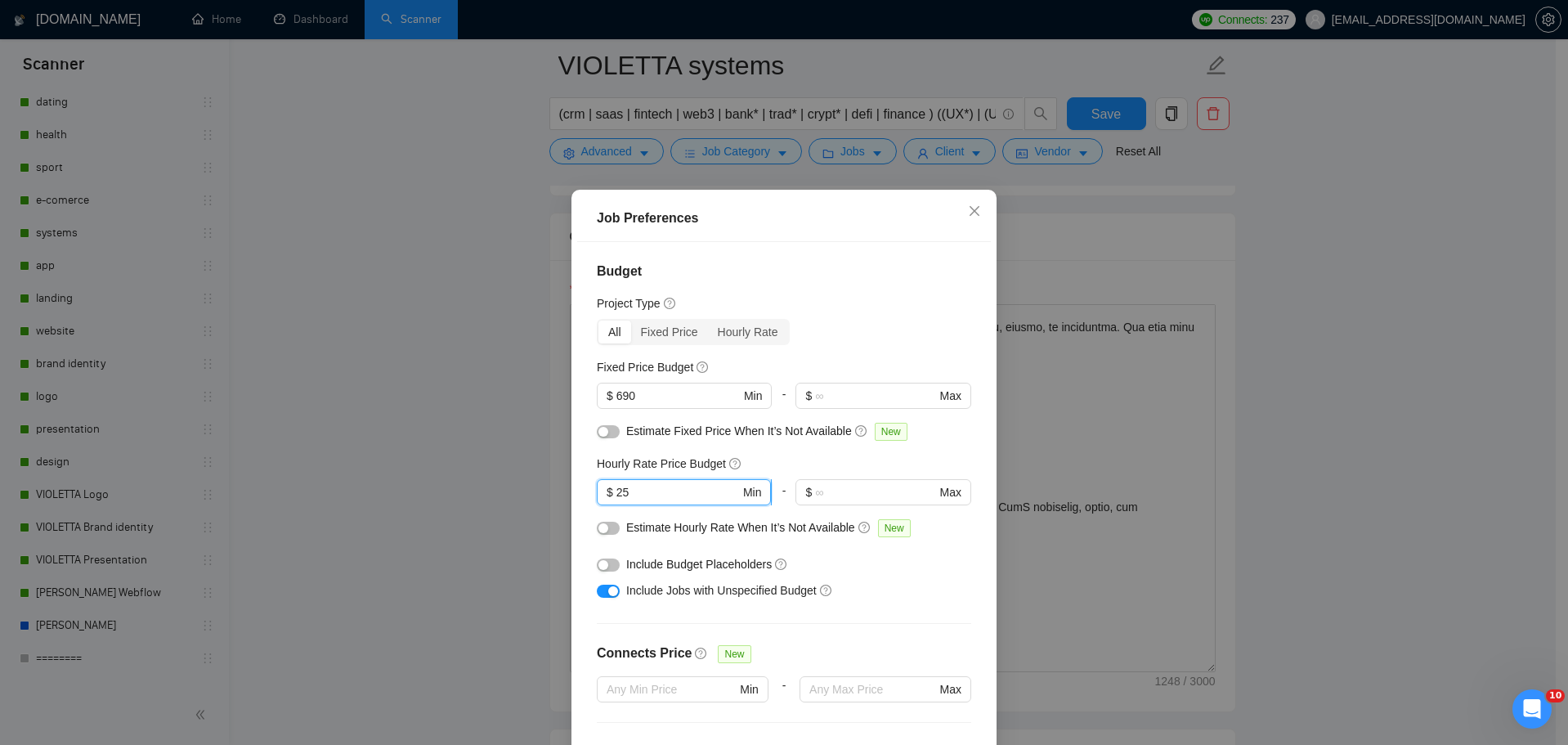
drag, startPoint x: 670, startPoint y: 494, endPoint x: 611, endPoint y: 488, distance: 59.3
click at [616, 488] on input "25" at bounding box center [678, 493] width 123 height 18
type input "15"
click at [818, 484] on input "text" at bounding box center [875, 493] width 120 height 18
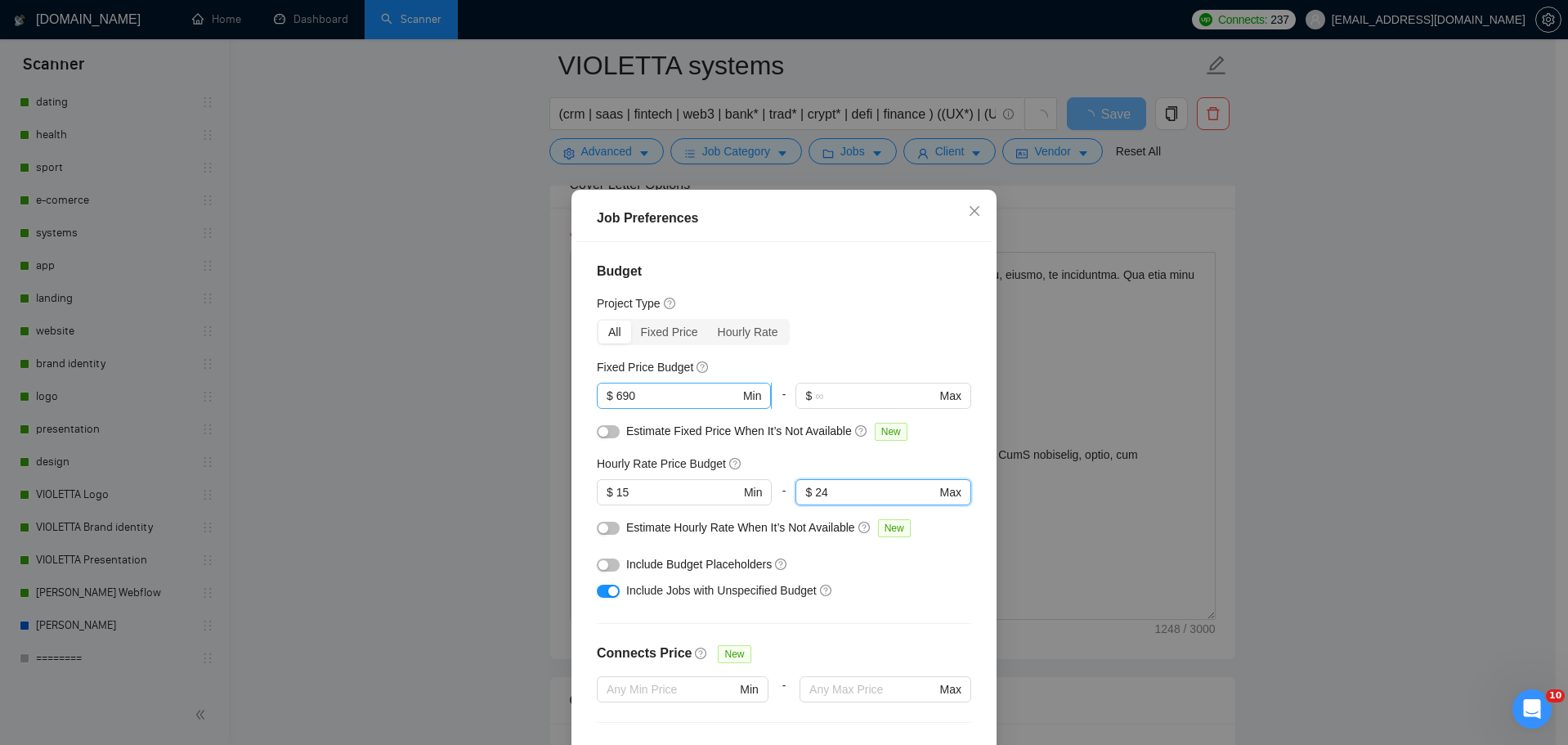
type input "24"
drag, startPoint x: 659, startPoint y: 398, endPoint x: 612, endPoint y: 402, distance: 47.2
click at [616, 402] on input "690" at bounding box center [678, 396] width 123 height 18
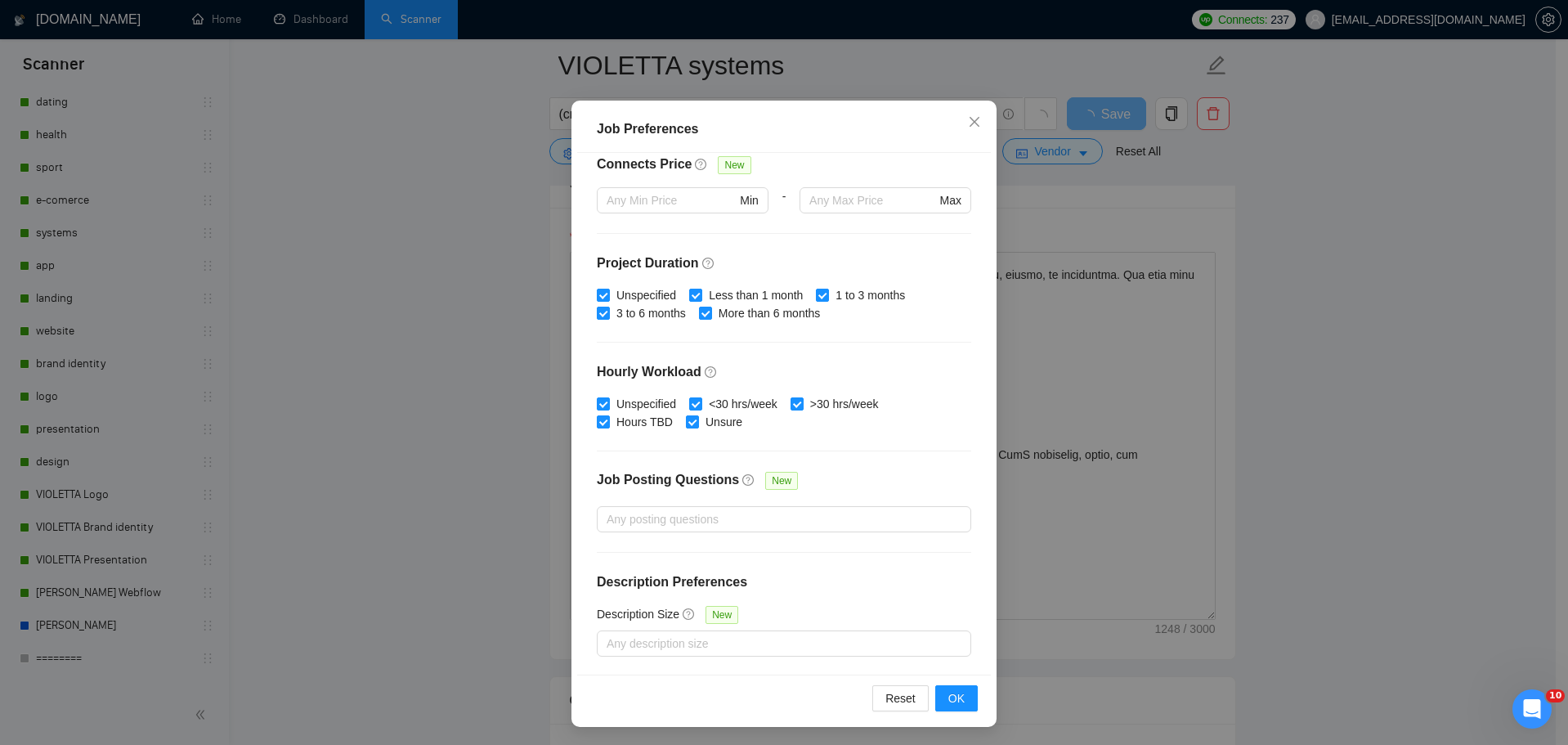
scroll to position [90, 0]
type input "400"
click at [962, 702] on button "OK" at bounding box center [957, 696] width 43 height 26
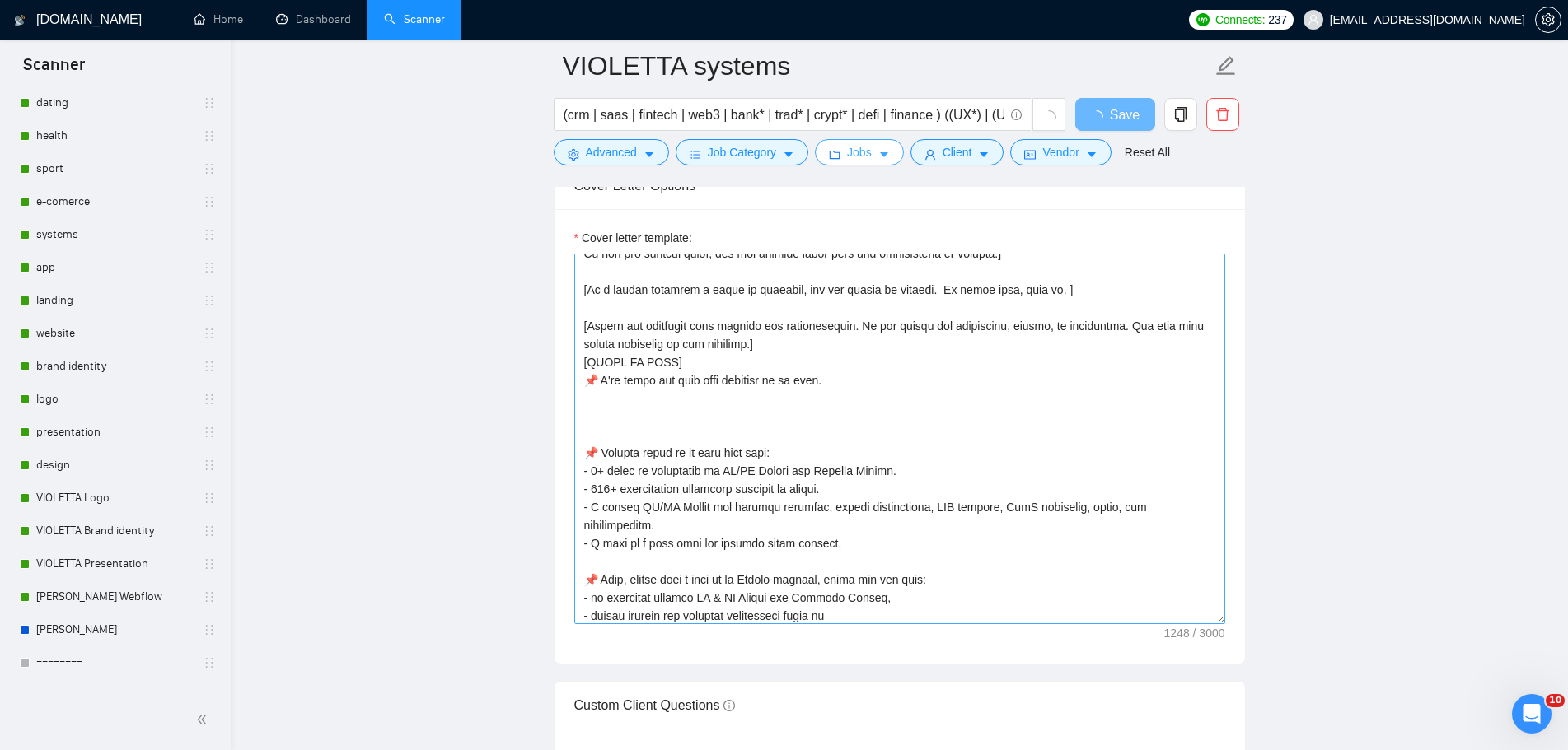
scroll to position [0, 0]
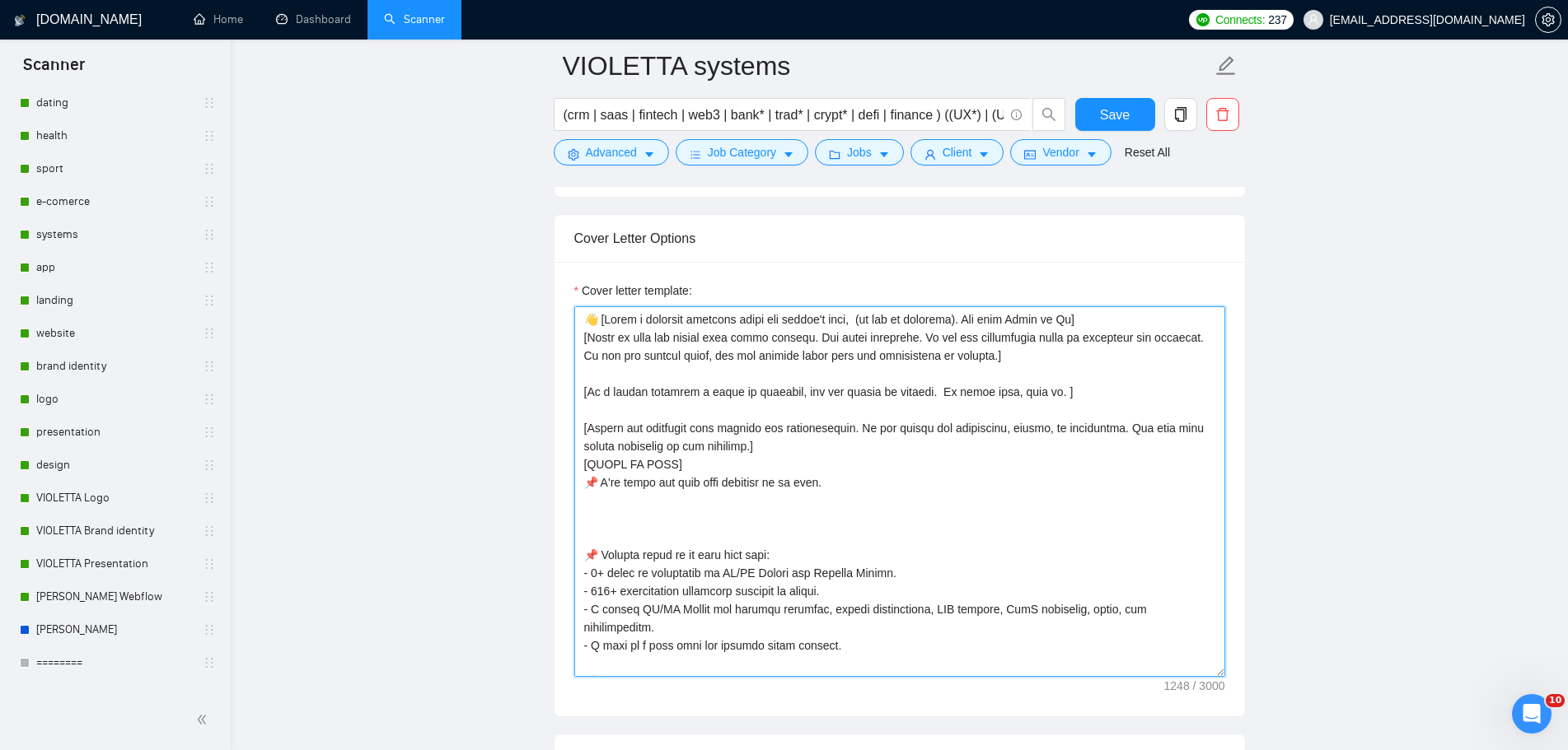
click at [864, 482] on textarea "Cover letter template:" at bounding box center [900, 492] width 651 height 371
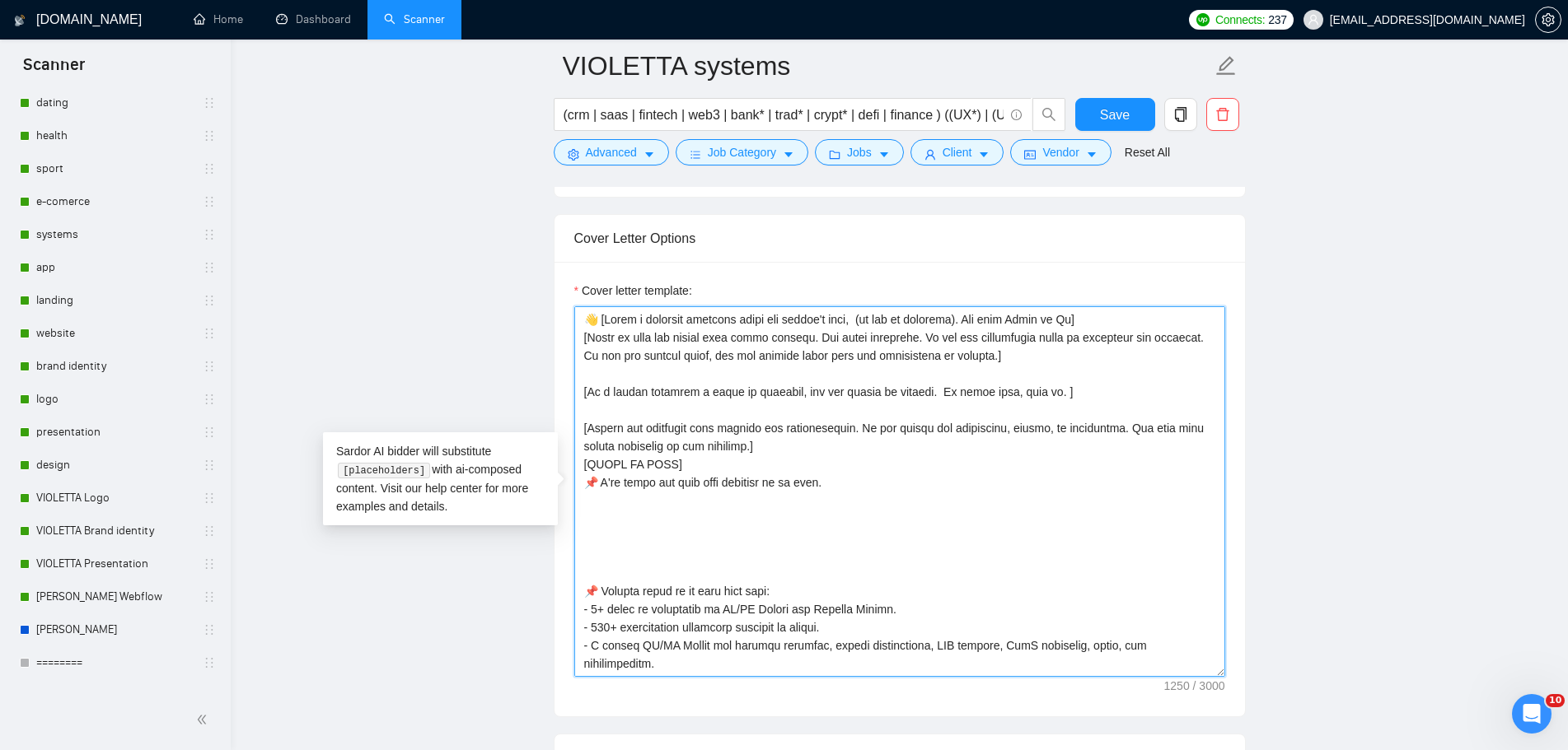
paste textarea "[URL][DOMAIN_NAME]"
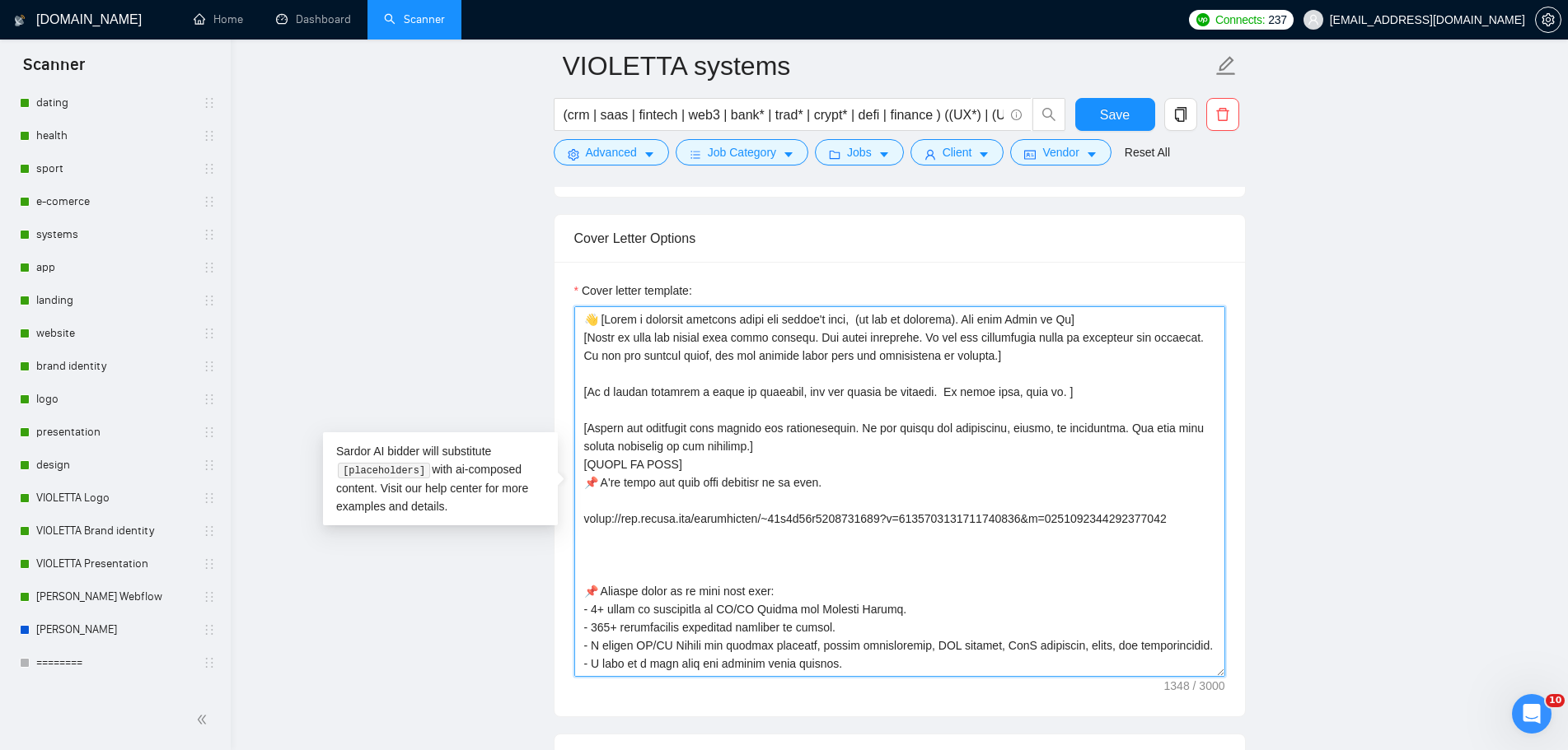
click at [837, 501] on textarea "Cover letter template:" at bounding box center [900, 492] width 651 height 371
paste textarea "Financial SaaS UX/UI Design (Financial Data Management & Reporting)"
click at [905, 480] on textarea "Cover letter template:" at bounding box center [900, 492] width 651 height 371
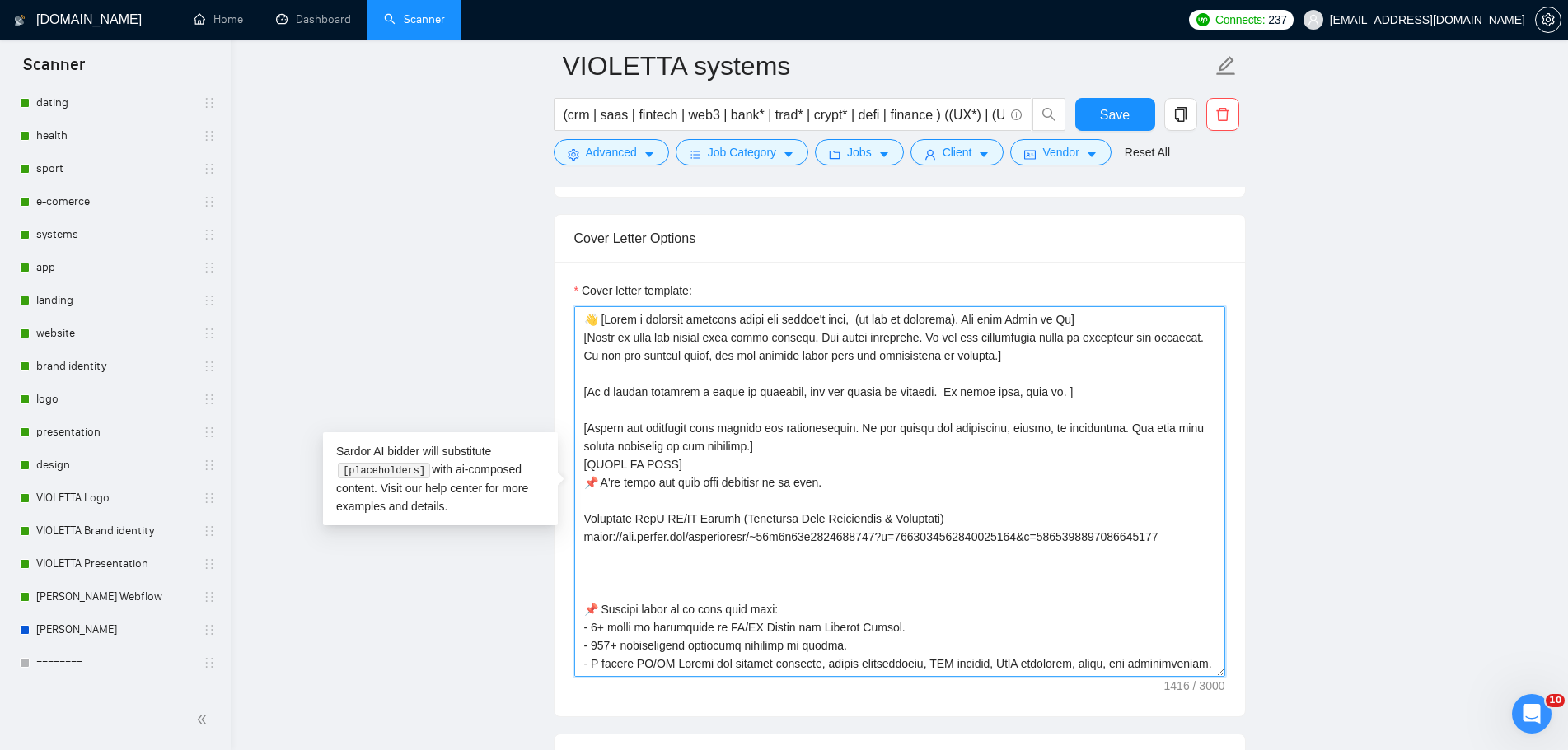
type textarea "👋 [Lorem i dolorsit ametcons adipi eli seddoe't inci, (ut lab et dolorema). Ali…"
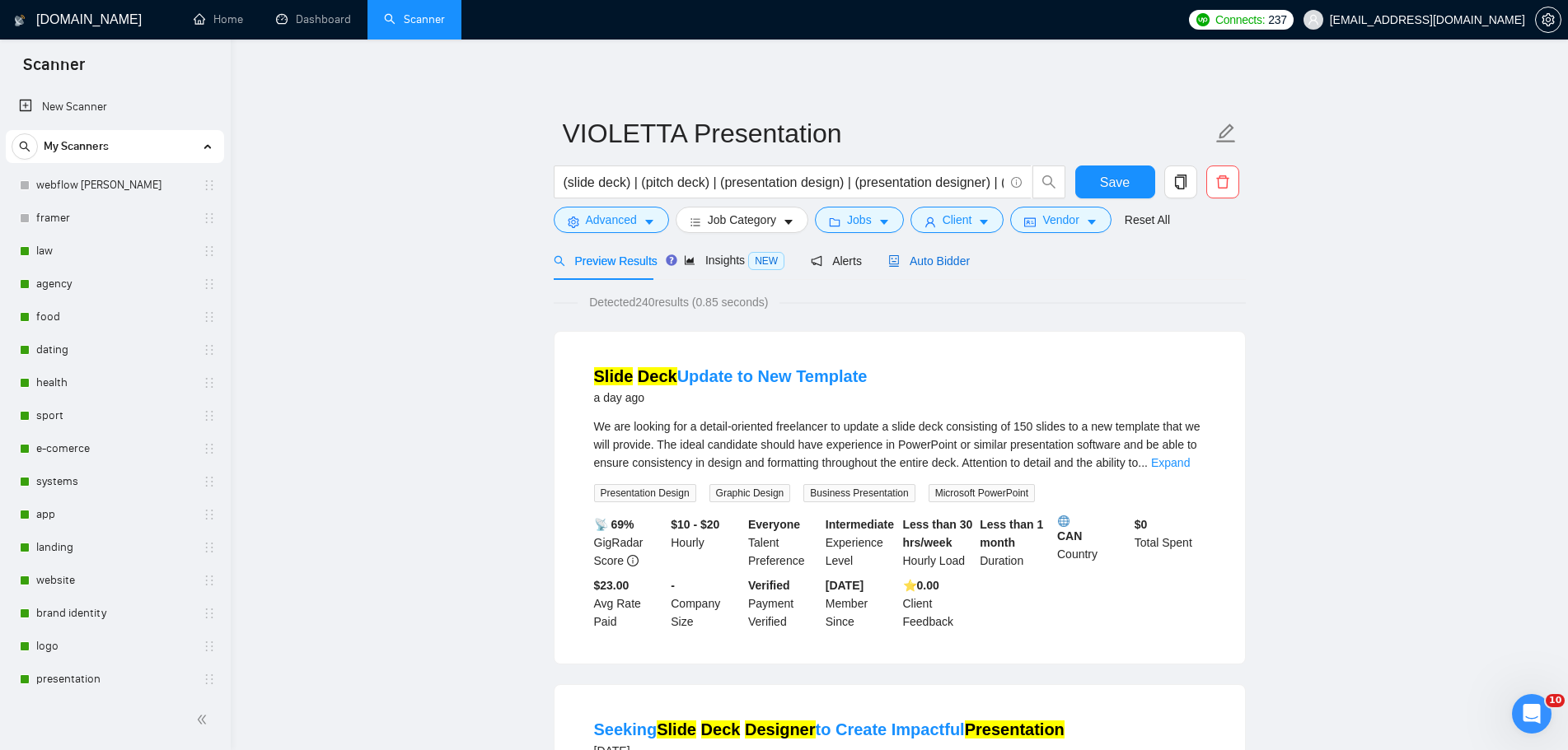
click at [934, 260] on span "Auto Bidder" at bounding box center [929, 261] width 81 height 13
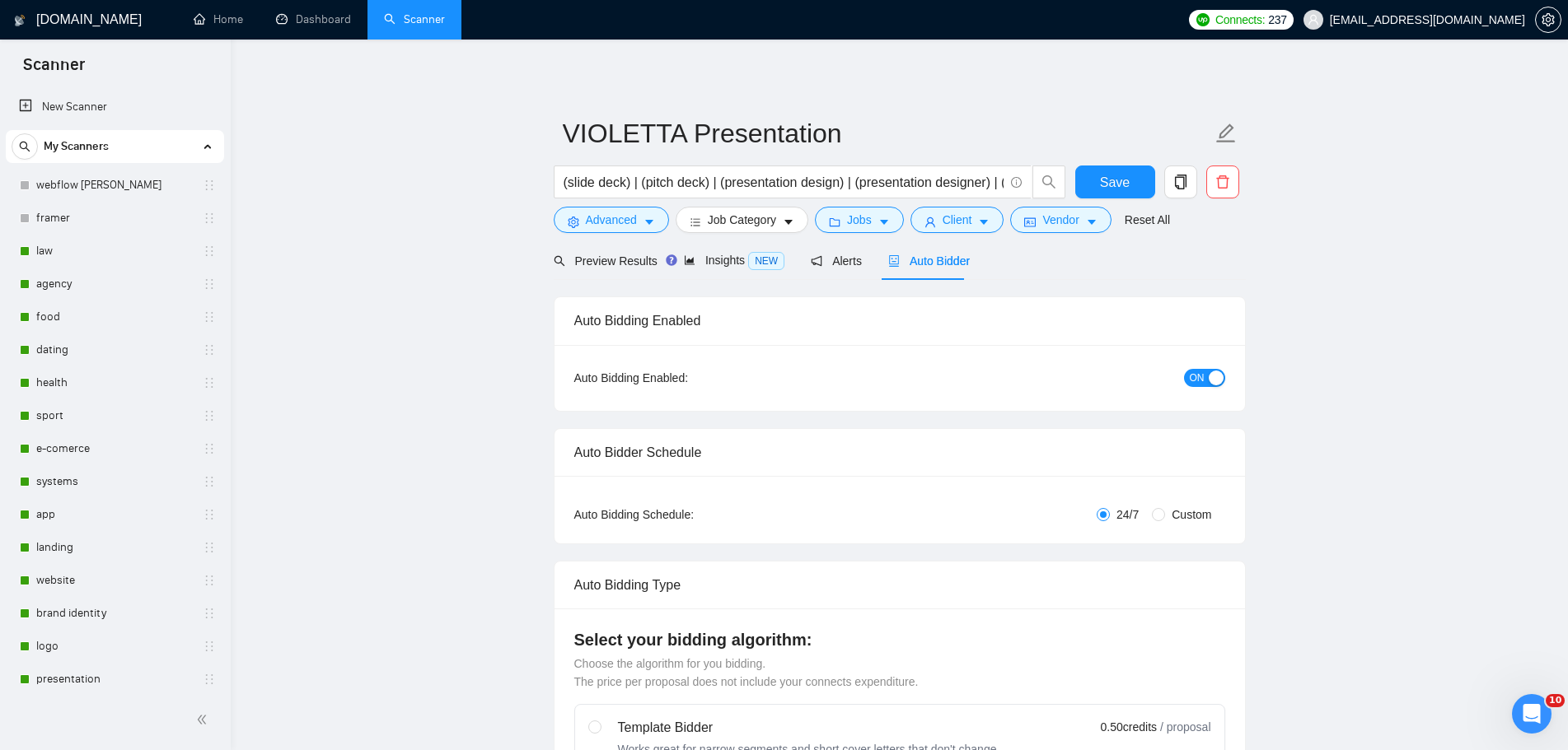
radio input "false"
radio input "true"
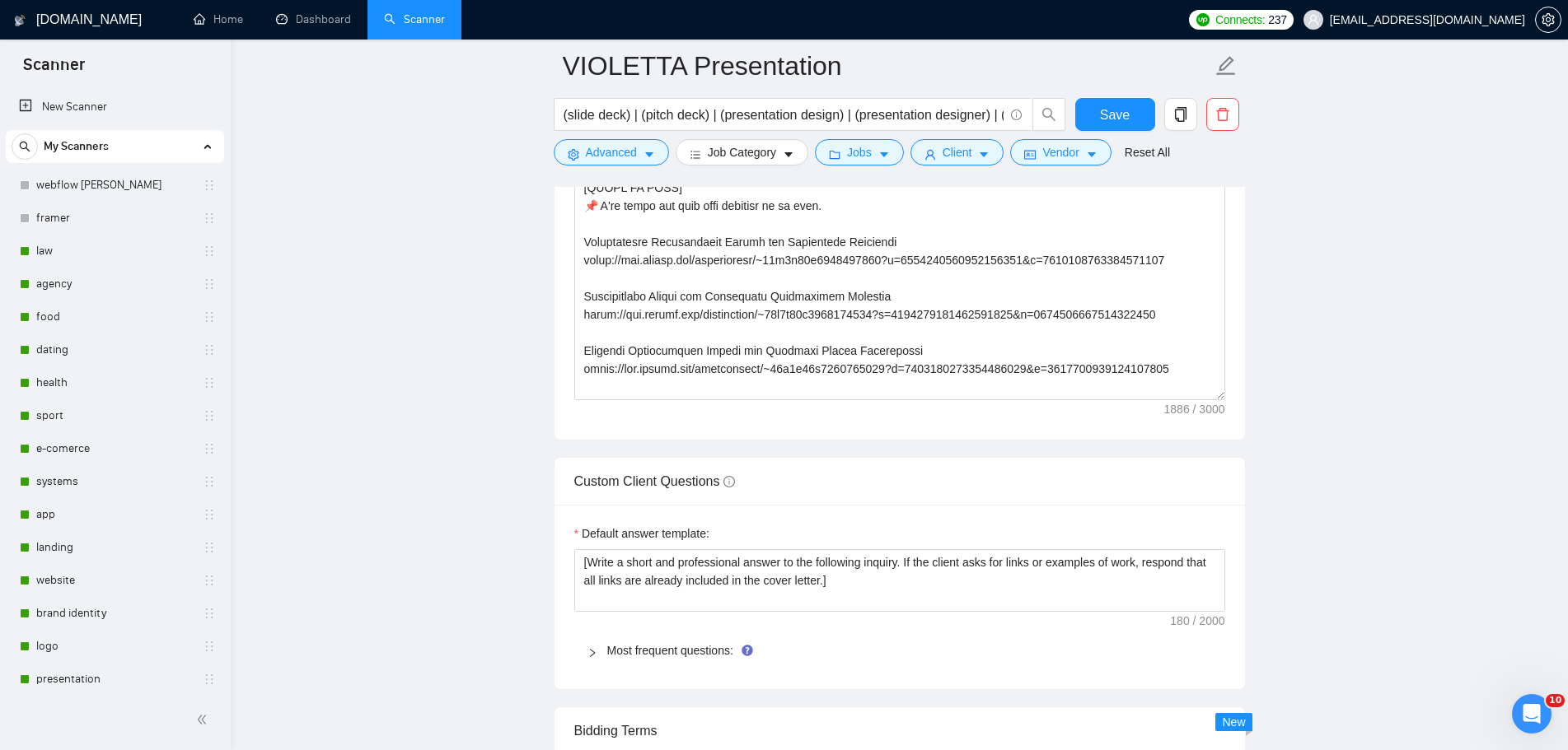
scroll to position [2635, 0]
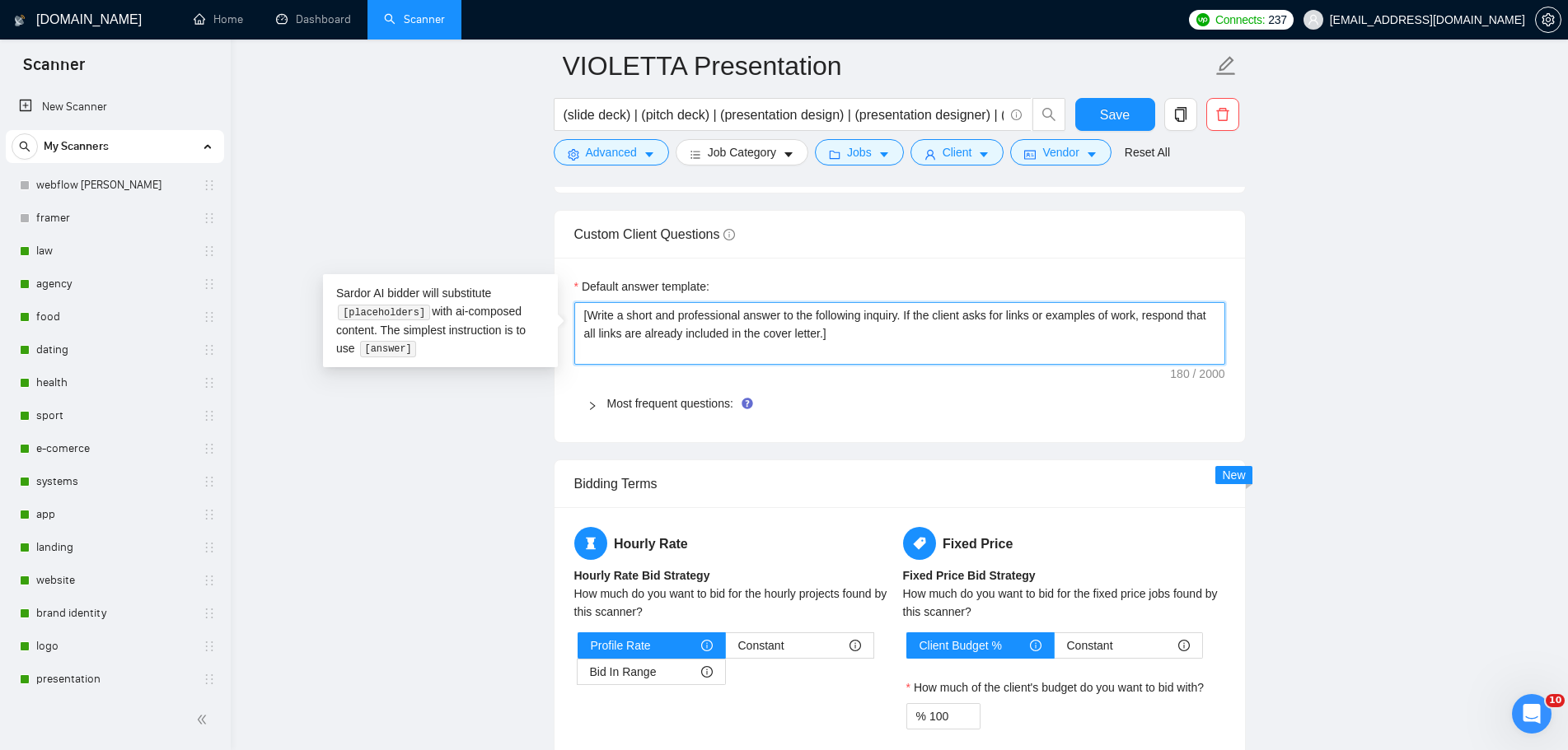
drag, startPoint x: 885, startPoint y: 339, endPoint x: 493, endPoint y: 304, distance: 393.6
